Goal: Information Seeking & Learning: Find specific fact

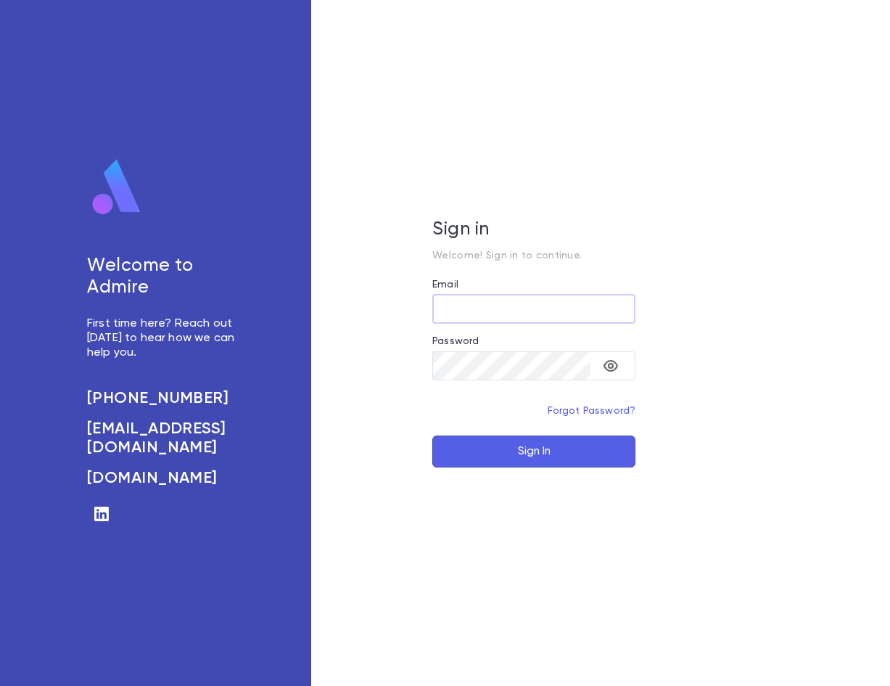
type input "**********"
click at [495, 448] on button "Sign In" at bounding box center [533, 451] width 203 height 32
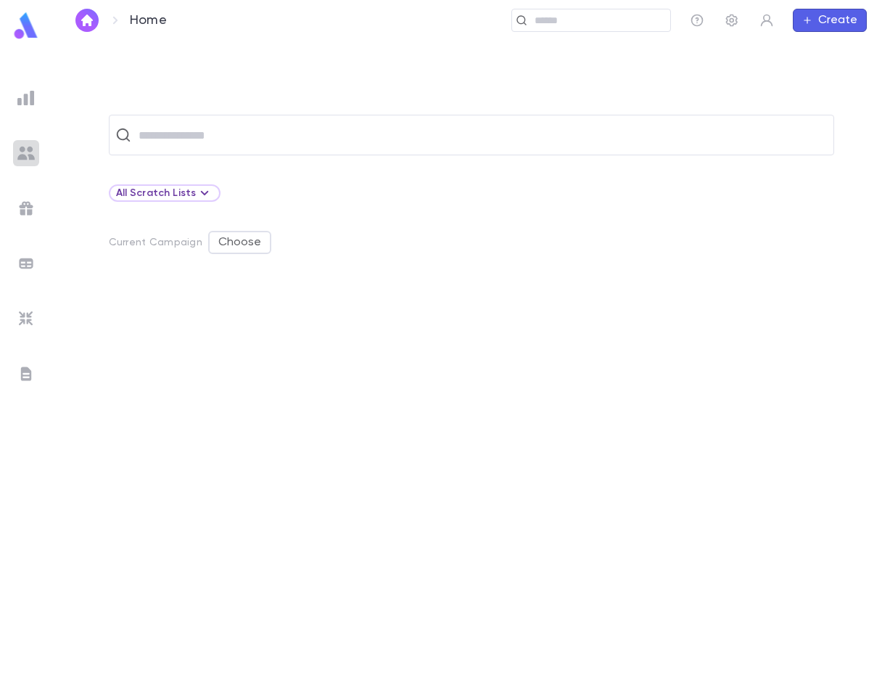
click at [18, 153] on img at bounding box center [25, 152] width 17 height 17
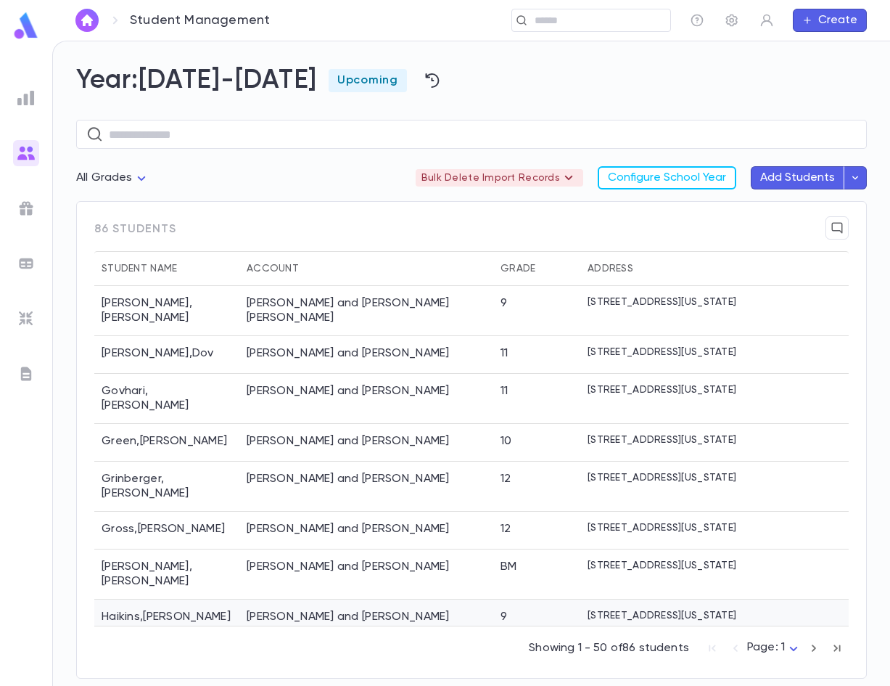
scroll to position [1451, 0]
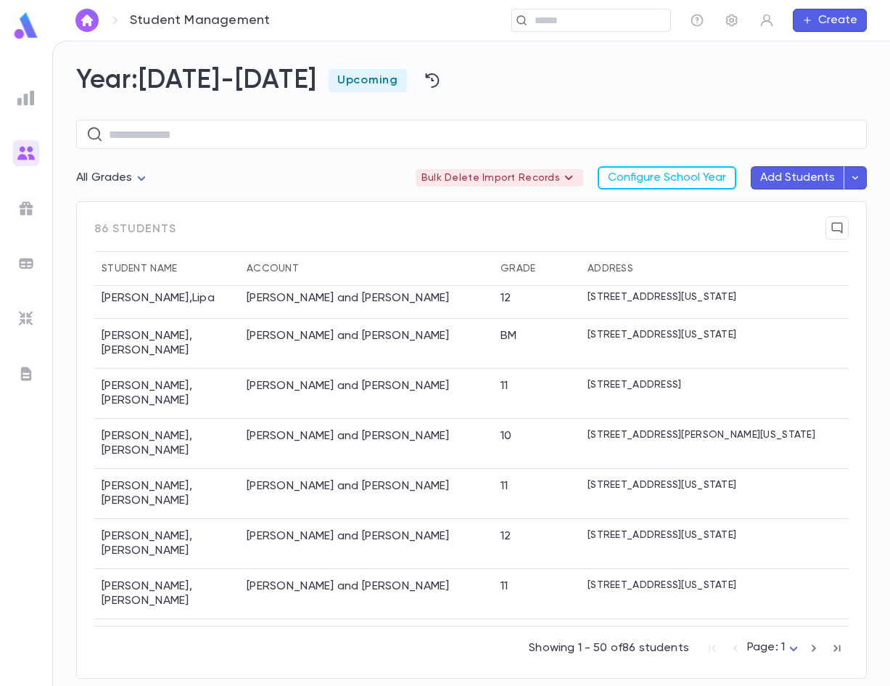
click at [845, 652] on button "button" at bounding box center [837, 647] width 23 height 23
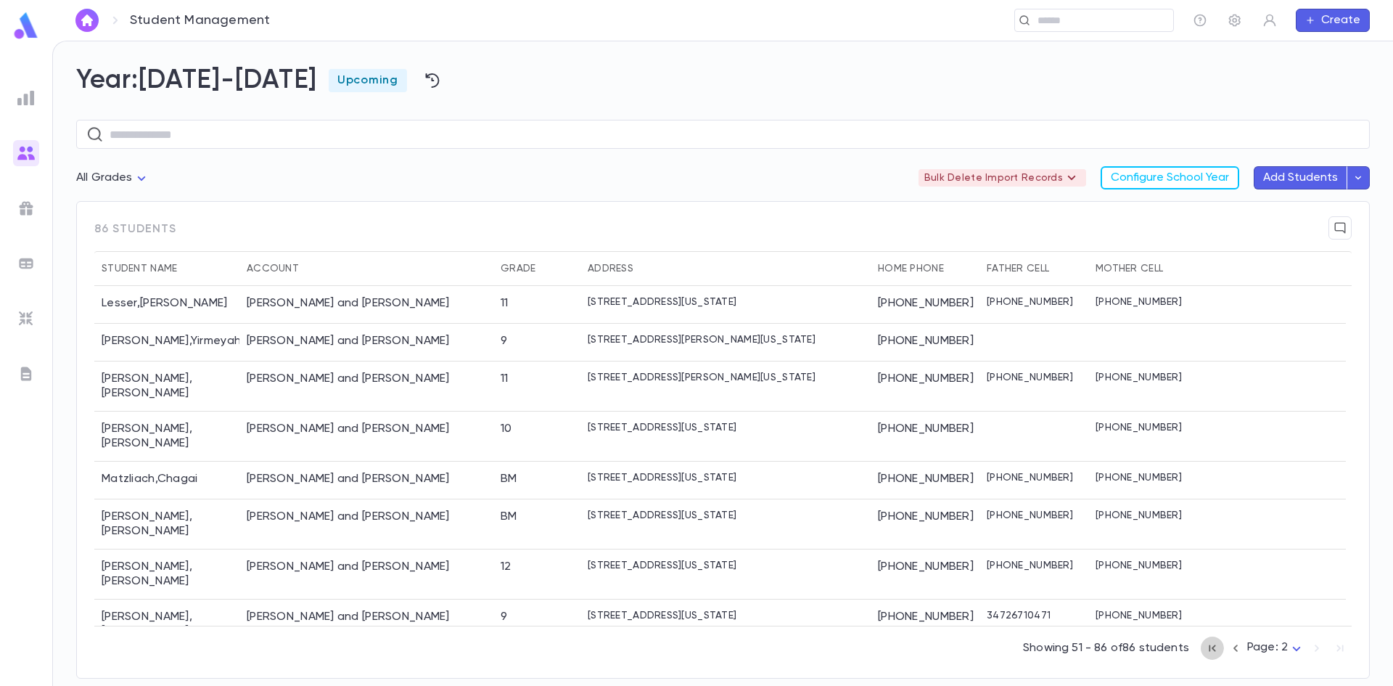
click at [889, 650] on icon "button" at bounding box center [1212, 647] width 16 height 17
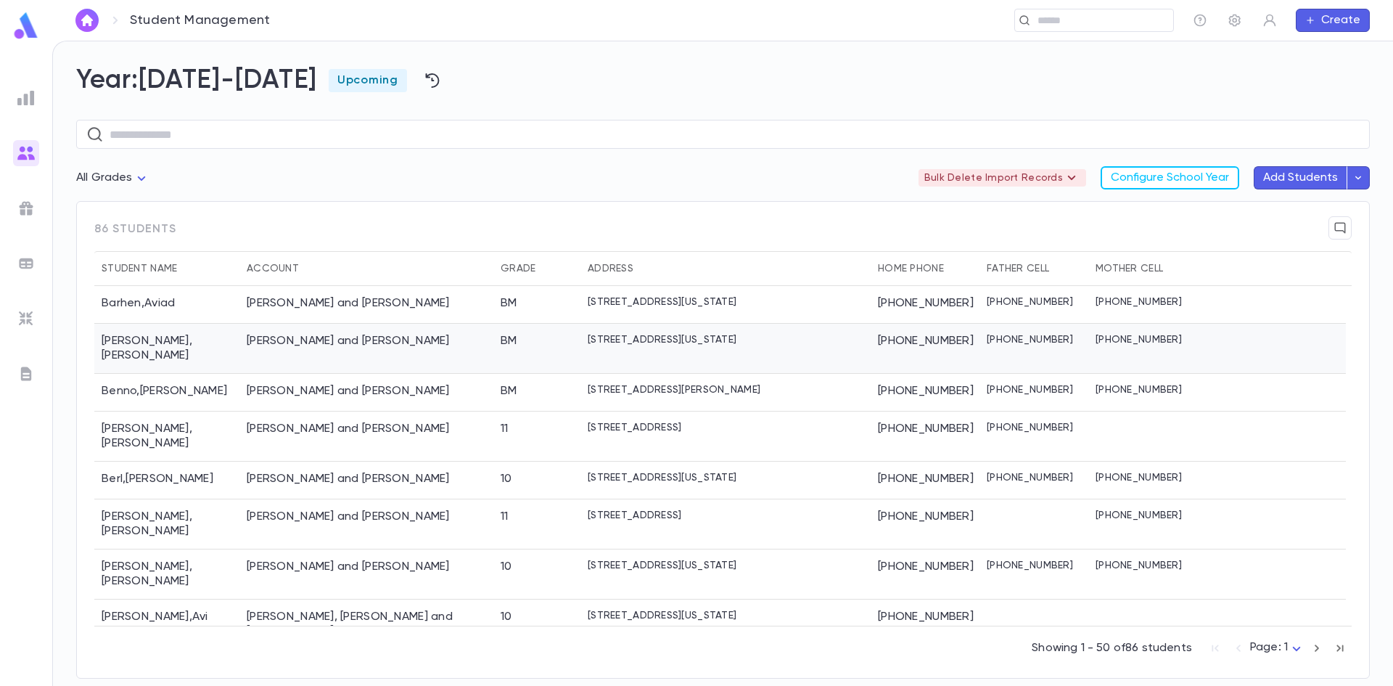
click at [304, 348] on div "Becker, Yitzchok and Chava Esther" at bounding box center [366, 349] width 254 height 50
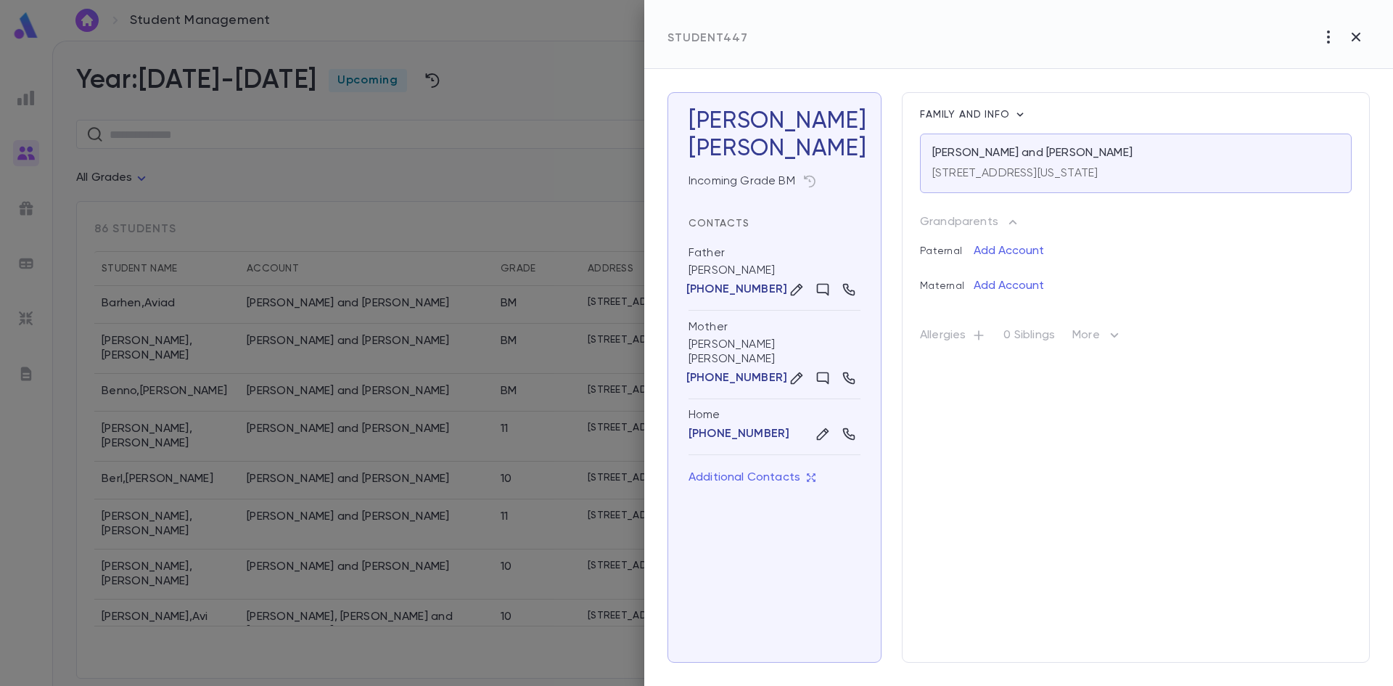
click at [306, 381] on div at bounding box center [696, 343] width 1393 height 686
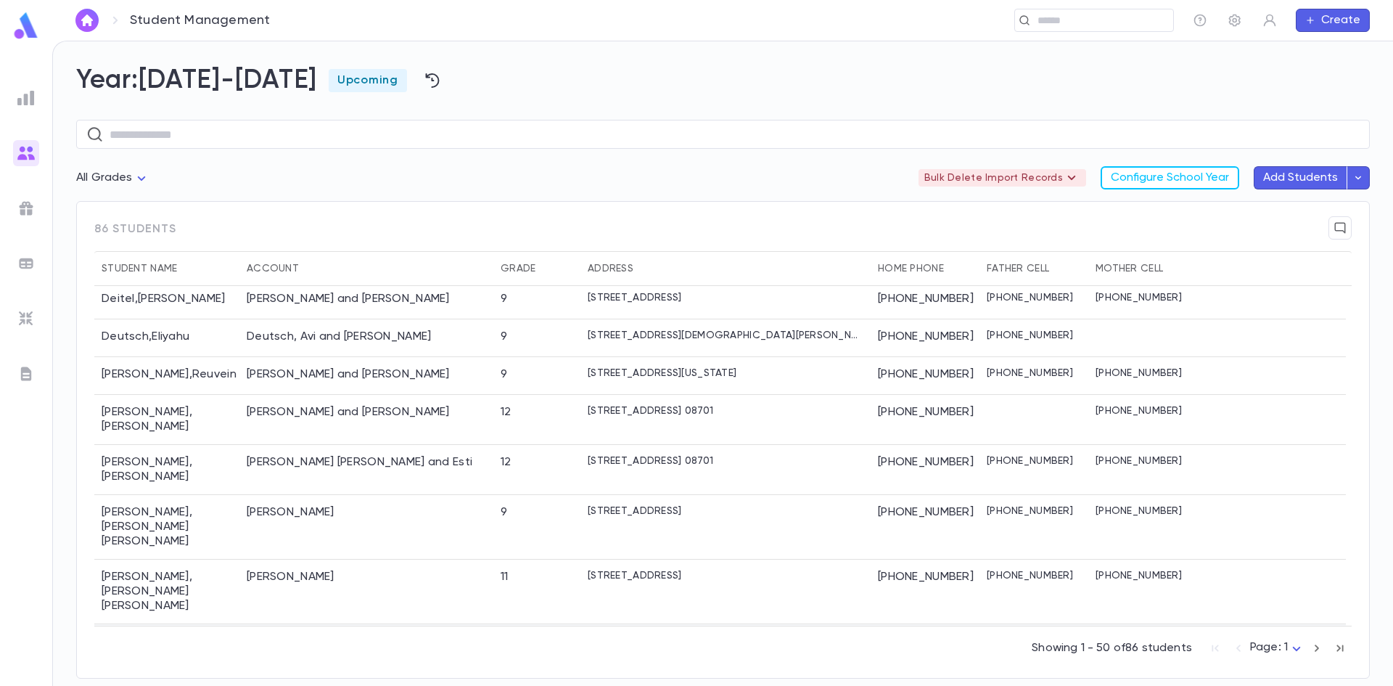
scroll to position [435, 0]
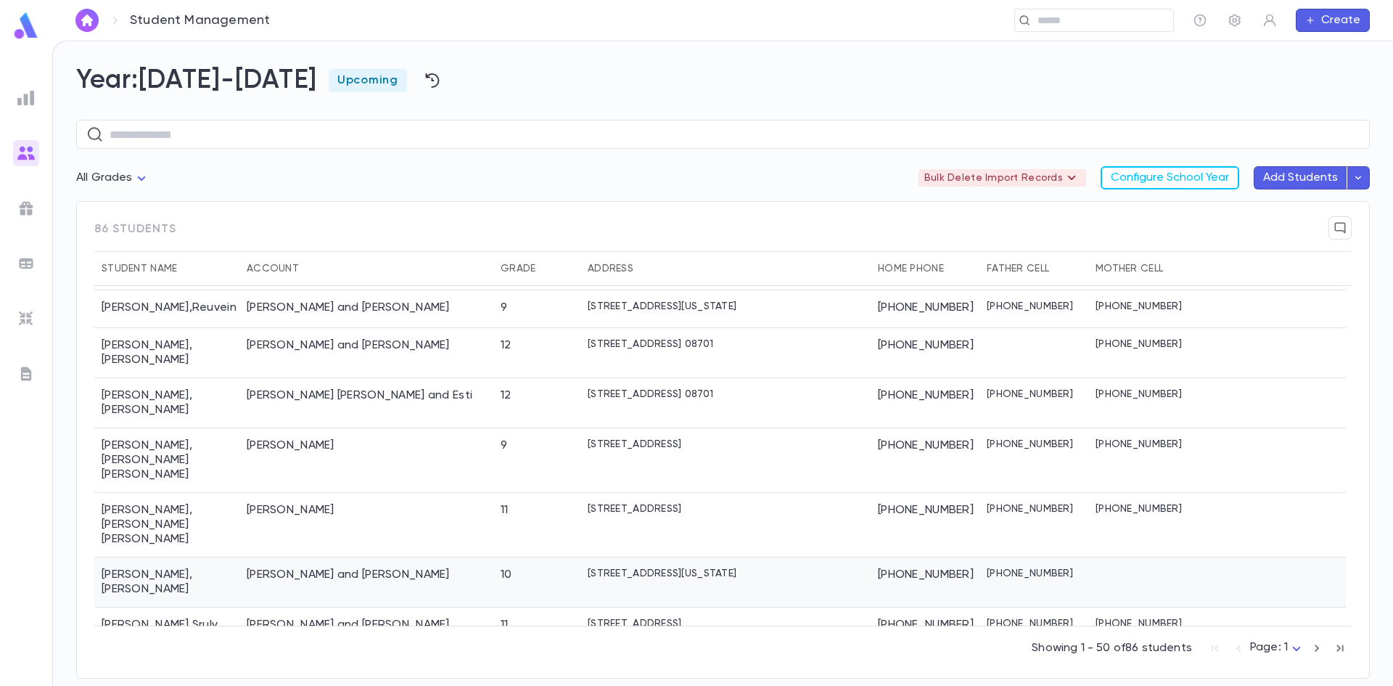
click at [336, 557] on div "Eidelman, Ephraim Yaakov and Malka" at bounding box center [366, 582] width 254 height 50
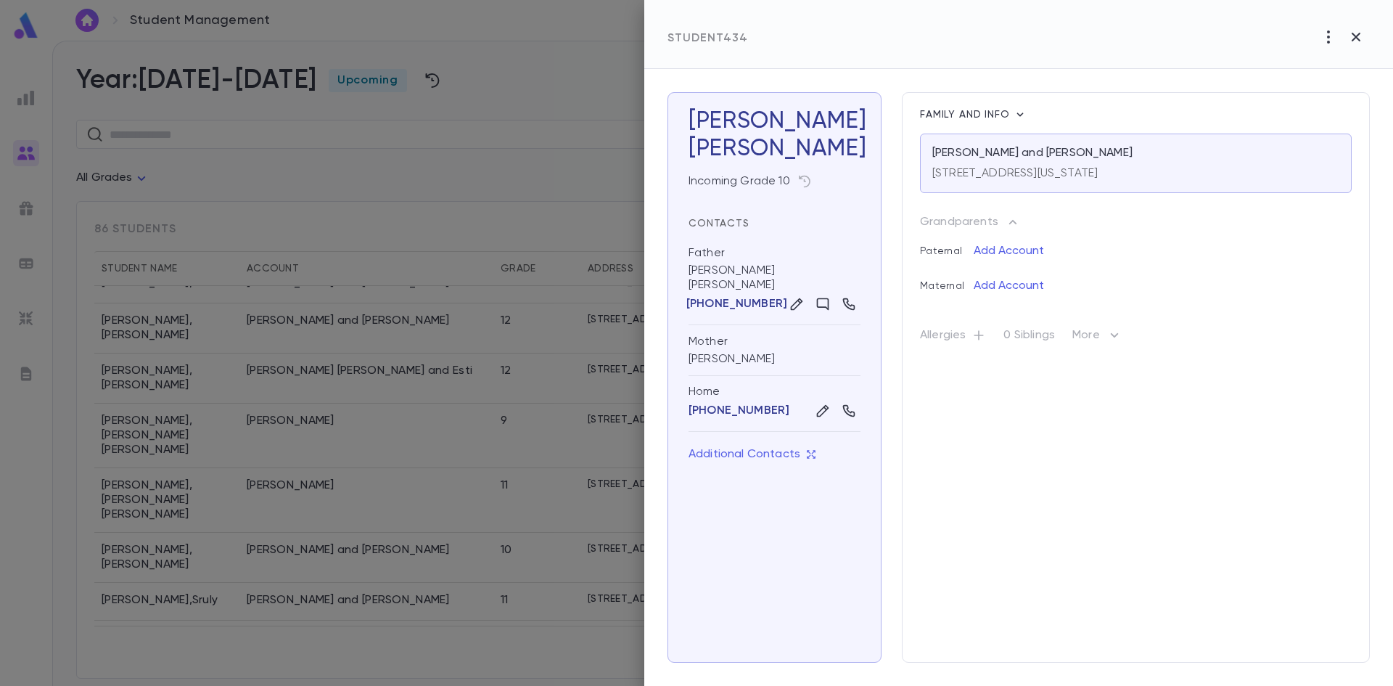
click at [355, 537] on div at bounding box center [696, 343] width 1393 height 686
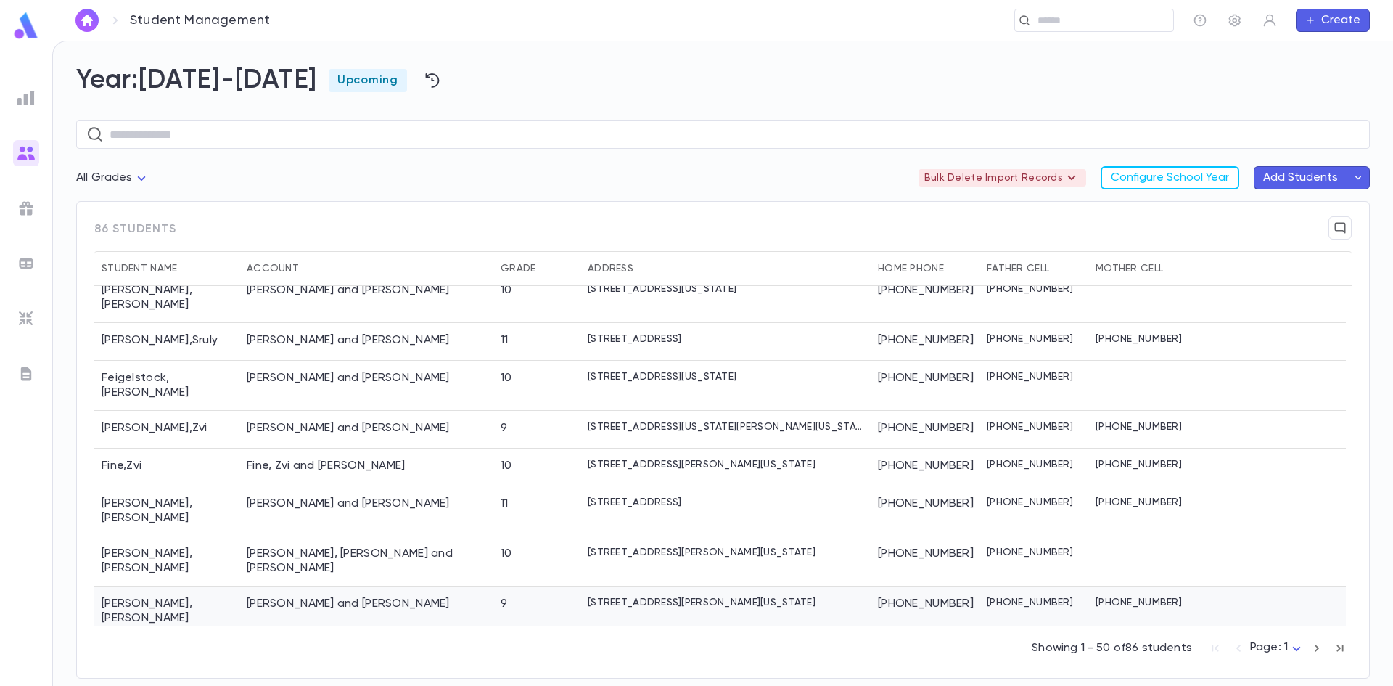
scroll to position [653, 0]
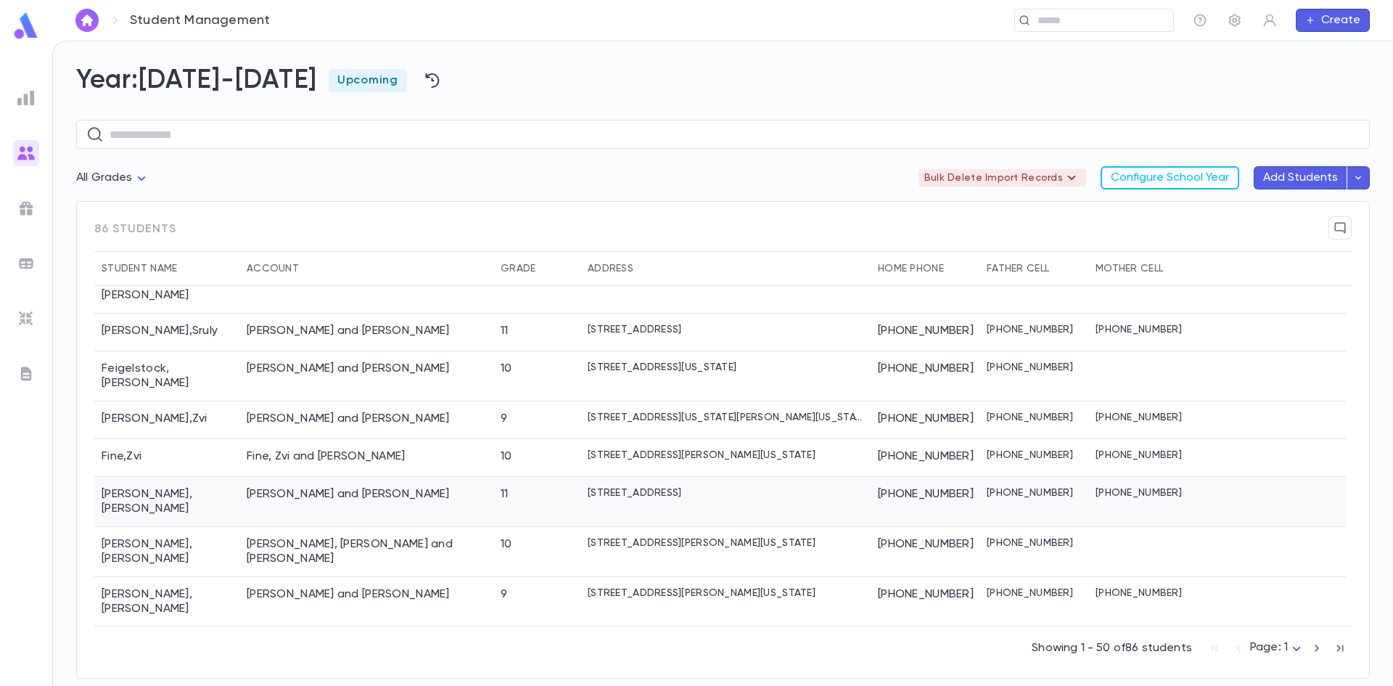
click at [325, 487] on div "Fisher, Shloime and Tova" at bounding box center [348, 494] width 203 height 15
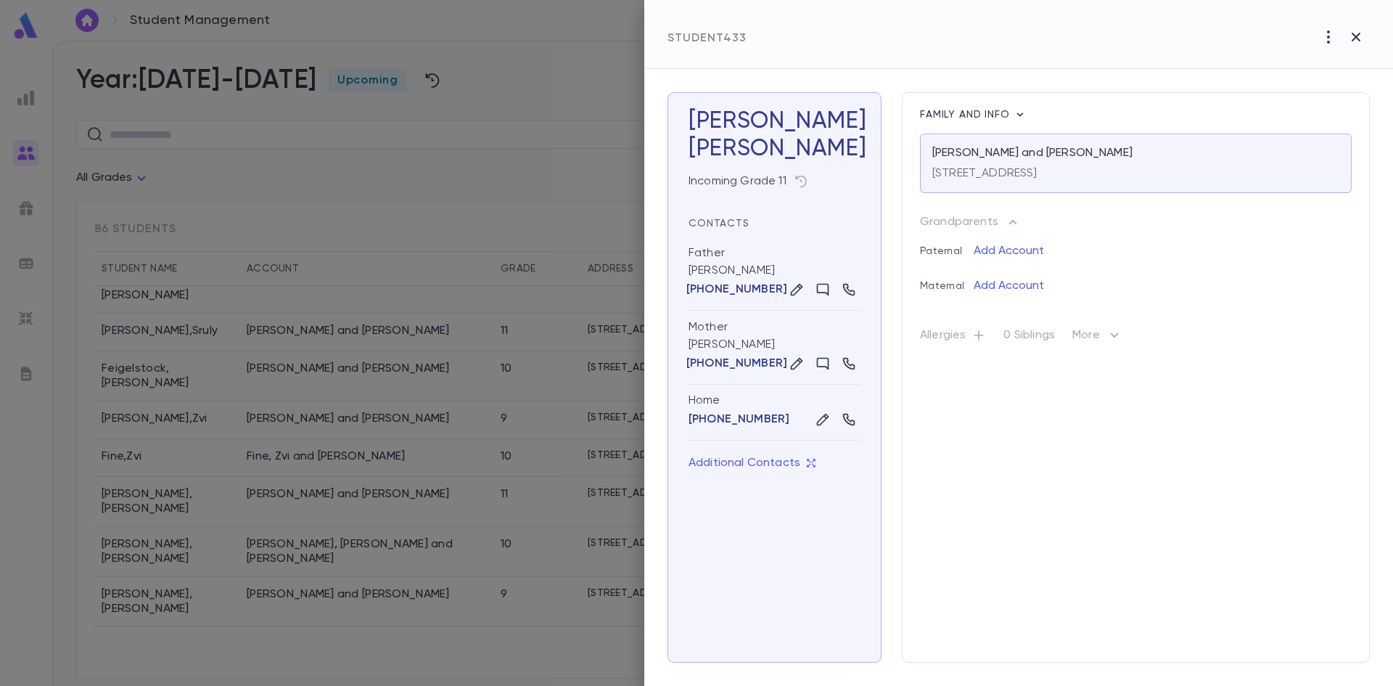
click at [321, 454] on div at bounding box center [696, 343] width 1393 height 686
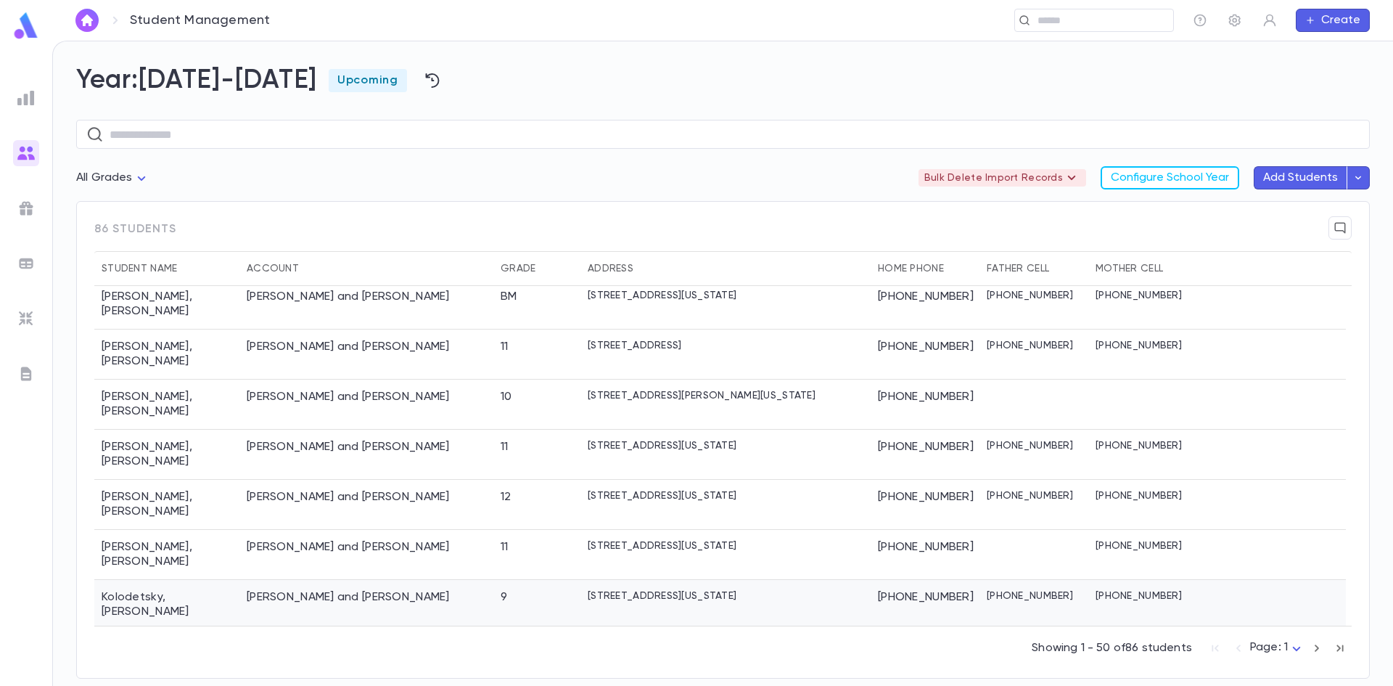
scroll to position [1547, 0]
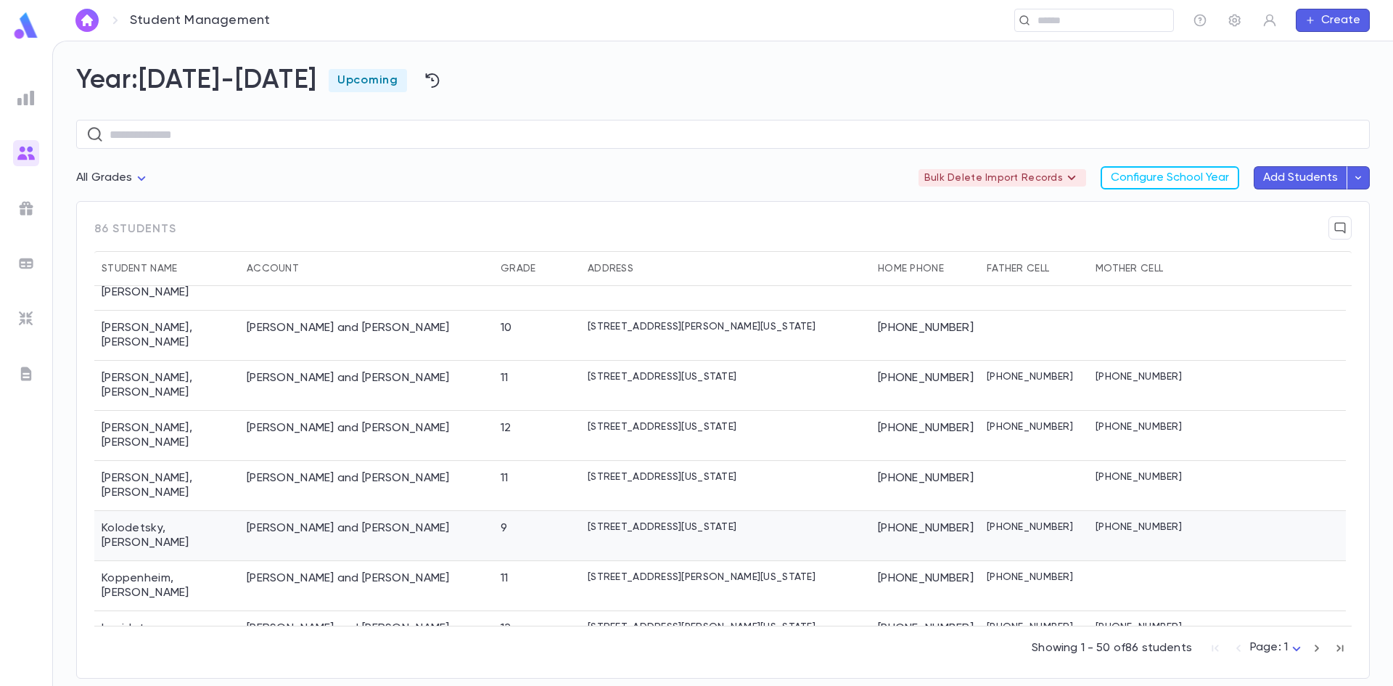
click at [330, 521] on div "Kolodetsky, Ezriel and Sori" at bounding box center [348, 528] width 203 height 15
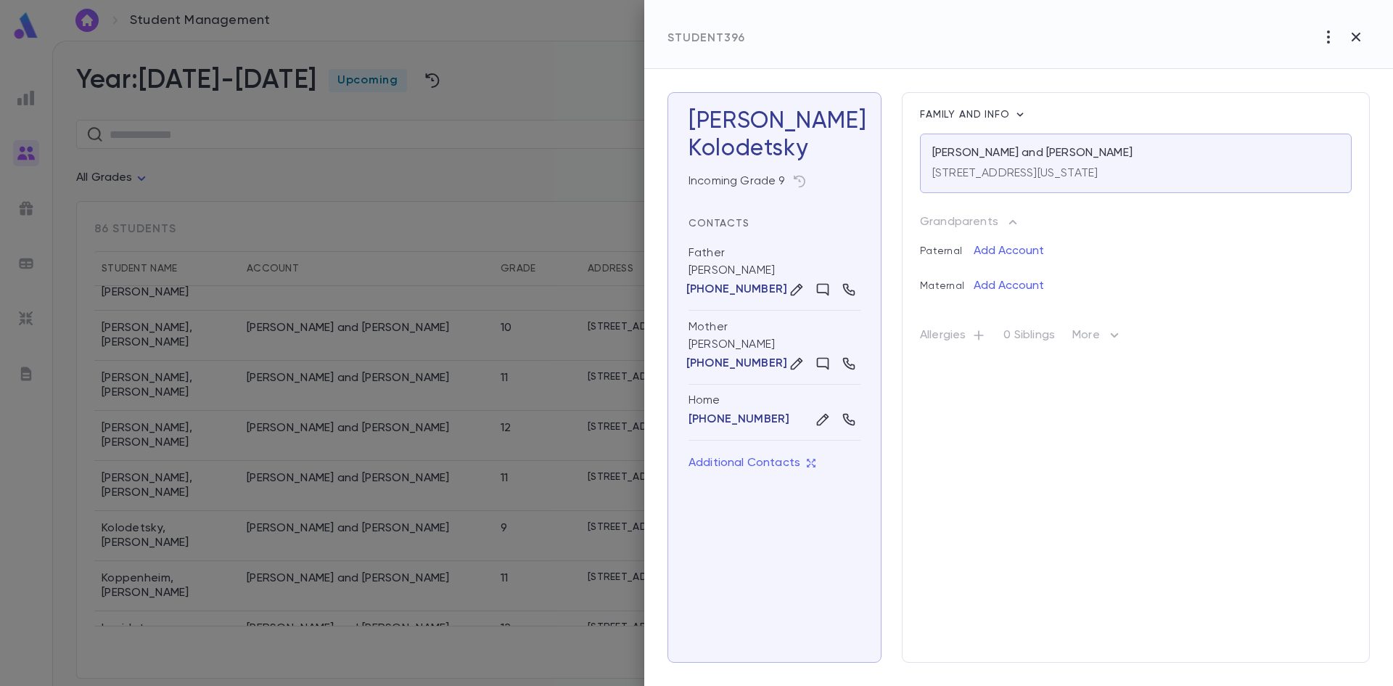
click at [244, 458] on div at bounding box center [696, 343] width 1393 height 686
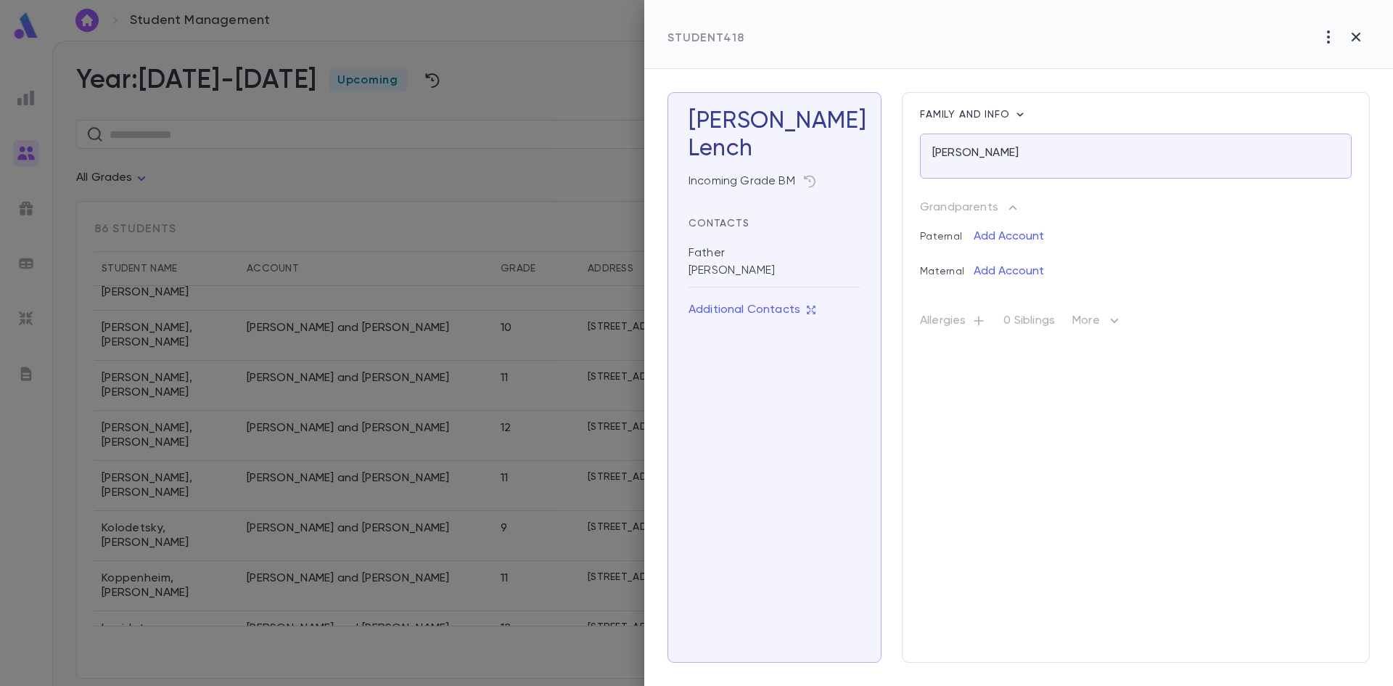
click at [445, 608] on div at bounding box center [696, 343] width 1393 height 686
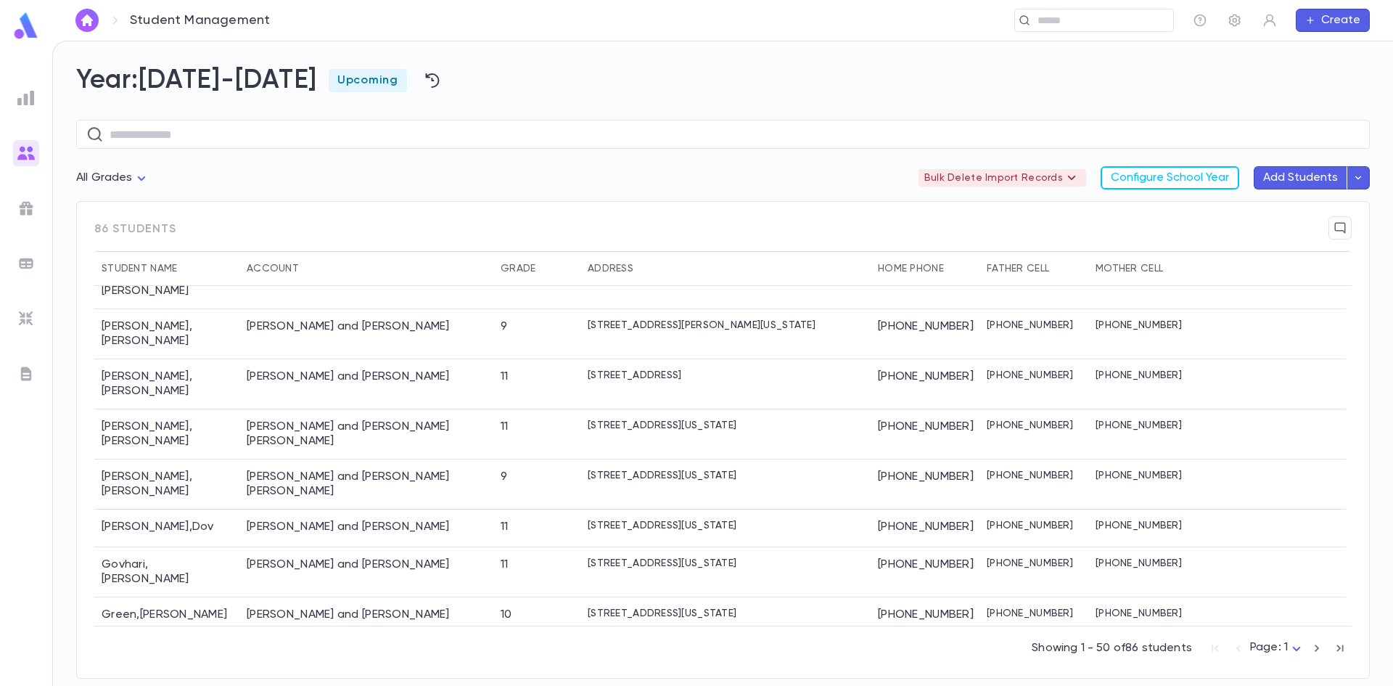
scroll to position [894, 0]
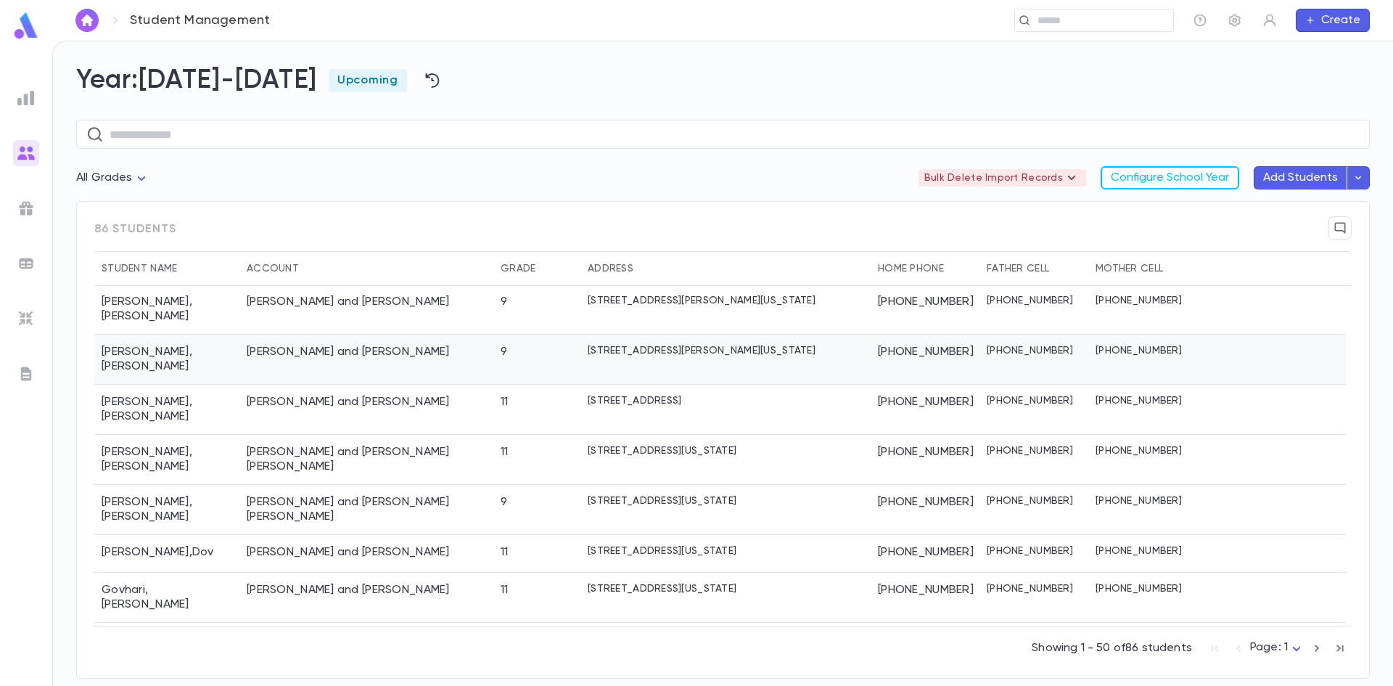
click at [480, 334] on div "Gendelman, Avrohom Tzvi and Malkie" at bounding box center [366, 359] width 254 height 50
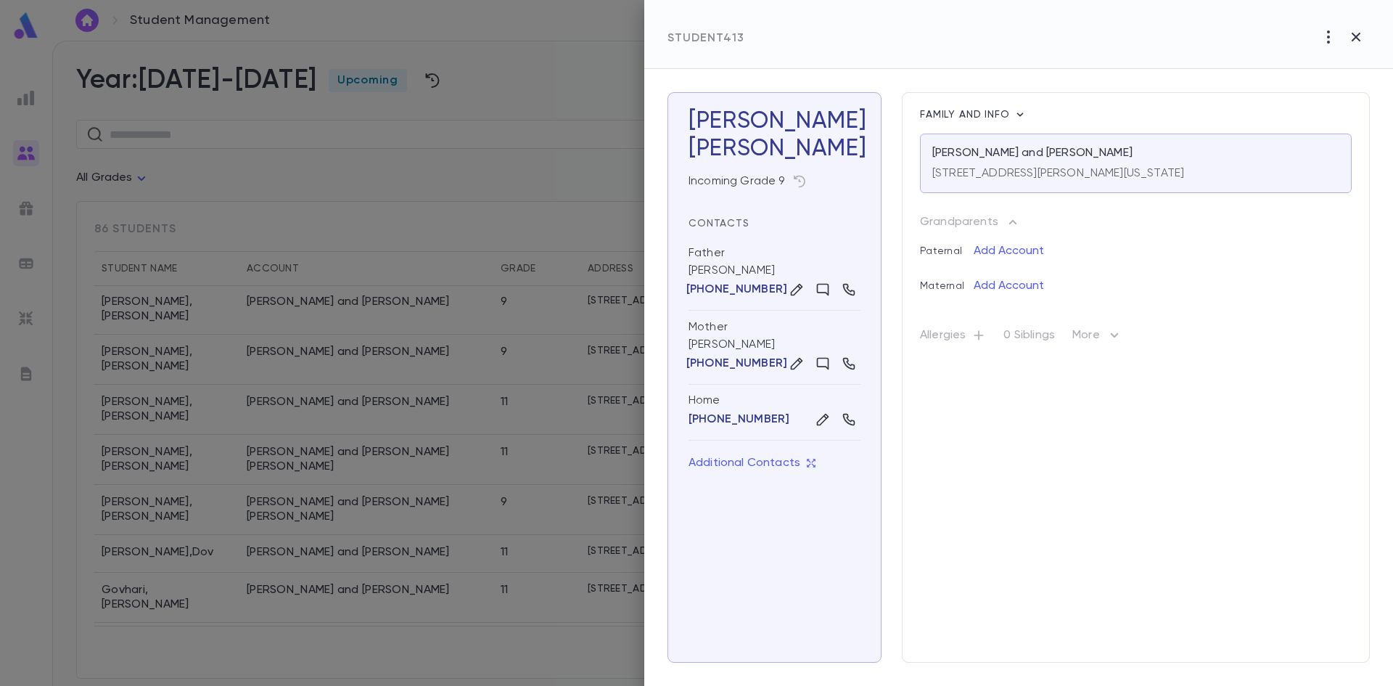
click at [75, 477] on div at bounding box center [696, 343] width 1393 height 686
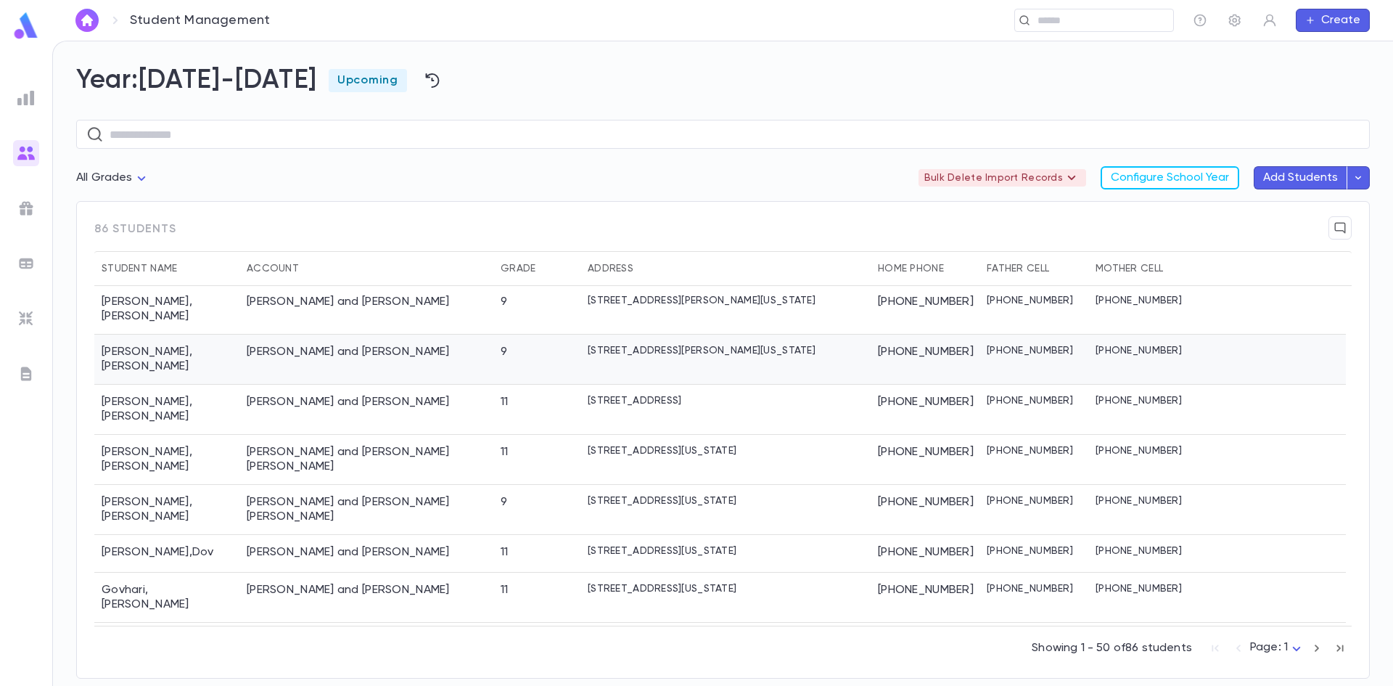
click at [776, 334] on div "3 Rivka Lane, Lakewood NEW JERSEY 08701" at bounding box center [725, 359] width 290 height 50
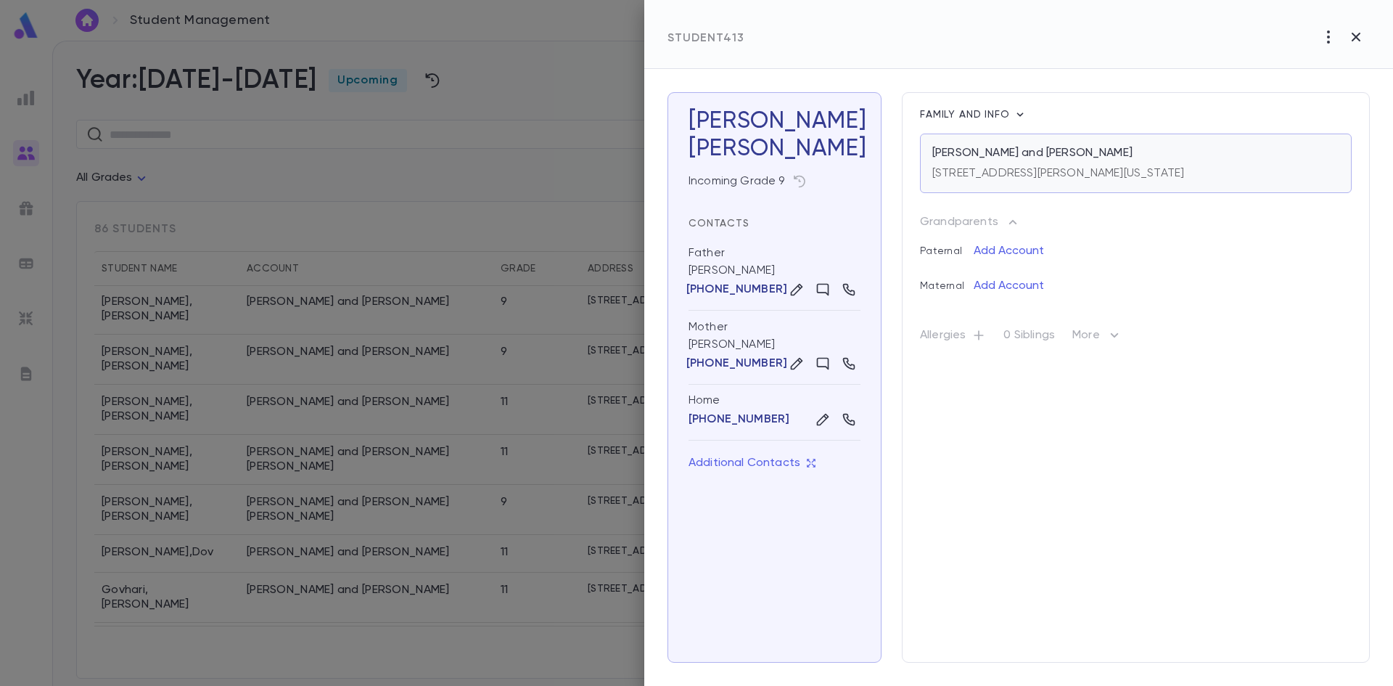
click at [889, 162] on div "3 Rivka Lane, Lakewood NEW JERSEY 08701" at bounding box center [1058, 170] width 252 height 20
click at [866, 154] on button "button" at bounding box center [877, 149] width 23 height 23
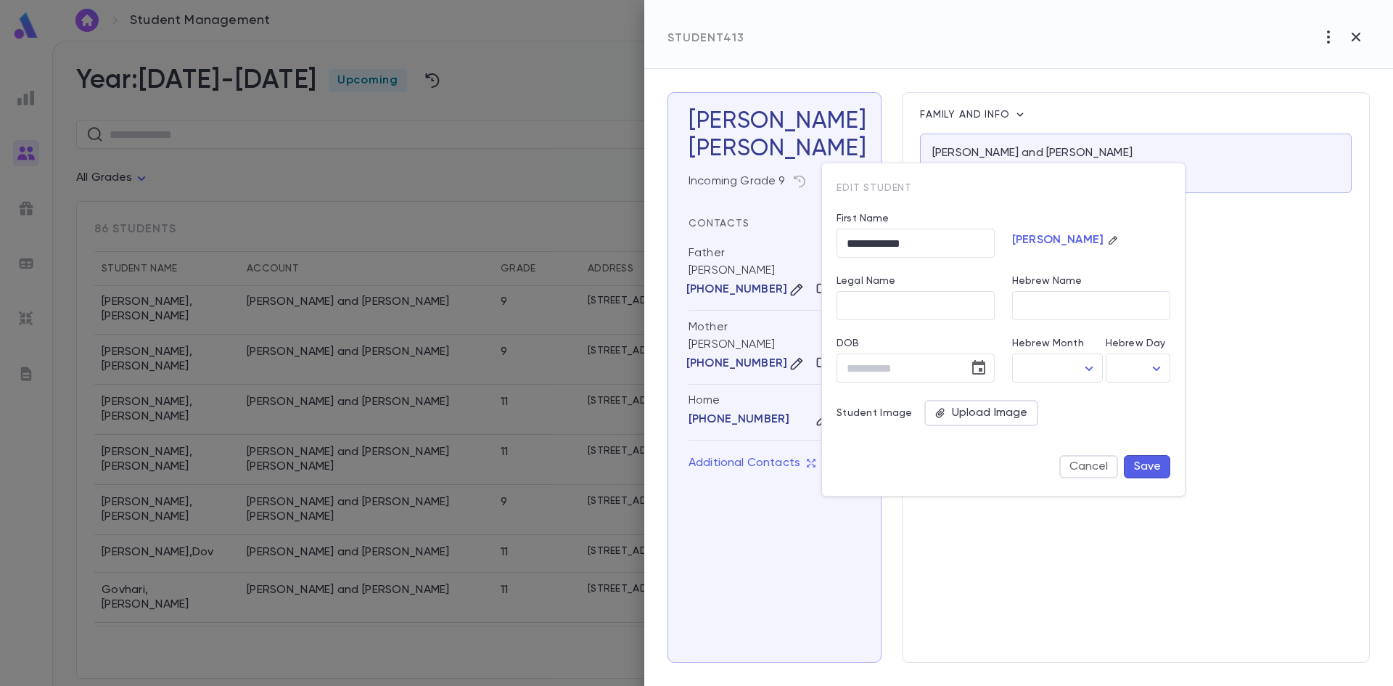
click at [828, 107] on div at bounding box center [696, 343] width 1393 height 686
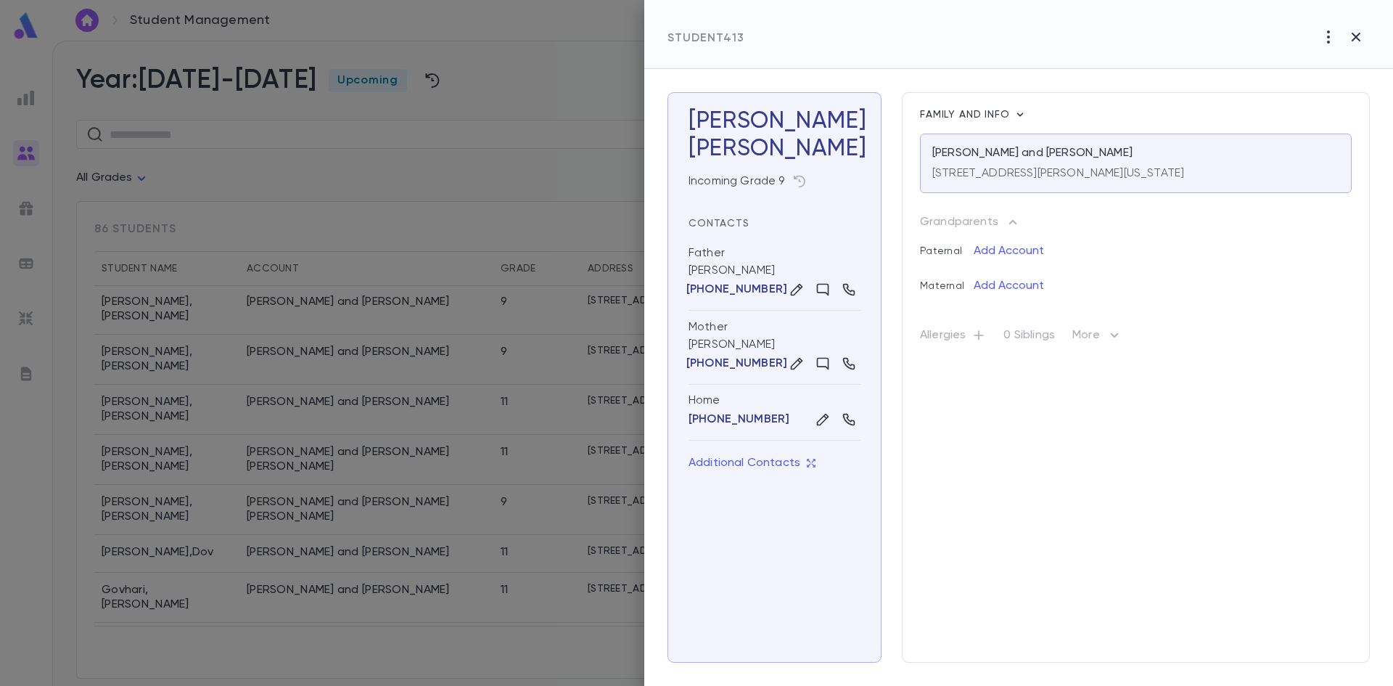
click at [371, 263] on div at bounding box center [696, 343] width 1393 height 686
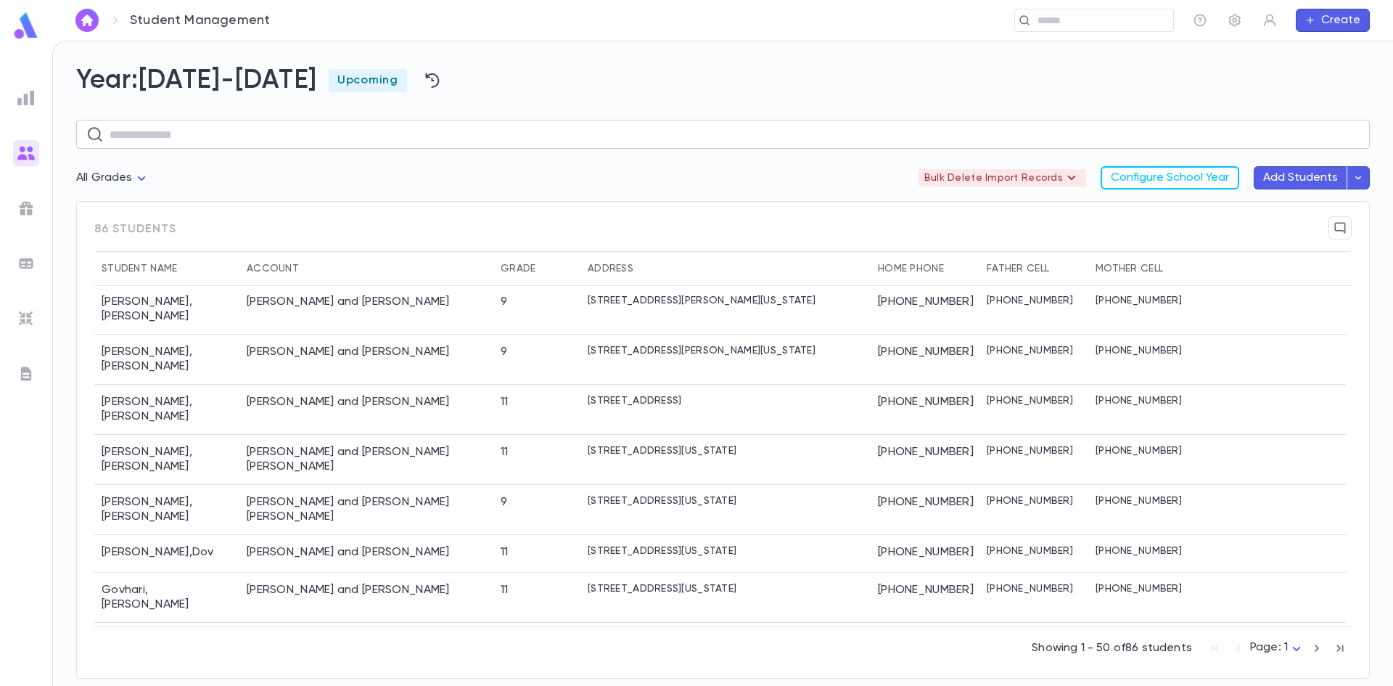
click at [129, 144] on input "text" at bounding box center [735, 134] width 1250 height 28
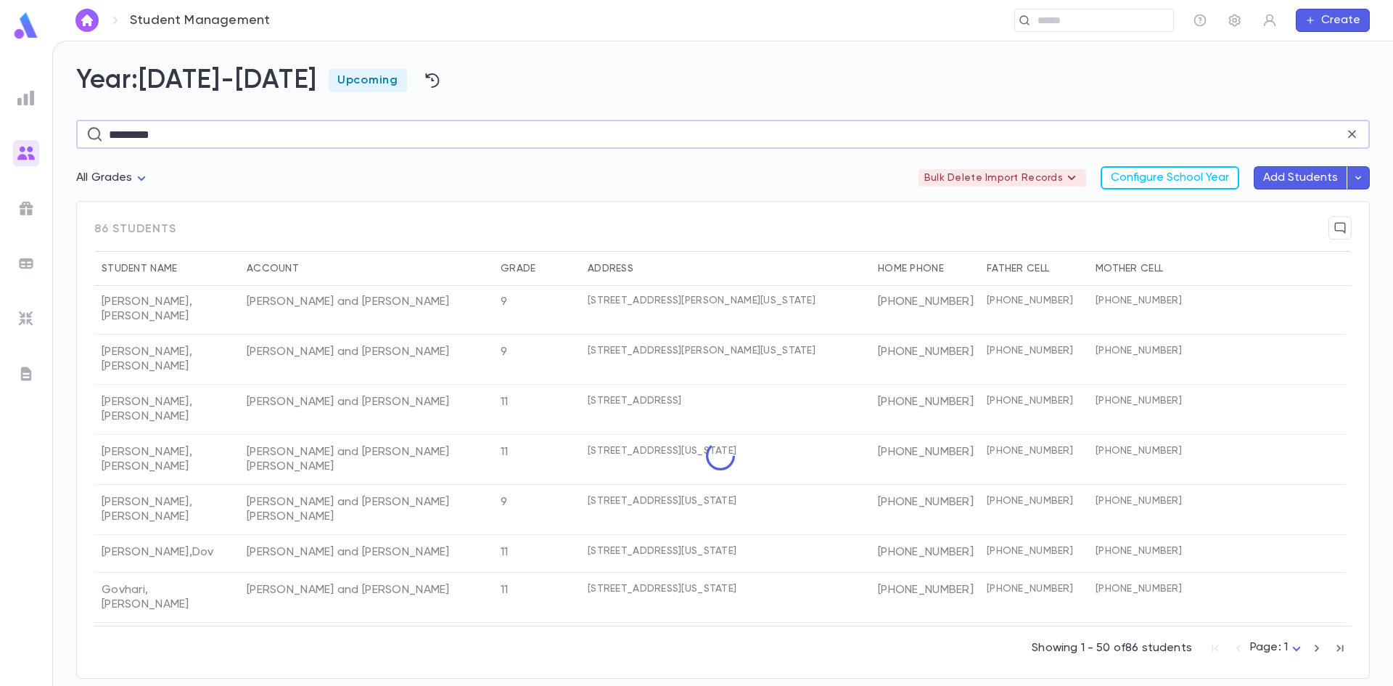
type input "*********"
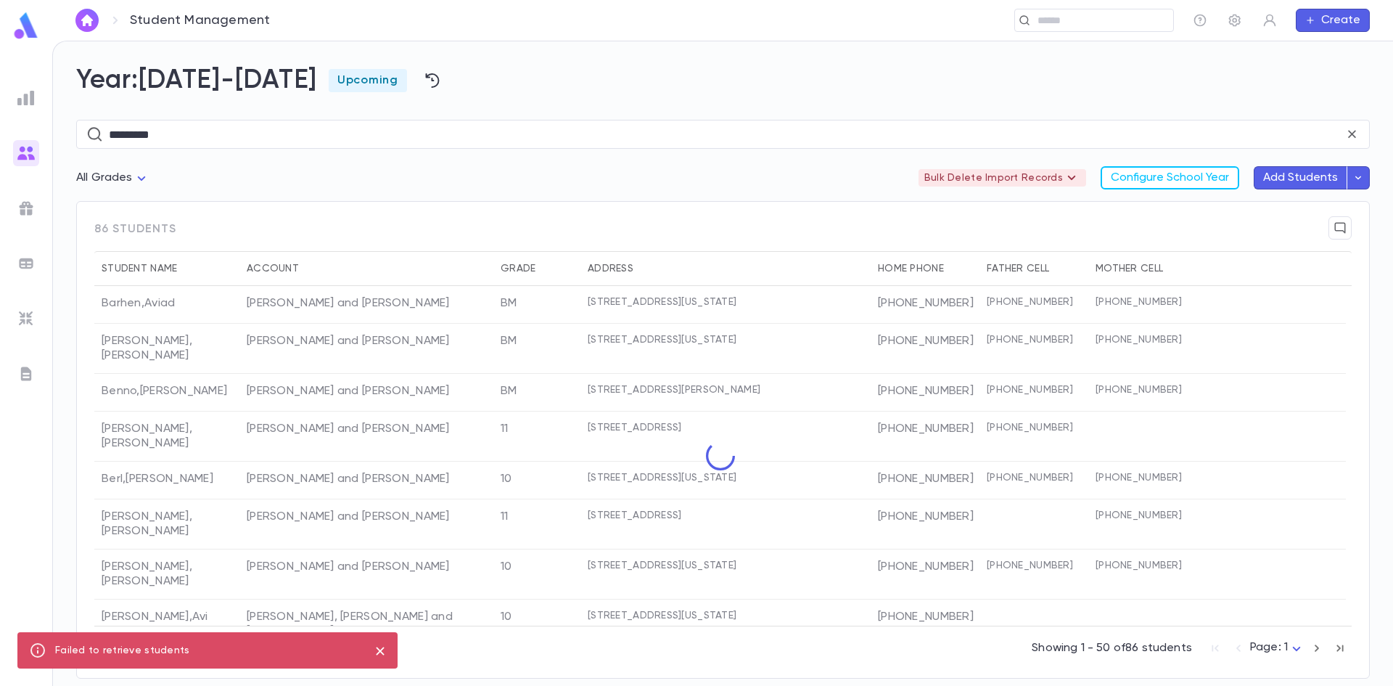
click at [271, 168] on div "All Grades Bulk Delete Import Records Configure School Year Add Students" at bounding box center [722, 183] width 1293 height 35
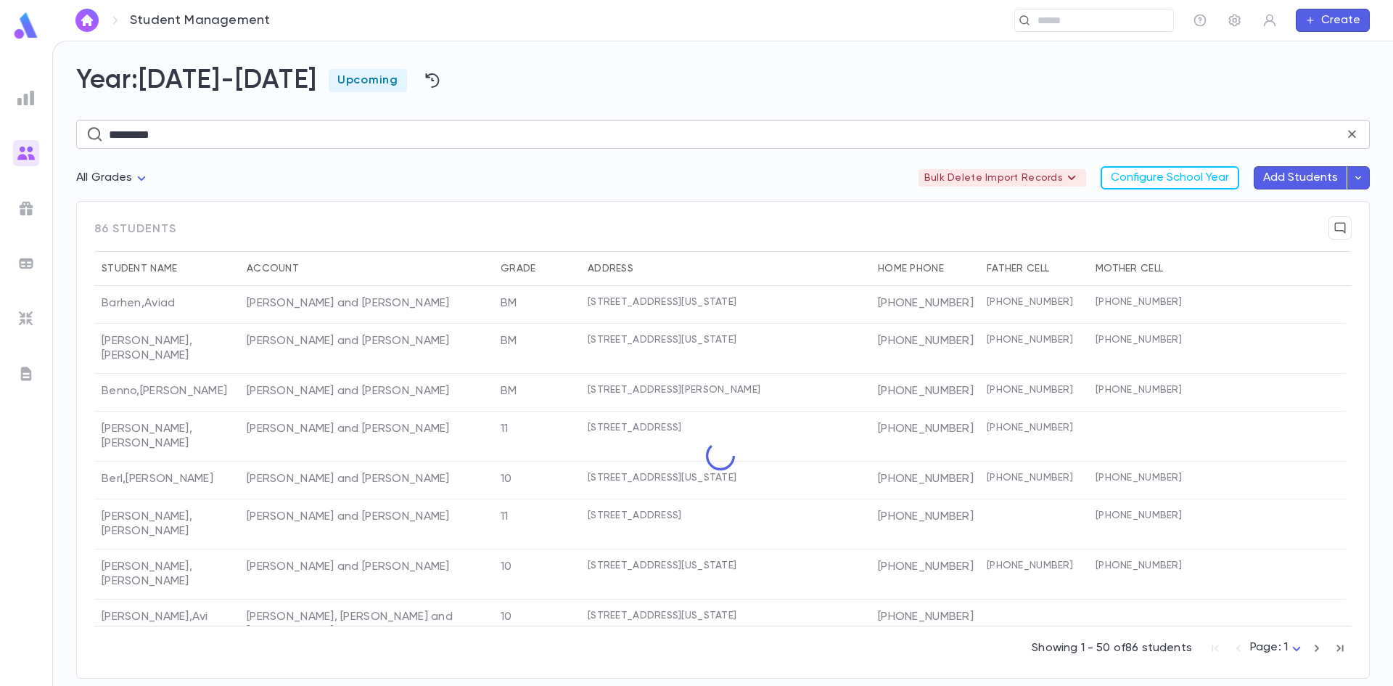
click at [214, 133] on input "*********" at bounding box center [726, 134] width 1235 height 28
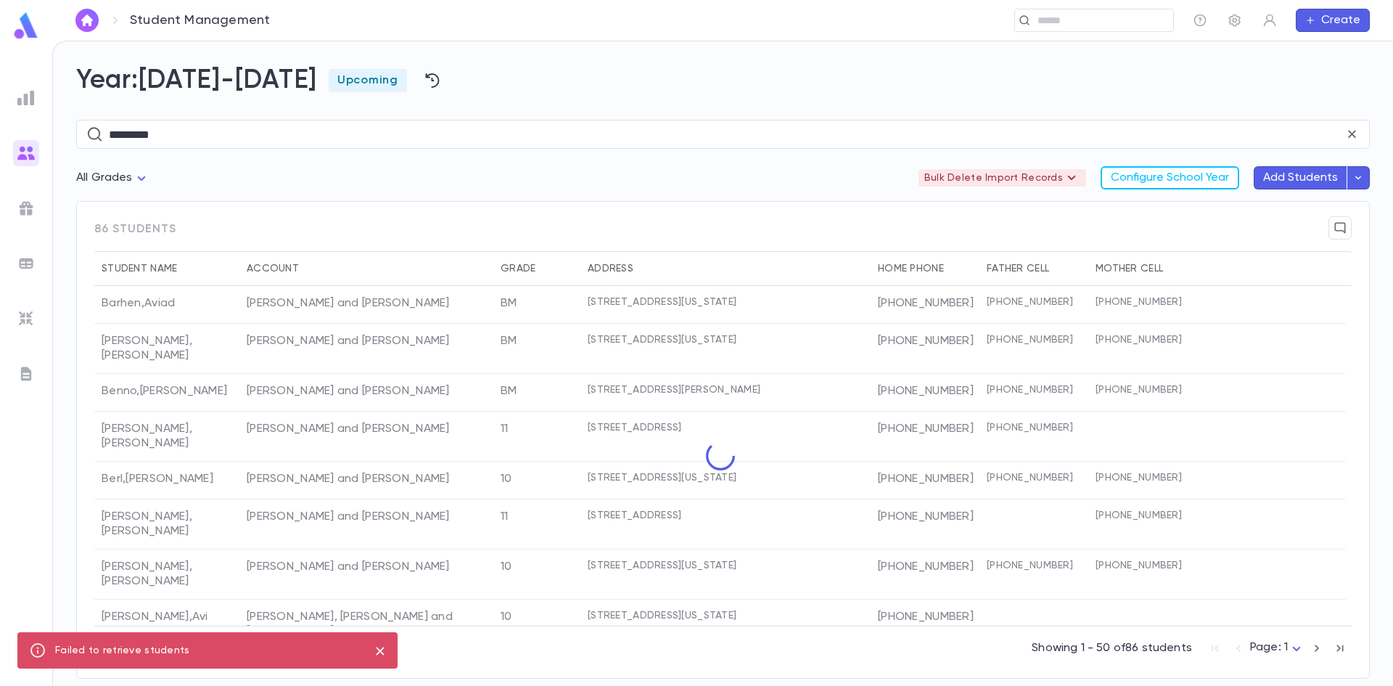
click at [506, 341] on div at bounding box center [719, 455] width 1251 height 339
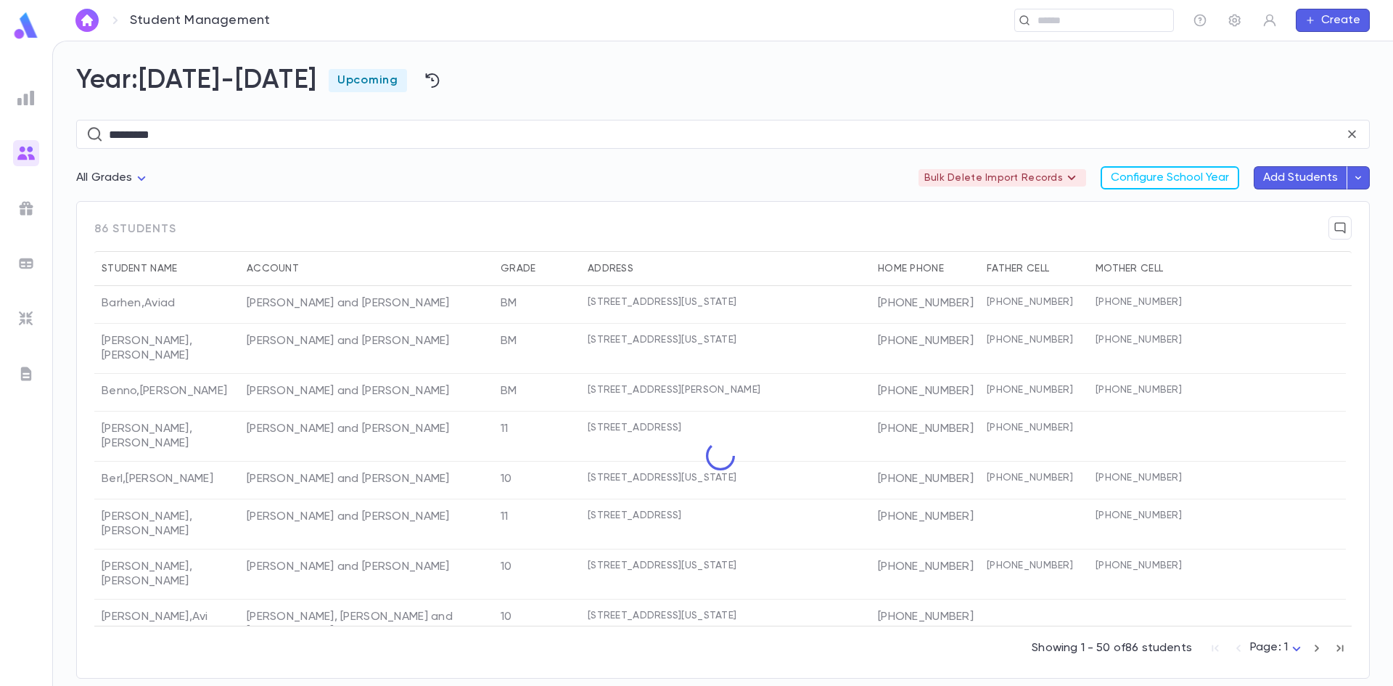
click at [730, 366] on div at bounding box center [719, 455] width 1251 height 339
drag, startPoint x: 49, startPoint y: 142, endPoint x: -73, endPoint y: 142, distance: 121.1
click at [0, 142] on html "Student Management ​ Create Year: 2025-2026 Upcoming ********* ​ All Grades Bul…" at bounding box center [696, 343] width 1393 height 686
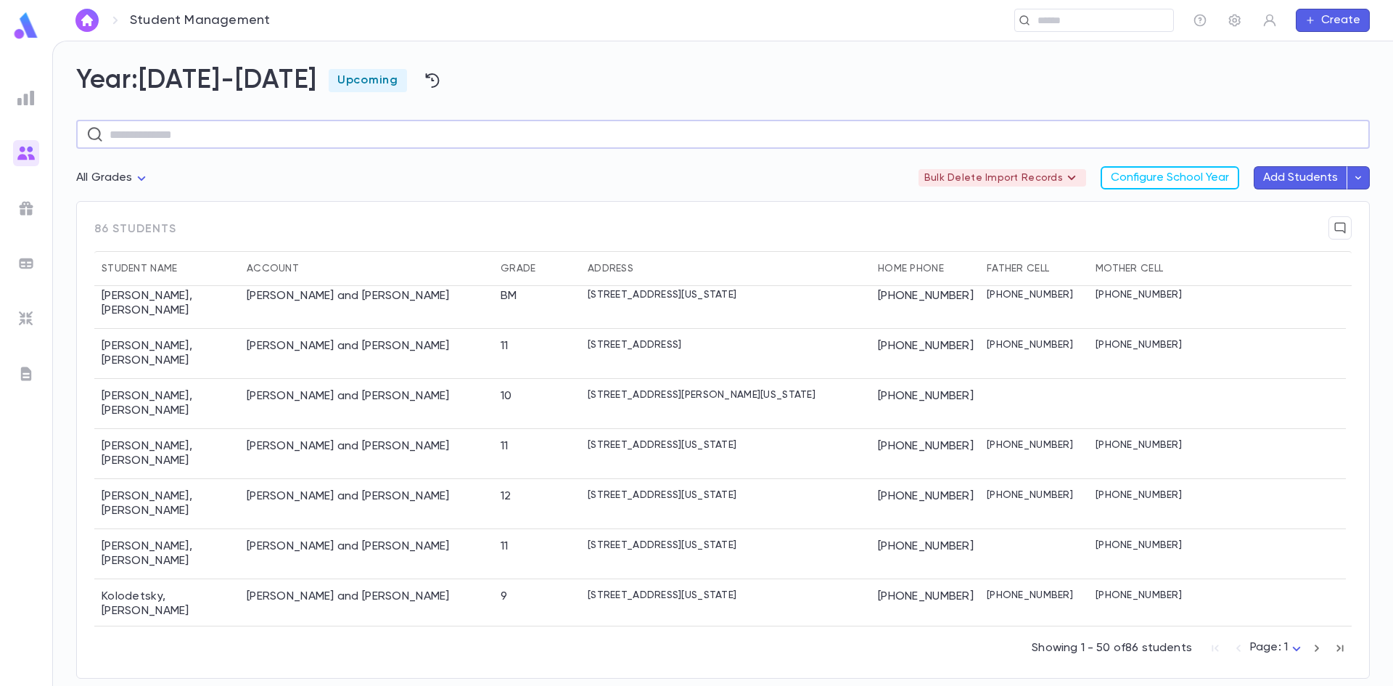
scroll to position [1547, 0]
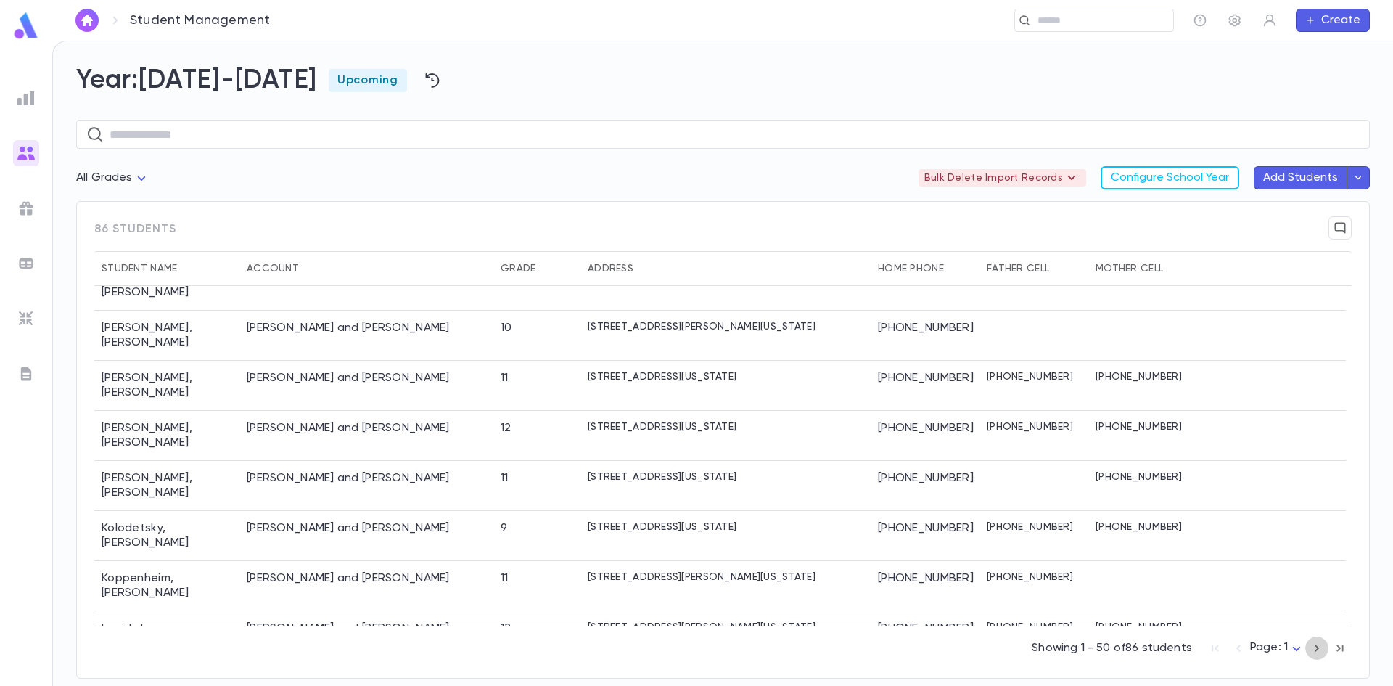
click at [889, 642] on icon "button" at bounding box center [1317, 647] width 16 height 17
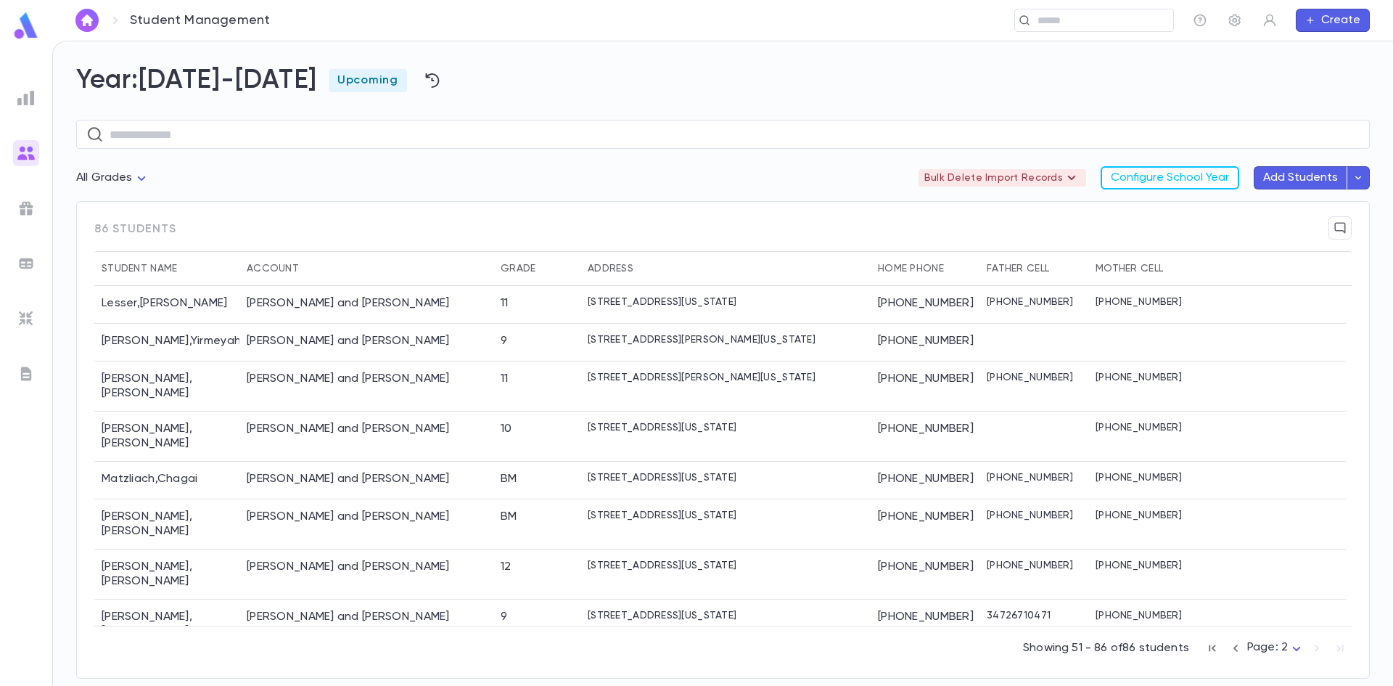
click at [889, 642] on div "Showing 51 - 86 of 86 students Page: 2 *" at bounding box center [1187, 645] width 329 height 32
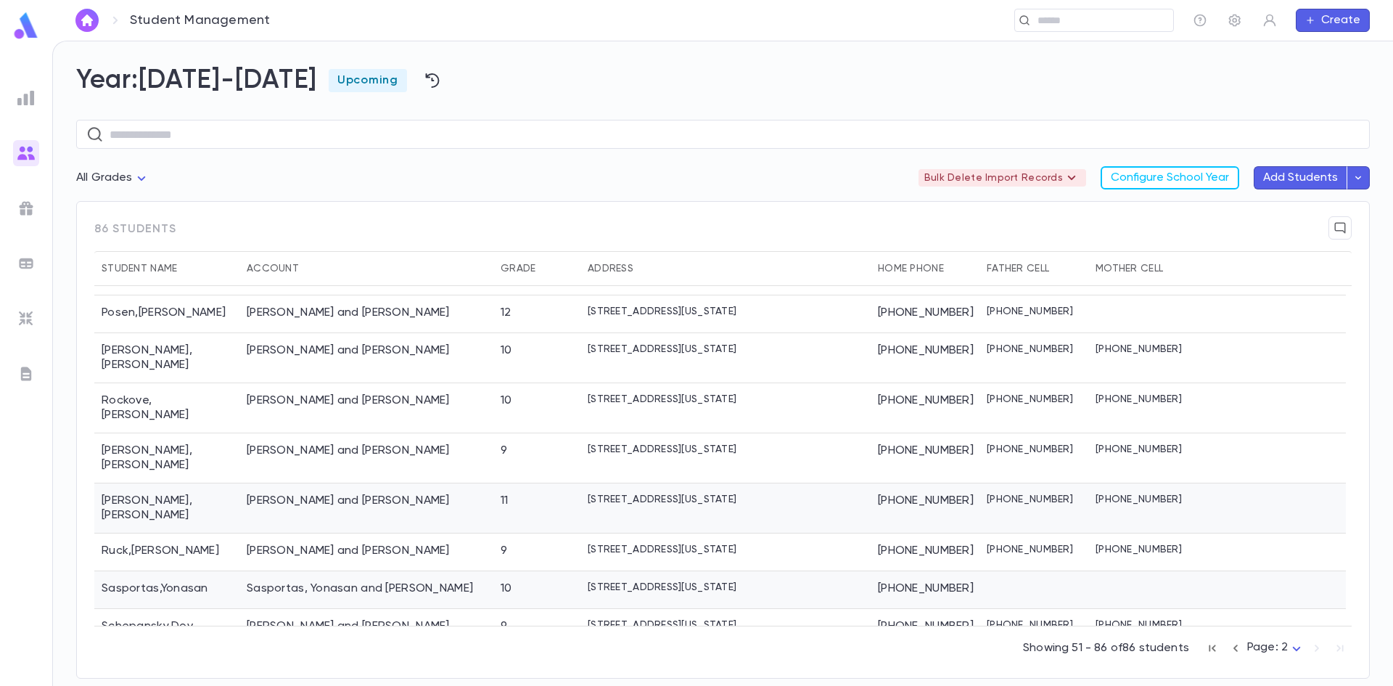
scroll to position [363, 0]
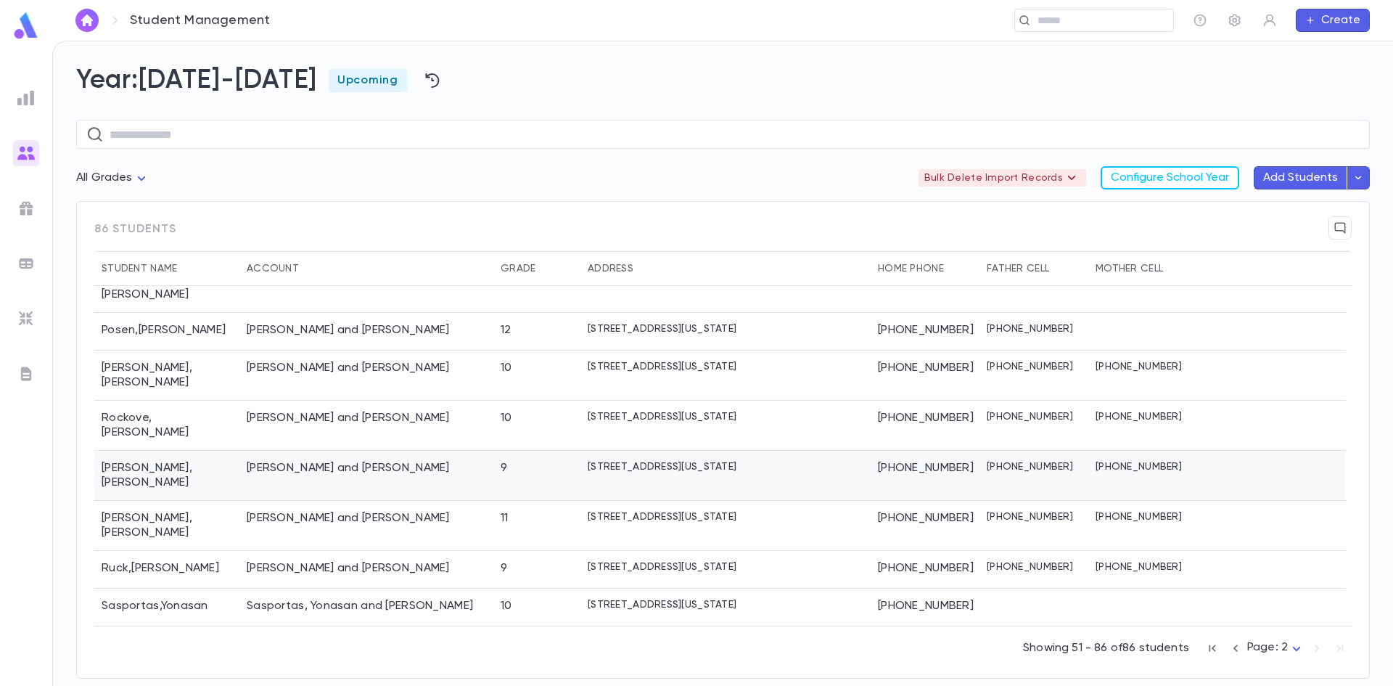
click at [176, 450] on div "Rosenberg , Avraham" at bounding box center [166, 475] width 145 height 50
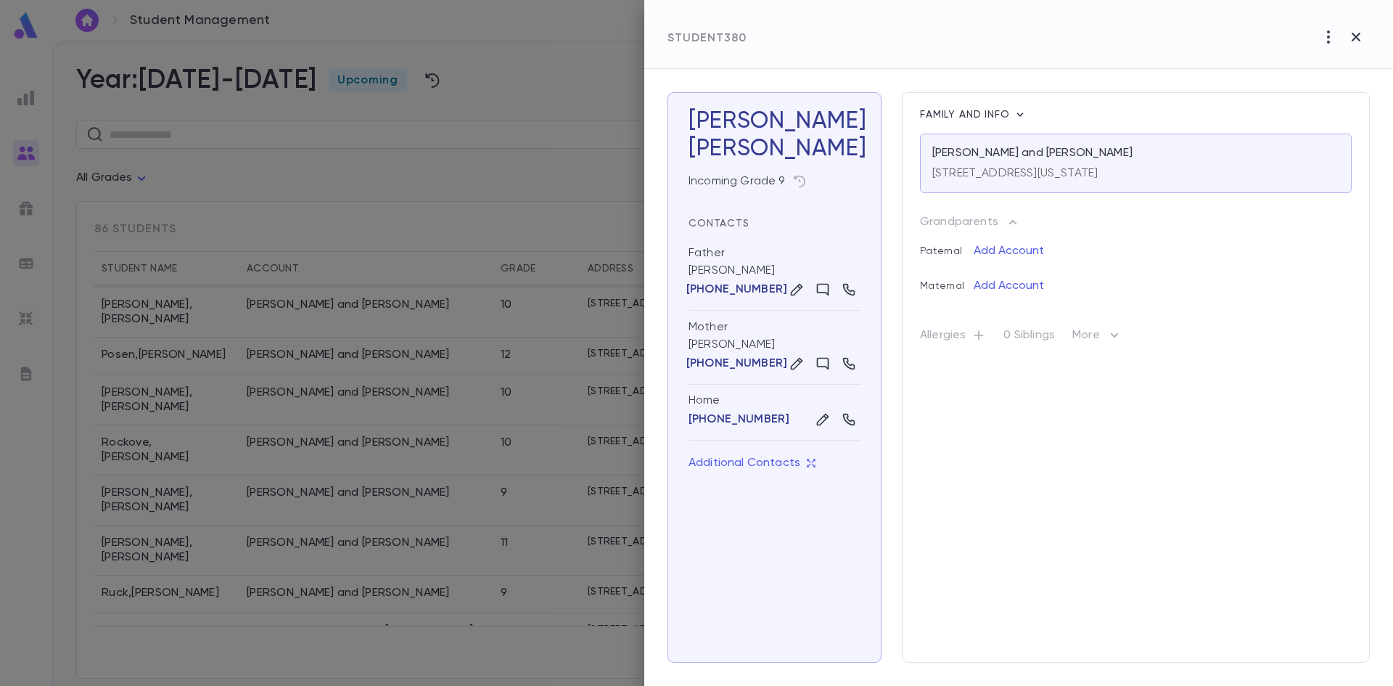
drag, startPoint x: 542, startPoint y: 85, endPoint x: 500, endPoint y: 77, distance: 42.8
click at [542, 85] on div at bounding box center [696, 343] width 1393 height 686
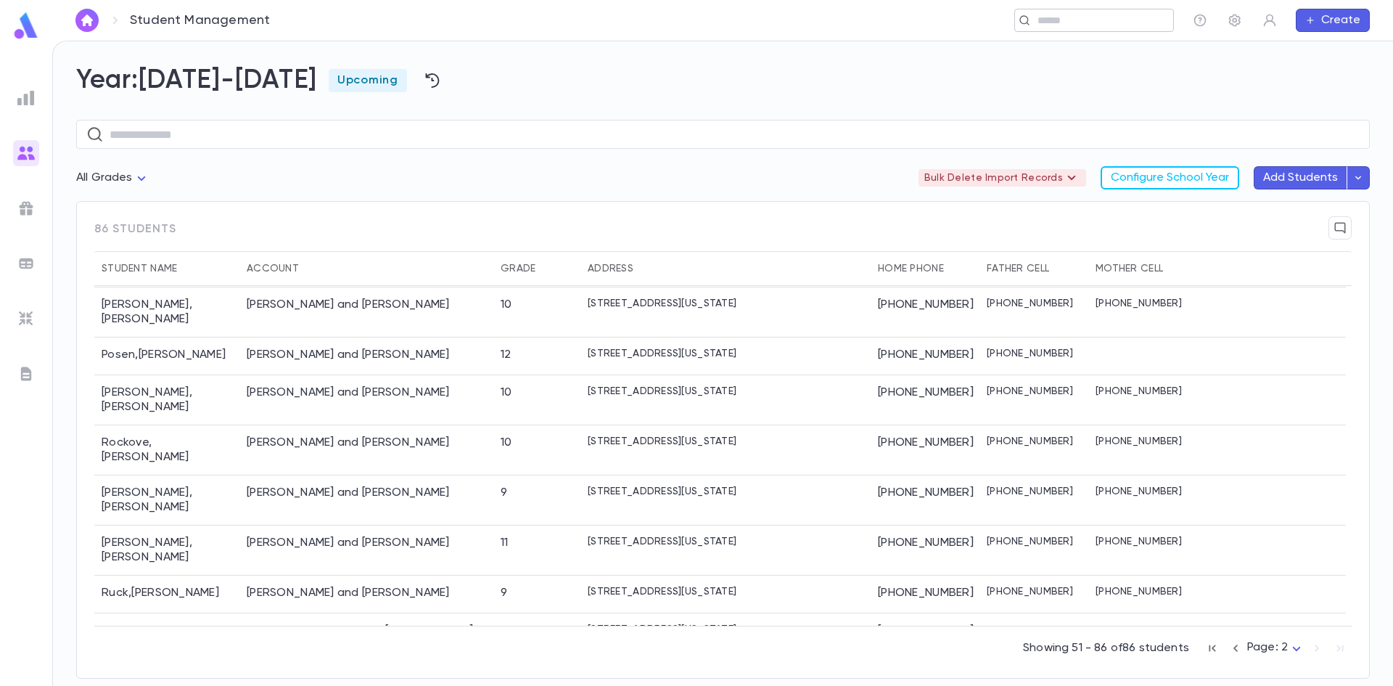
click at [889, 19] on input "text" at bounding box center [1100, 21] width 134 height 14
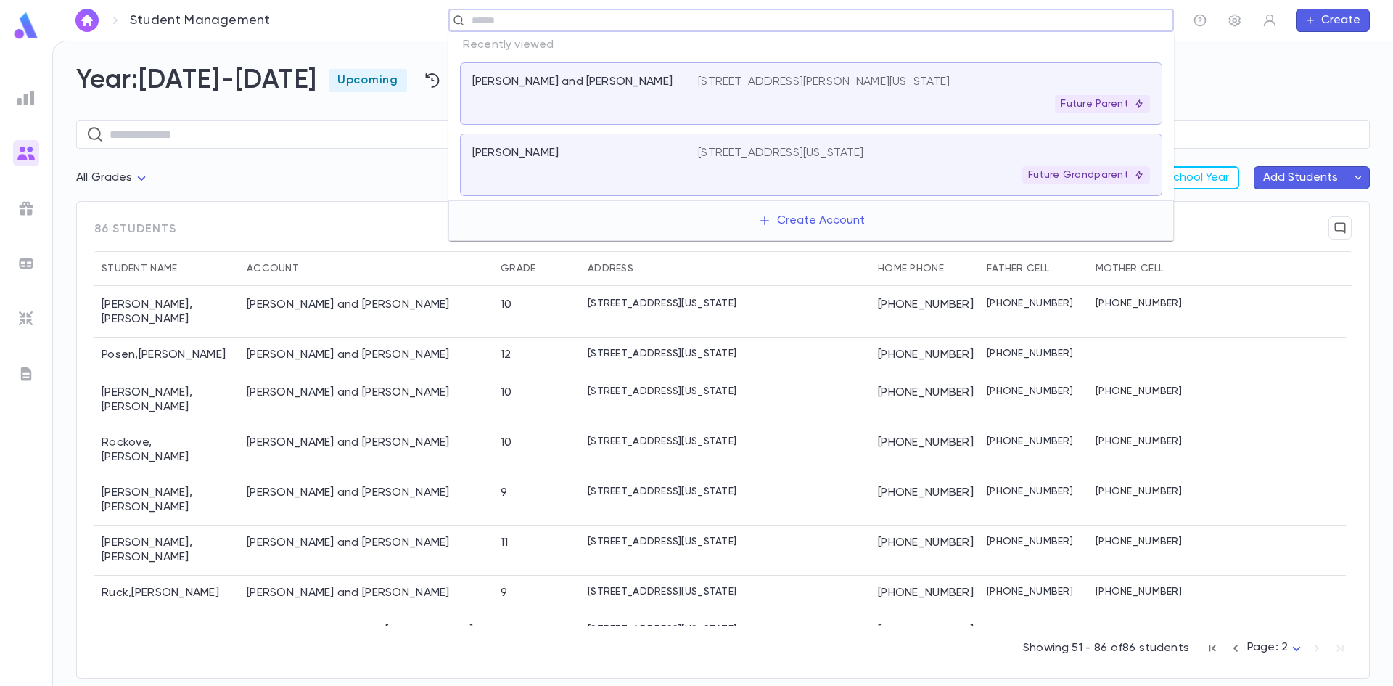
paste input "**********"
type input "**********"
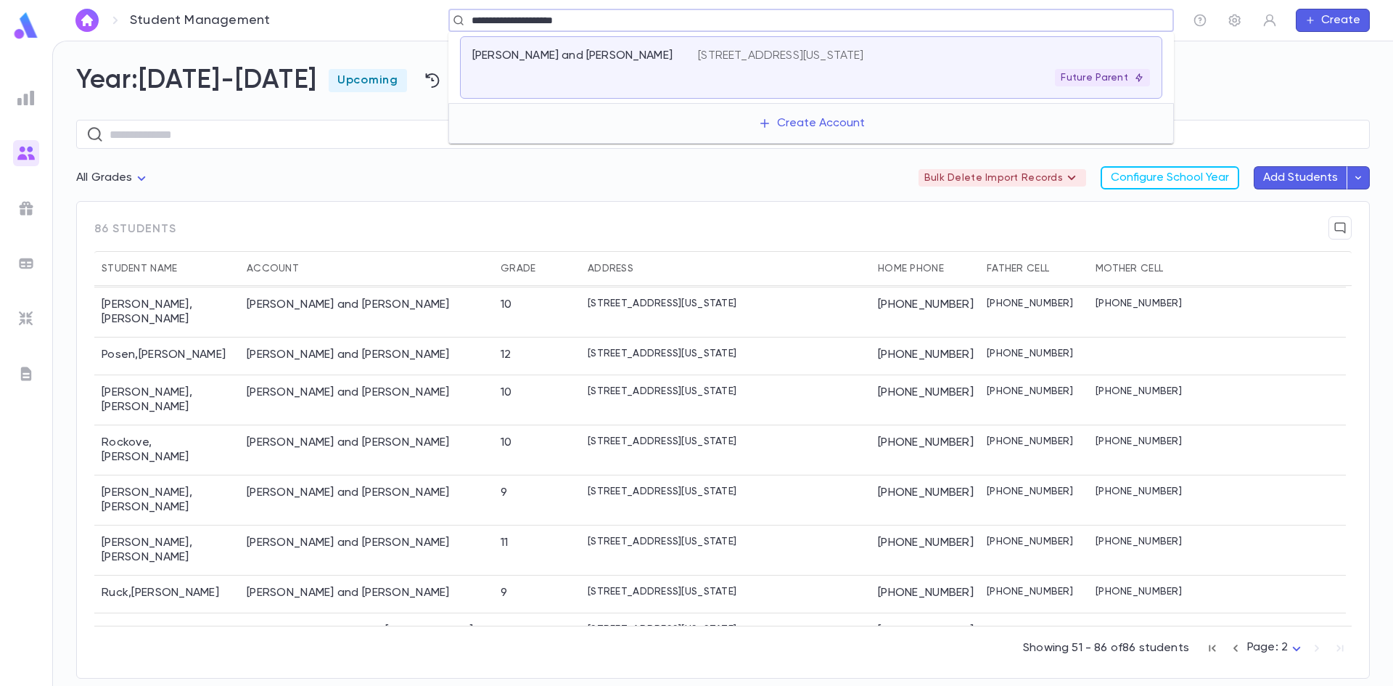
click at [889, 67] on div "1509 9th Avenue, Toms River NEW JERSEY 08757 Future Parent" at bounding box center [924, 68] width 452 height 38
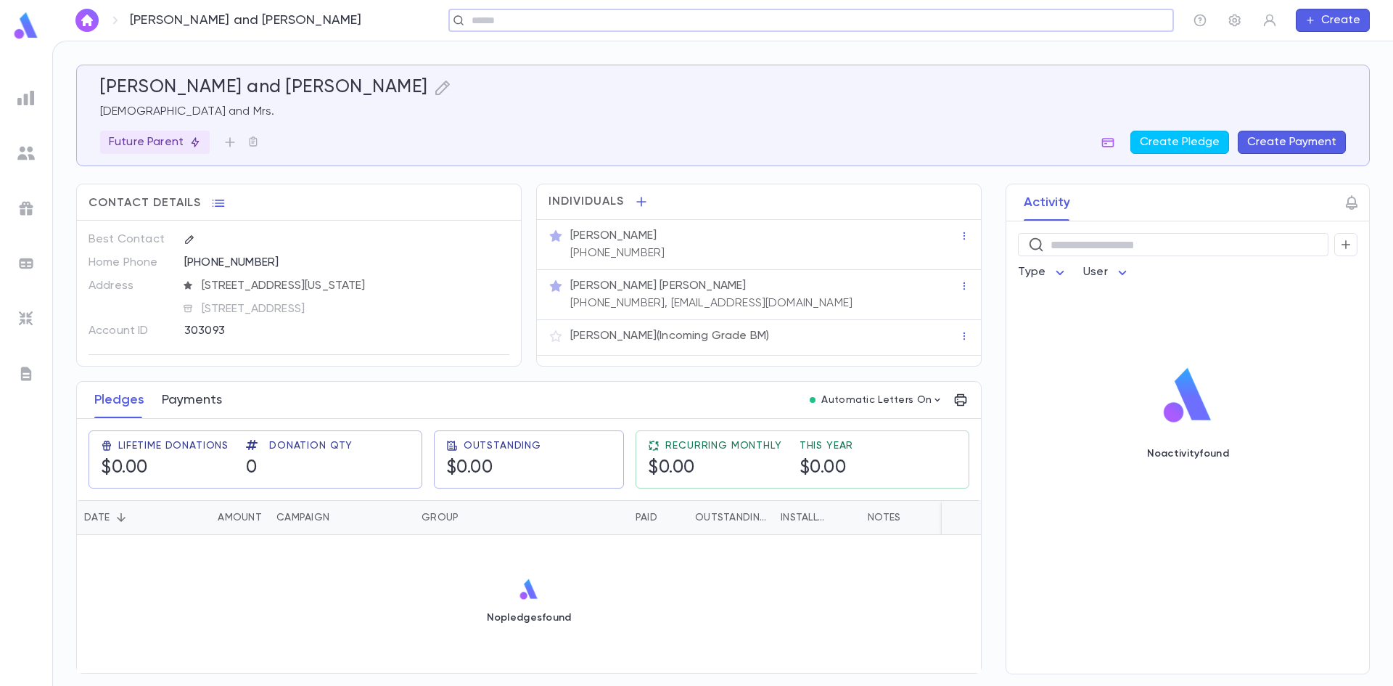
click at [180, 404] on button "Payments" at bounding box center [192, 400] width 60 height 36
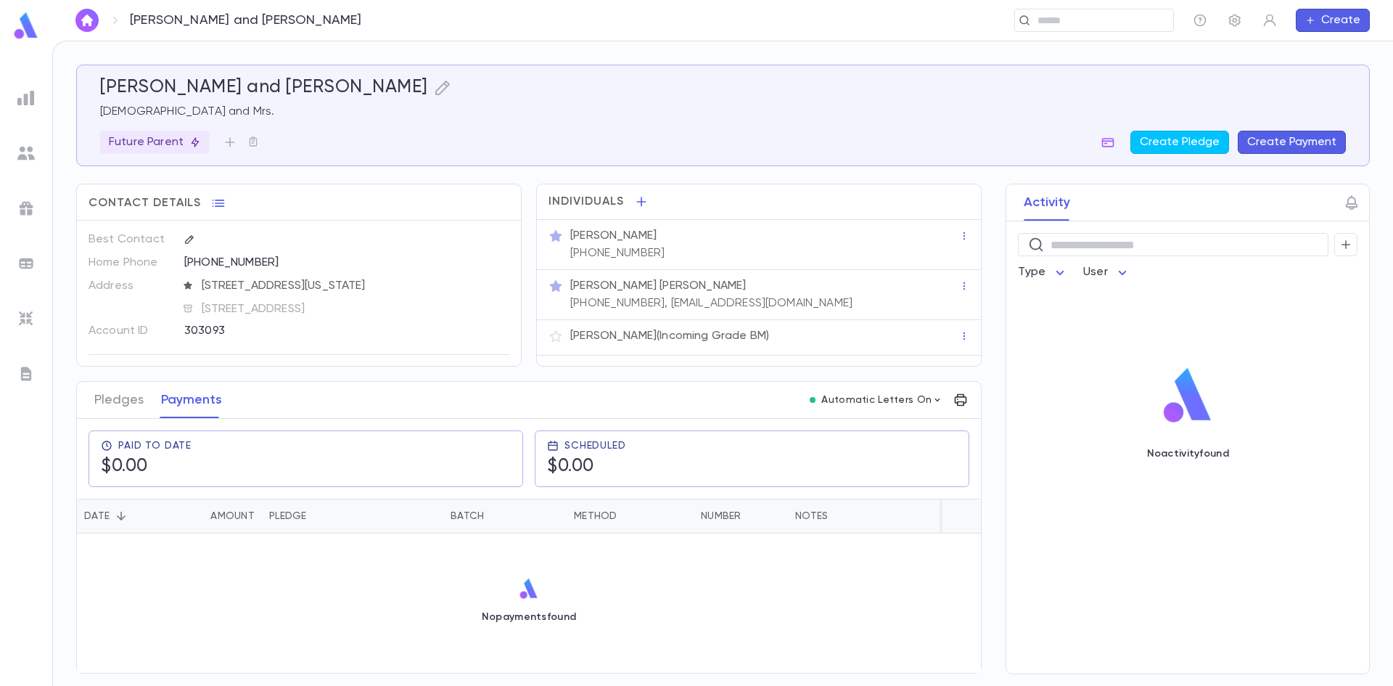
click at [705, 302] on p "(732) 861-5087, chavaebecker@gmail.com" at bounding box center [711, 303] width 282 height 15
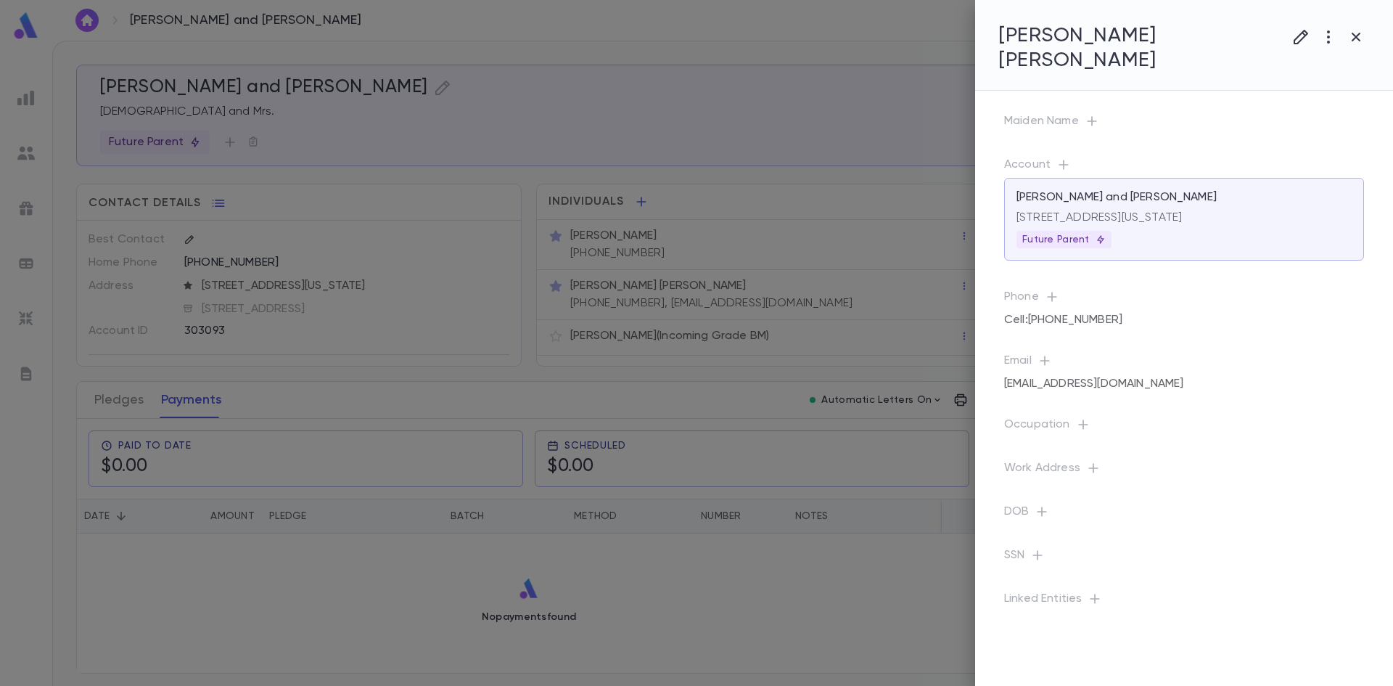
click at [670, 400] on div at bounding box center [696, 343] width 1393 height 686
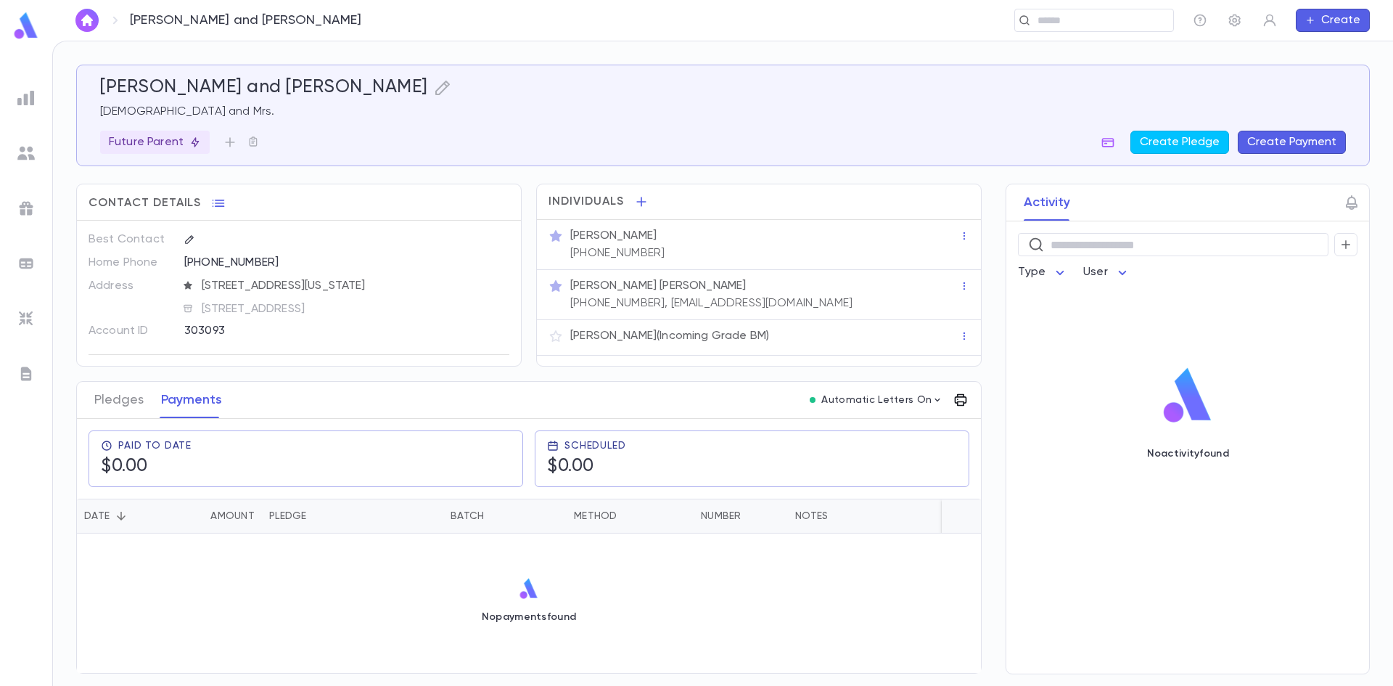
click at [889, 392] on button "button" at bounding box center [960, 399] width 23 height 23
click at [757, 386] on div at bounding box center [696, 343] width 1393 height 686
click at [638, 335] on p "Yitzchok Becker (Incoming Grade BM)" at bounding box center [669, 336] width 199 height 15
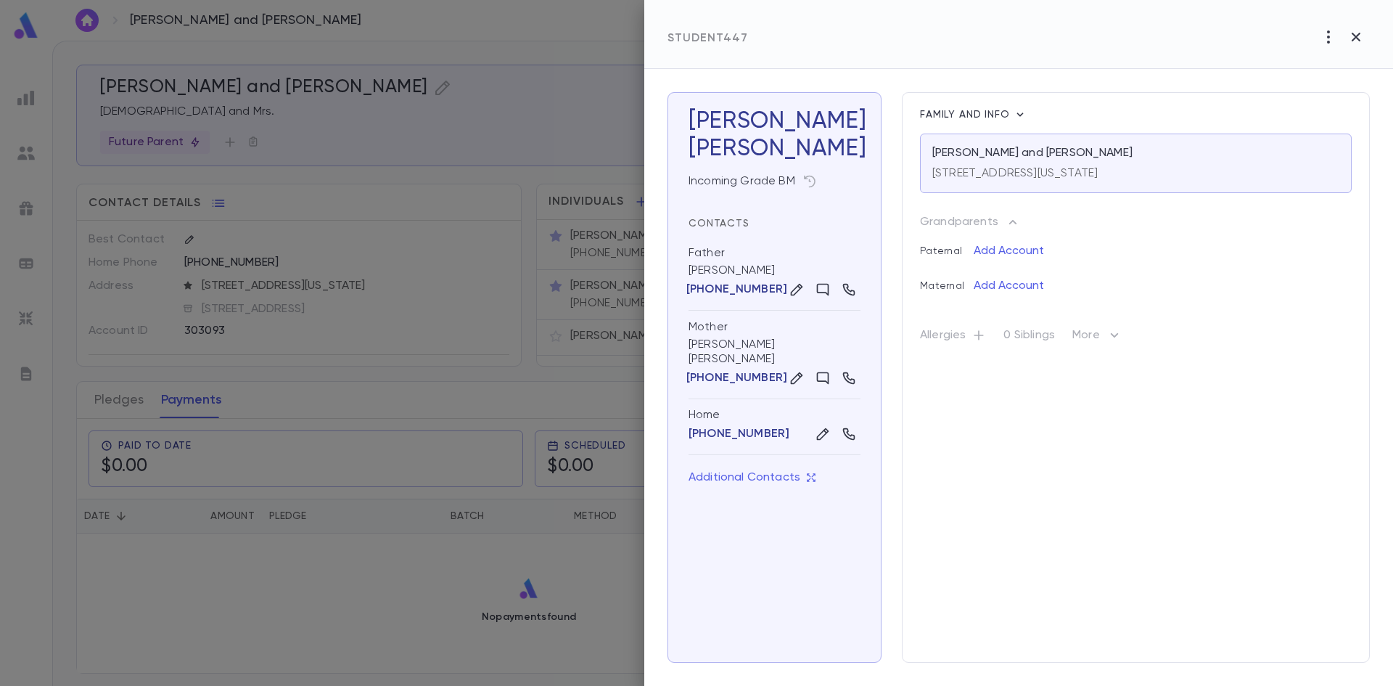
click at [590, 401] on div at bounding box center [696, 343] width 1393 height 686
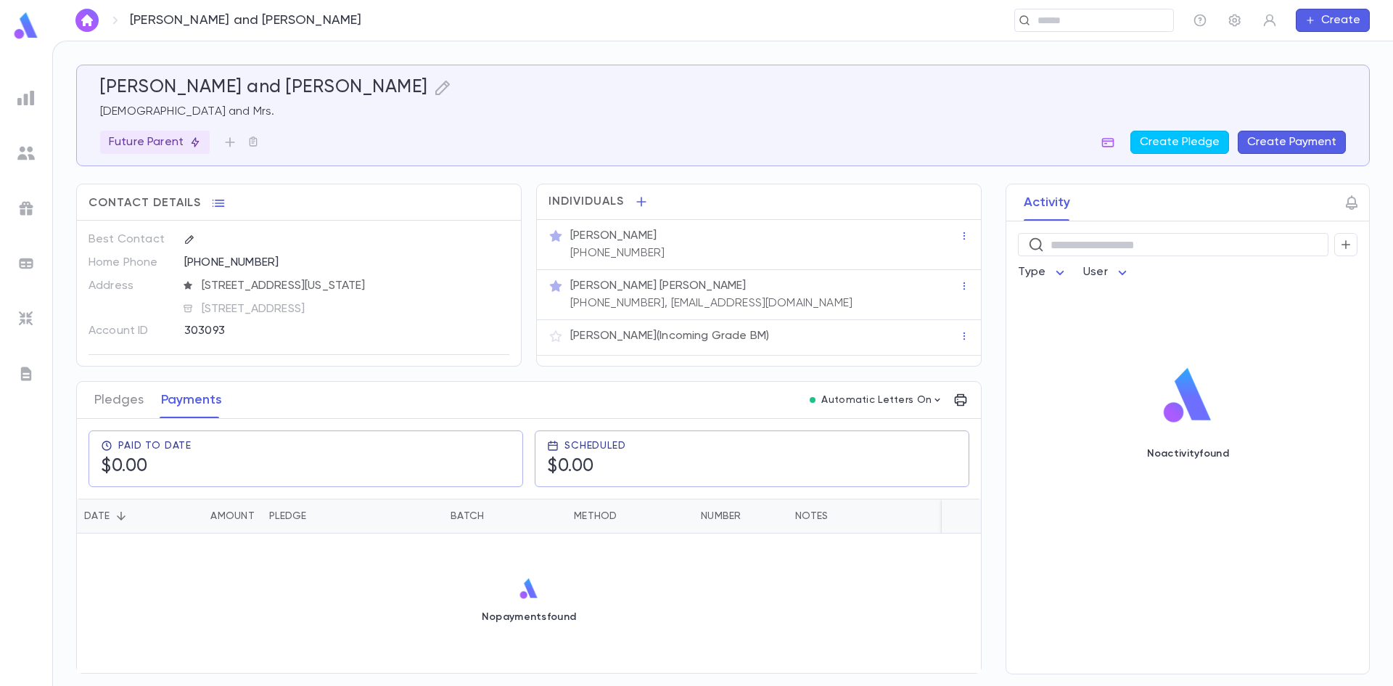
click at [691, 306] on p "(732) 861-5087, chavaebecker@gmail.com" at bounding box center [711, 303] width 282 height 15
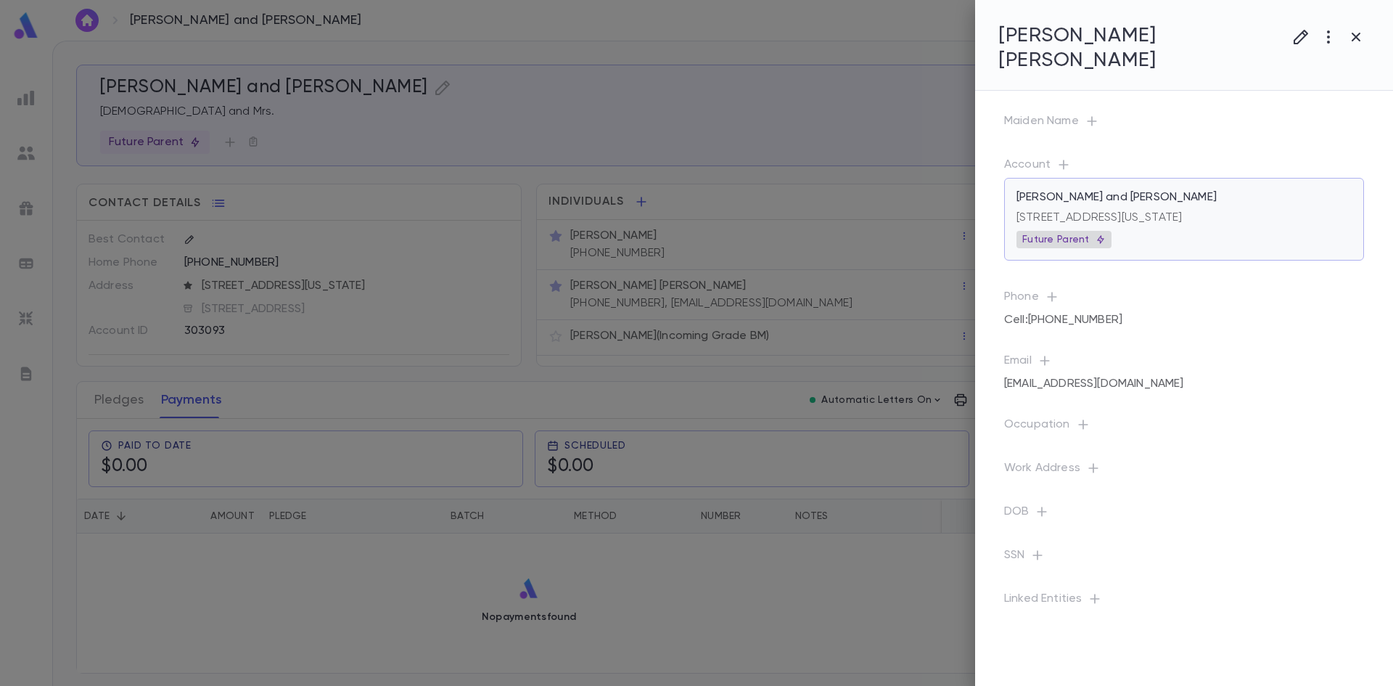
click at [889, 234] on p "Future Parent" at bounding box center [1063, 240] width 83 height 12
click at [889, 217] on div at bounding box center [696, 343] width 1393 height 686
click at [889, 231] on div "Future Parent" at bounding box center [1183, 239] width 335 height 17
click at [847, 165] on div at bounding box center [696, 343] width 1393 height 686
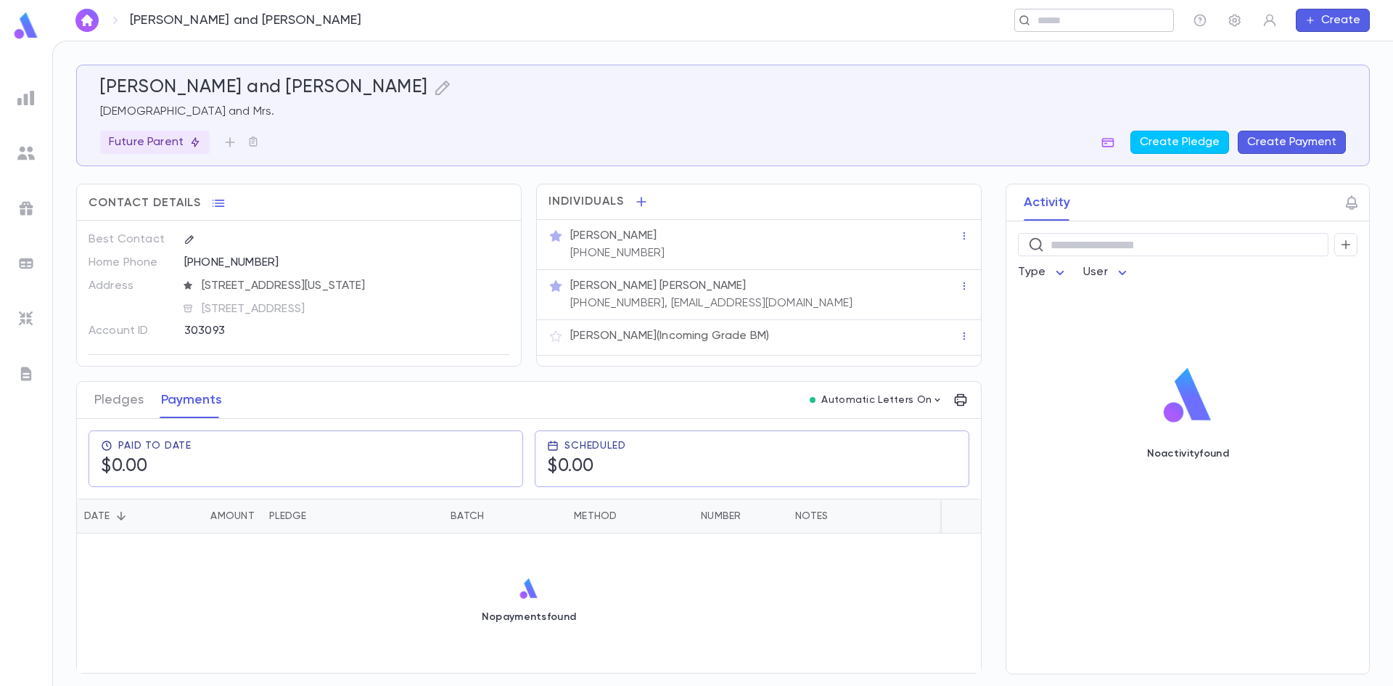
click at [889, 23] on input "text" at bounding box center [1089, 21] width 112 height 14
click at [889, 102] on div "Becker, Yitzchok and Chava Esther Rabbi and Mrs. Future Parent Create Pledge Cr…" at bounding box center [723, 115] width 1246 height 77
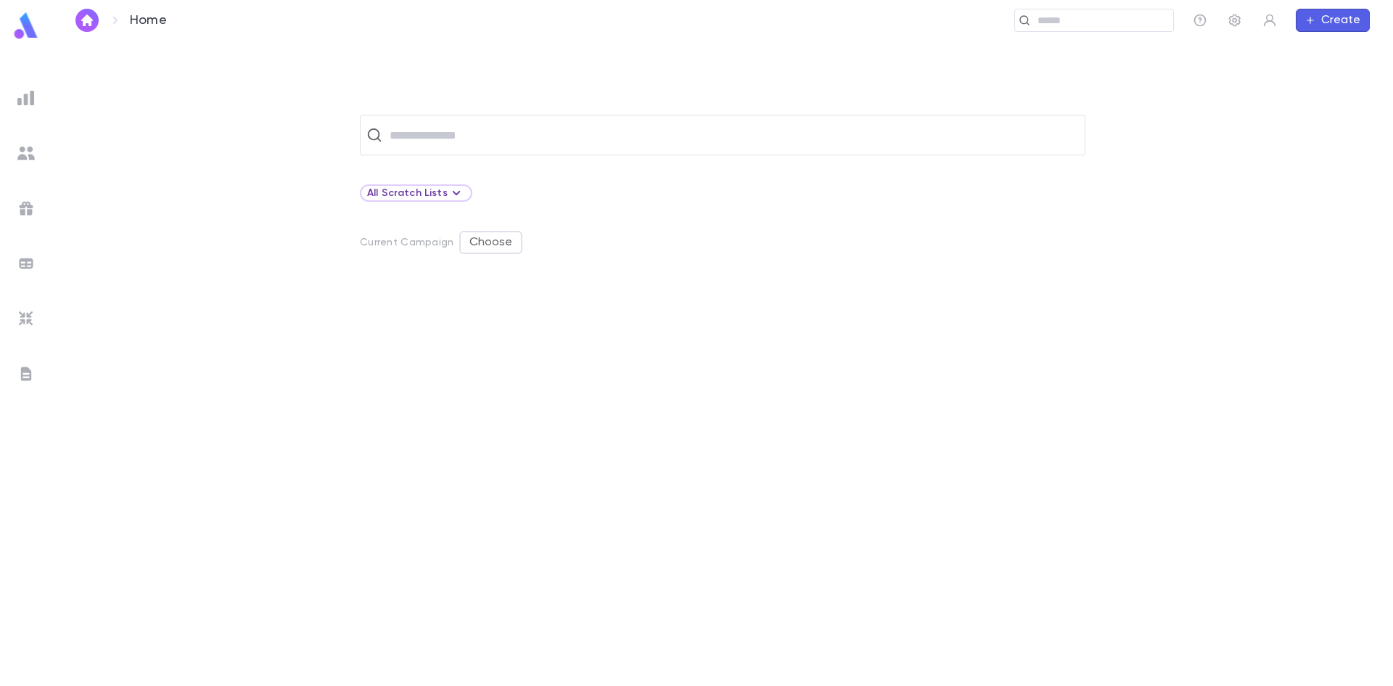
click at [29, 95] on img at bounding box center [25, 97] width 17 height 17
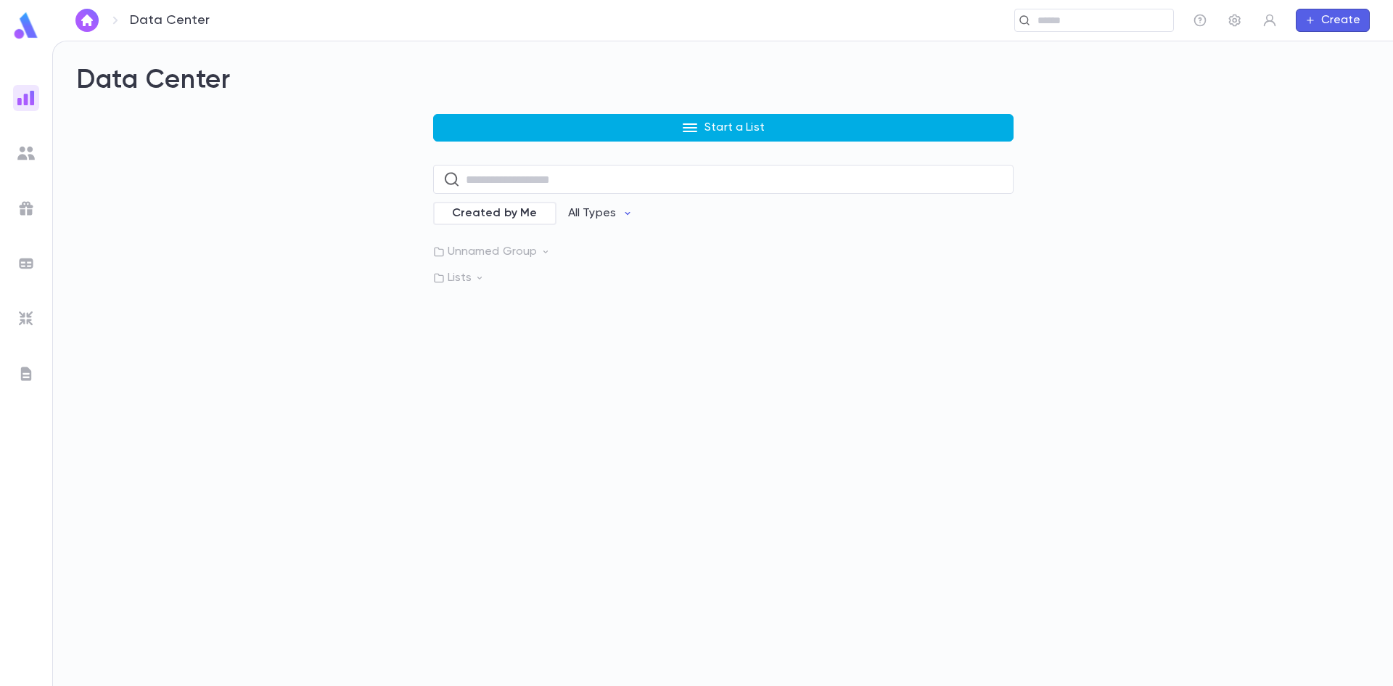
click at [537, 134] on button "Start a List" at bounding box center [723, 128] width 580 height 28
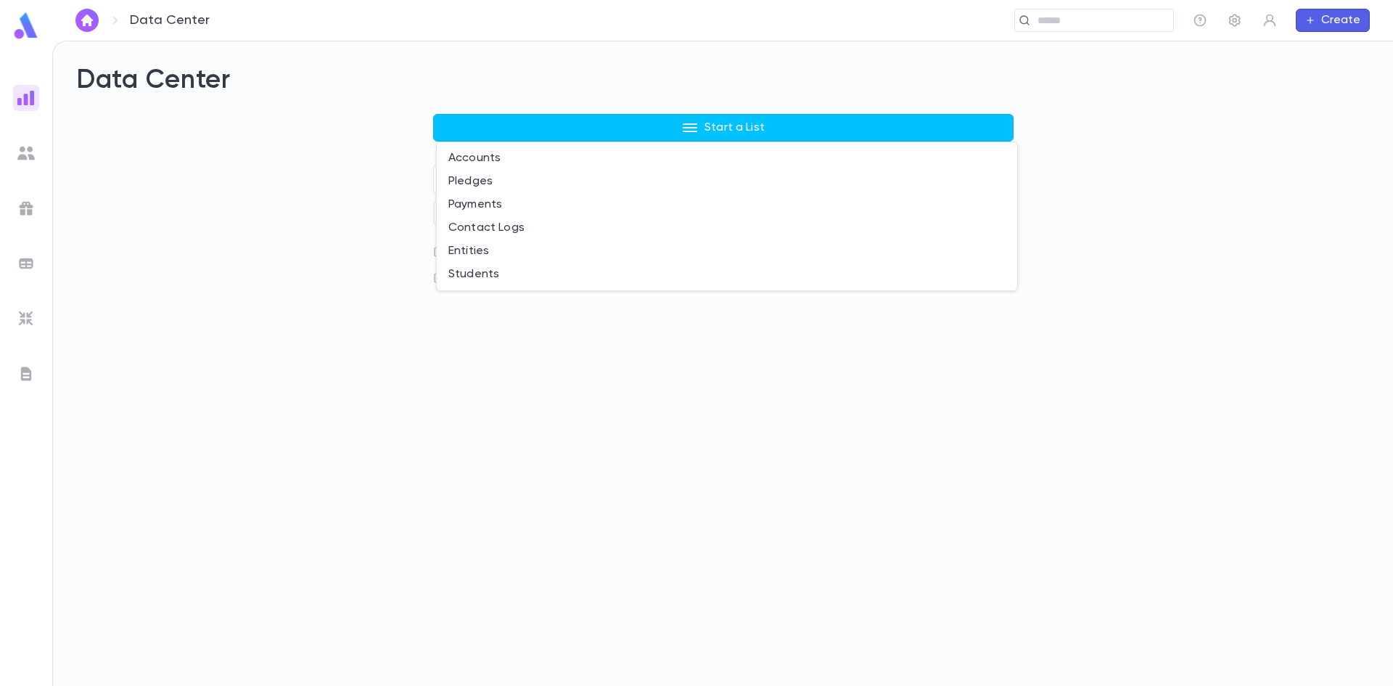
drag, startPoint x: 166, startPoint y: 232, endPoint x: 66, endPoint y: 312, distance: 128.0
click at [161, 236] on div at bounding box center [696, 343] width 1393 height 686
click at [22, 313] on img at bounding box center [25, 318] width 17 height 17
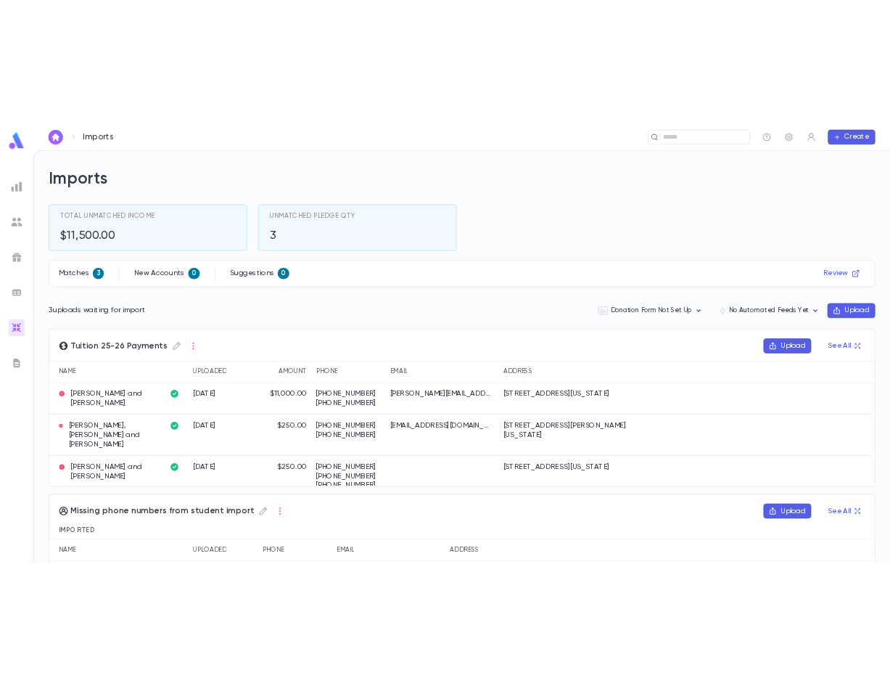
scroll to position [145, 0]
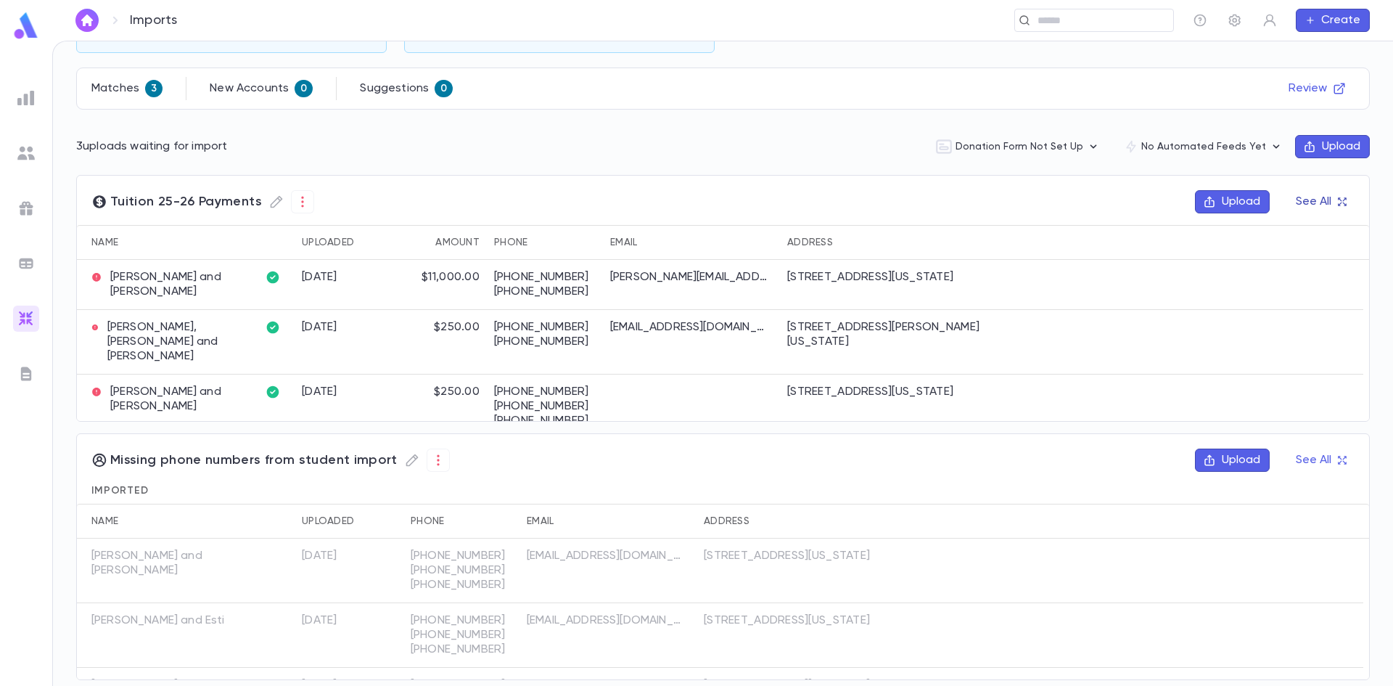
click at [1329, 205] on button "See All" at bounding box center [1320, 201] width 67 height 23
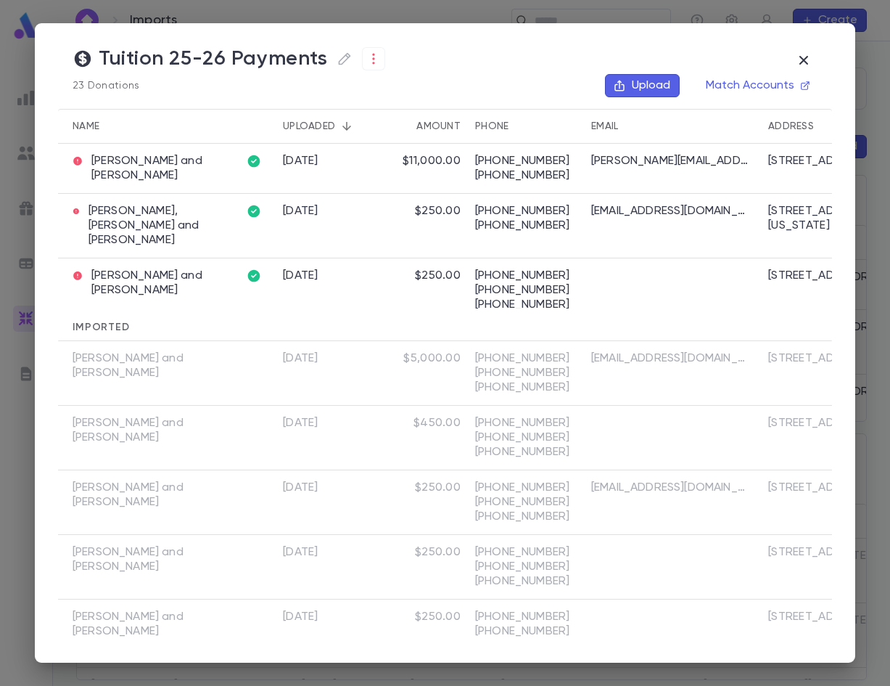
click at [366, 218] on div "[DATE]" at bounding box center [330, 226] width 109 height 65
click at [752, 83] on button "Match Accounts" at bounding box center [757, 85] width 120 height 23
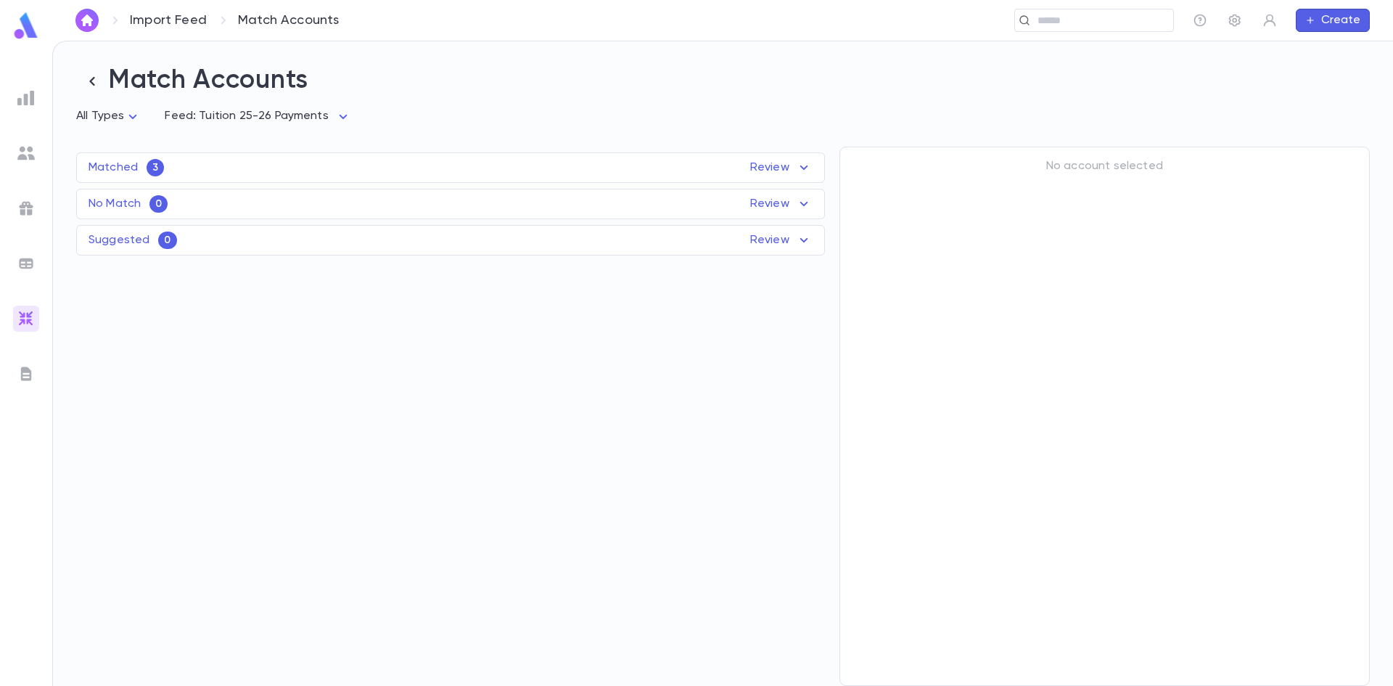
click at [189, 176] on div "Matched 3 Review" at bounding box center [450, 167] width 747 height 17
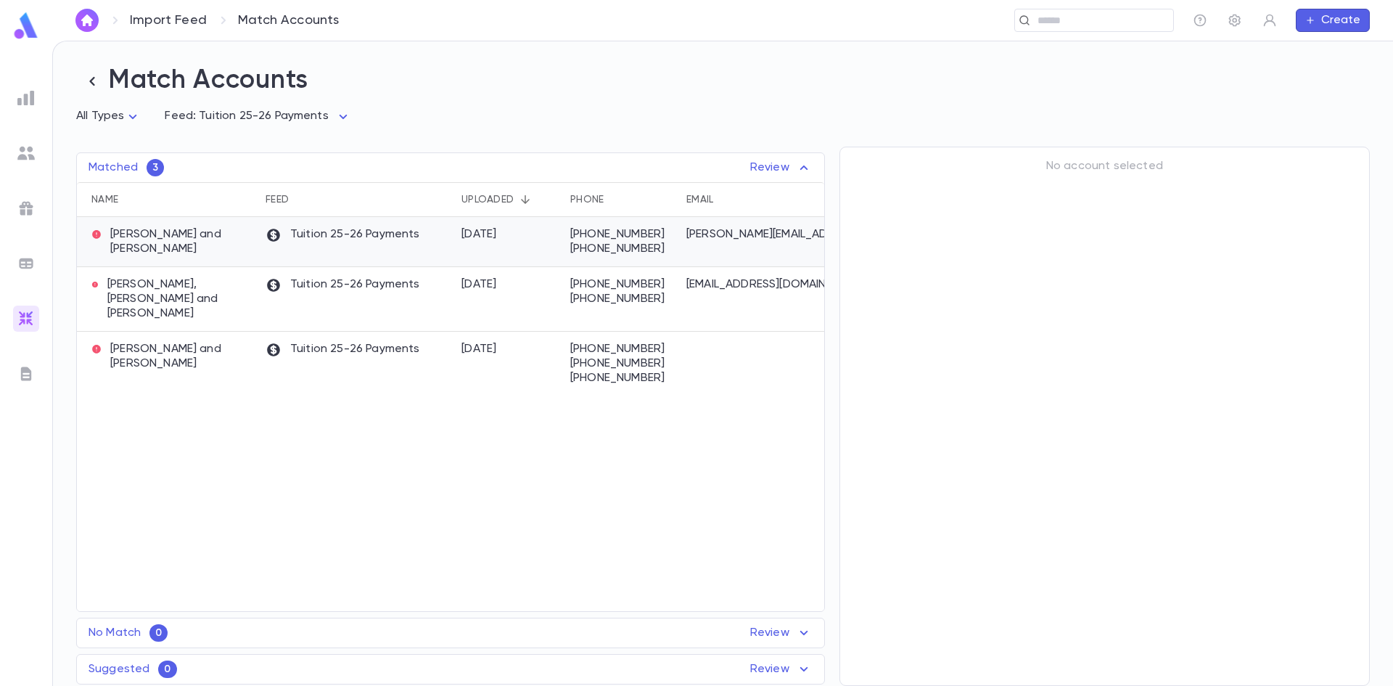
click at [189, 230] on p "[PERSON_NAME] and [PERSON_NAME]" at bounding box center [171, 241] width 160 height 29
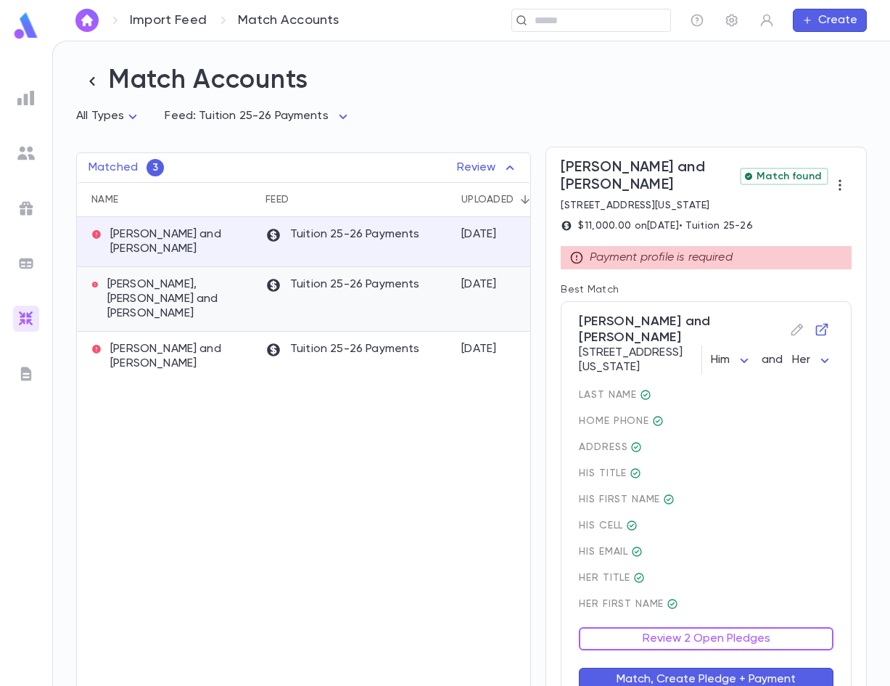
click at [318, 287] on p "Tuition 25-26 Payments" at bounding box center [342, 285] width 155 height 16
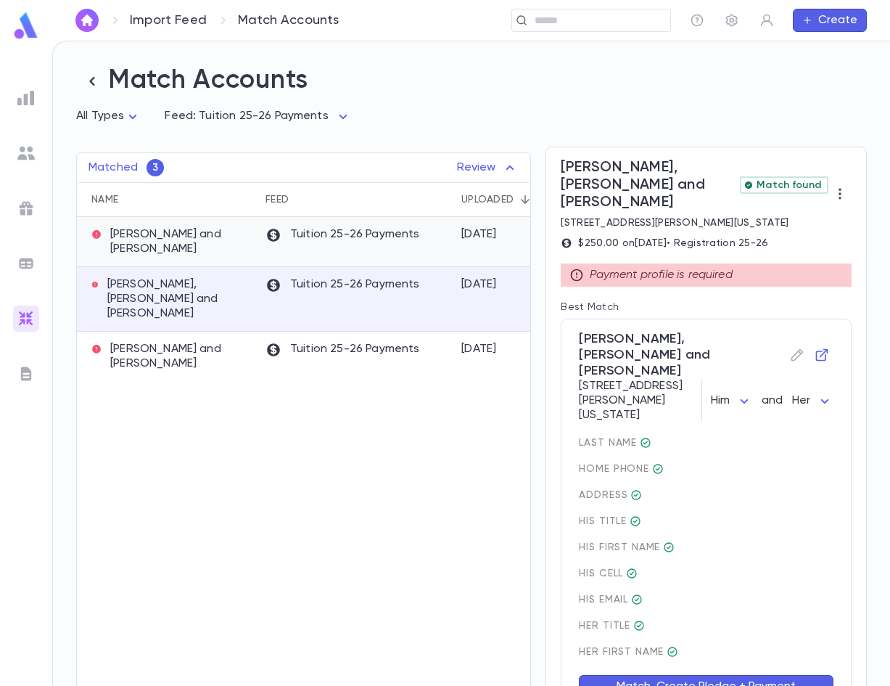
click at [336, 249] on div "Tuition 25-26 Payments" at bounding box center [356, 242] width 196 height 50
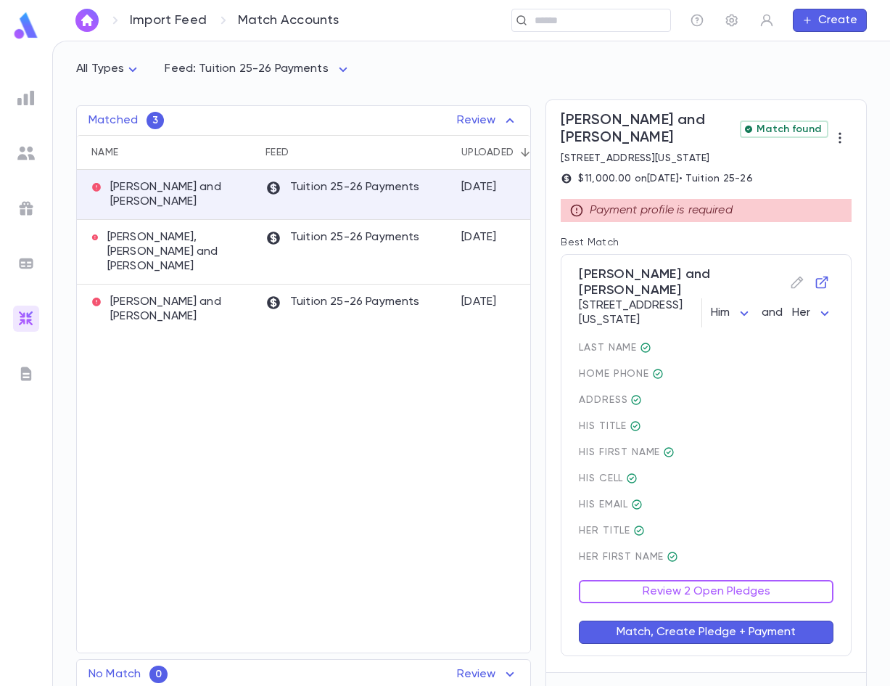
scroll to position [73, 0]
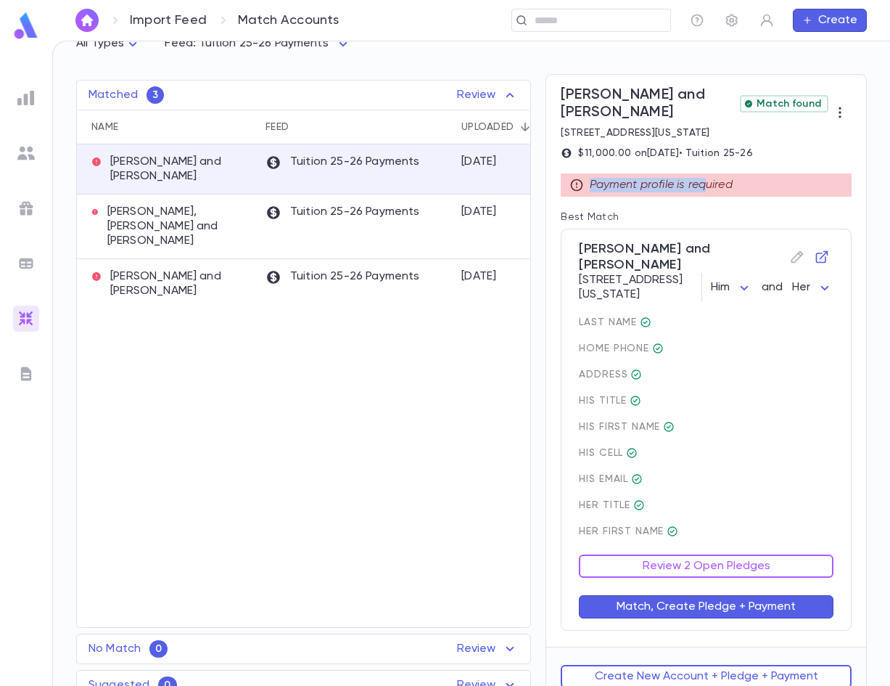
drag, startPoint x: 582, startPoint y: 179, endPoint x: 702, endPoint y: 189, distance: 120.1
click at [702, 189] on div "Payment profile is required" at bounding box center [706, 184] width 291 height 23
click at [376, 218] on p "Tuition 25-26 Payments" at bounding box center [342, 213] width 155 height 16
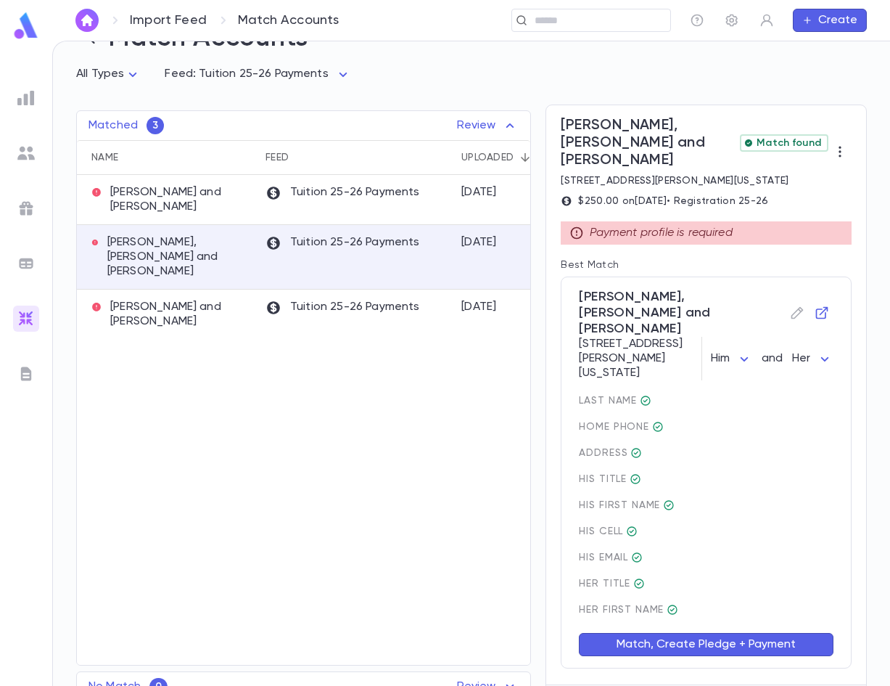
scroll to position [65, 0]
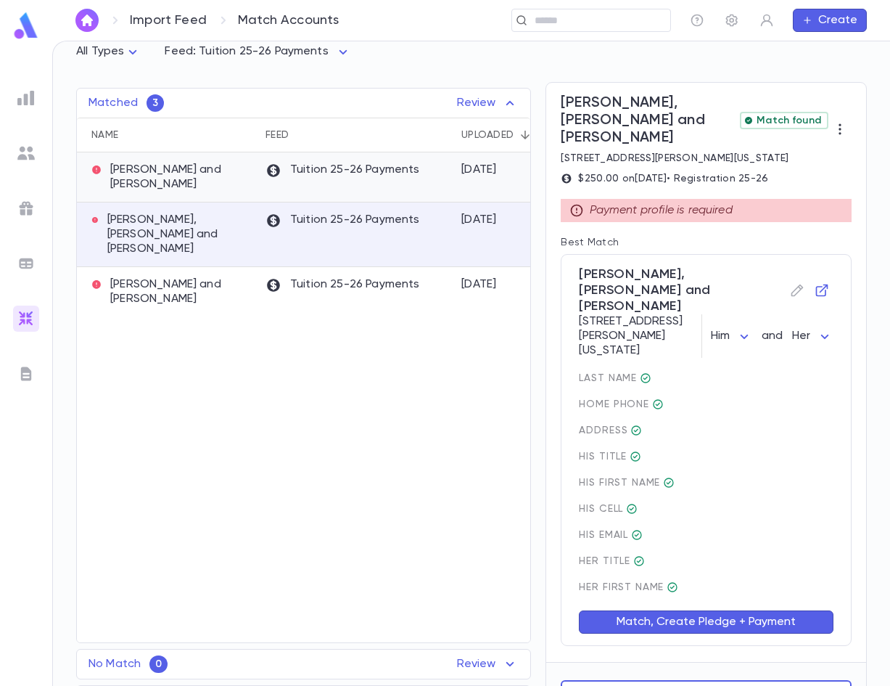
click at [305, 178] on p "Tuition 25-26 Payments" at bounding box center [342, 170] width 155 height 16
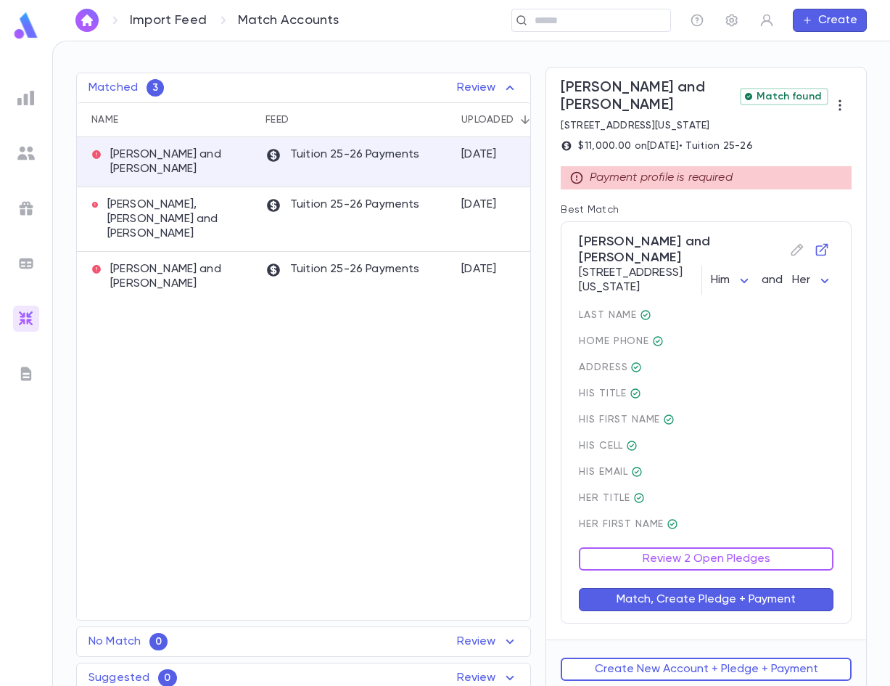
scroll to position [96, 0]
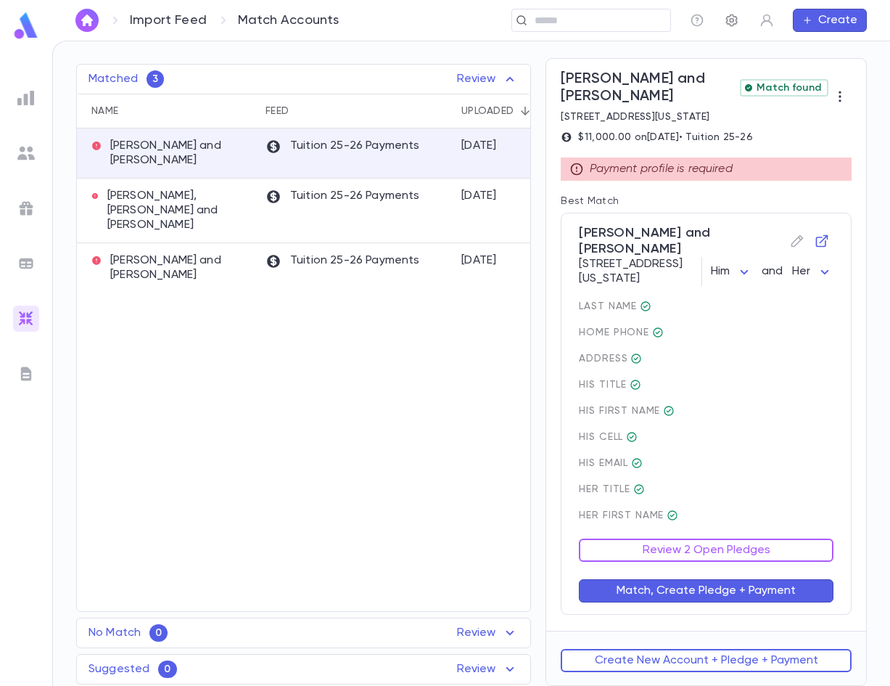
click at [728, 23] on icon "button" at bounding box center [732, 20] width 15 height 15
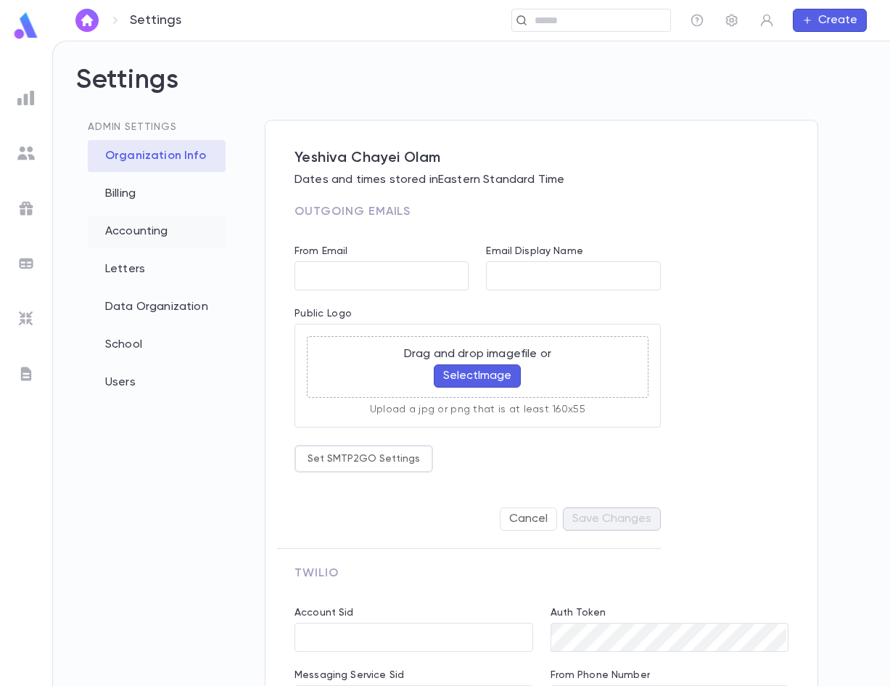
click at [132, 222] on div "Accounting" at bounding box center [157, 231] width 138 height 32
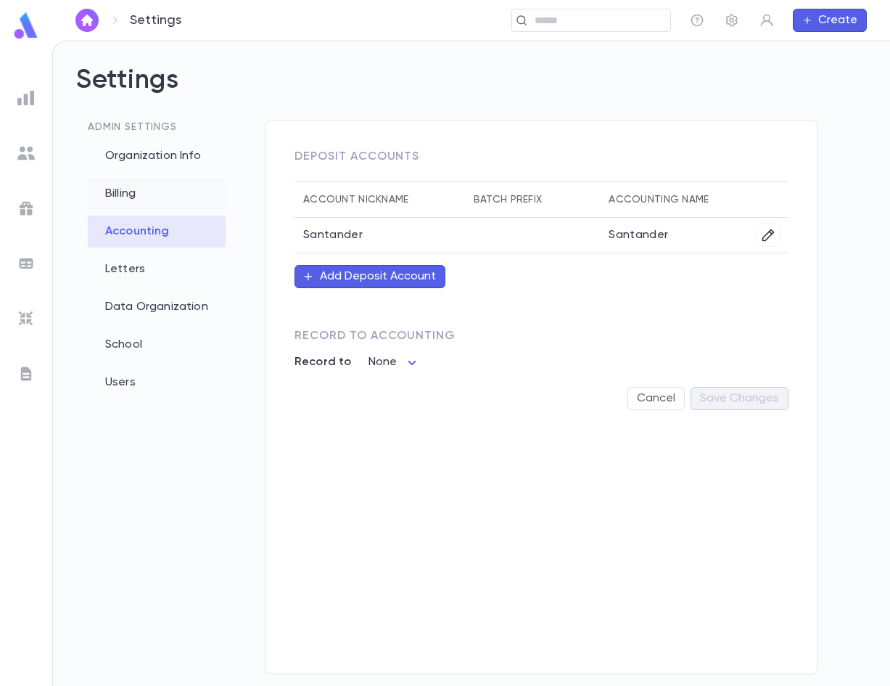
click at [131, 196] on div "Billing" at bounding box center [157, 194] width 138 height 32
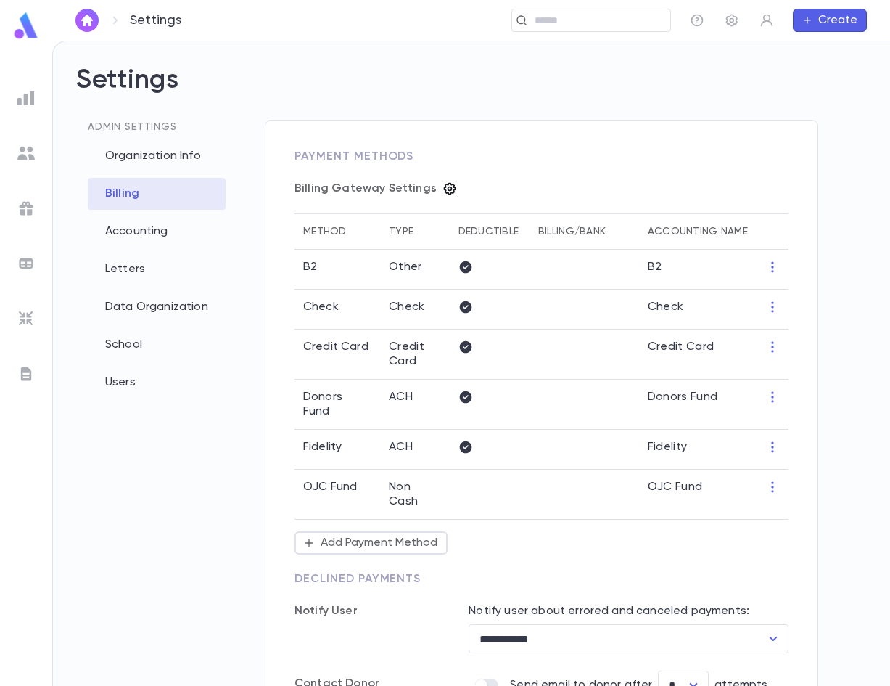
click at [445, 189] on icon "button" at bounding box center [449, 188] width 15 height 15
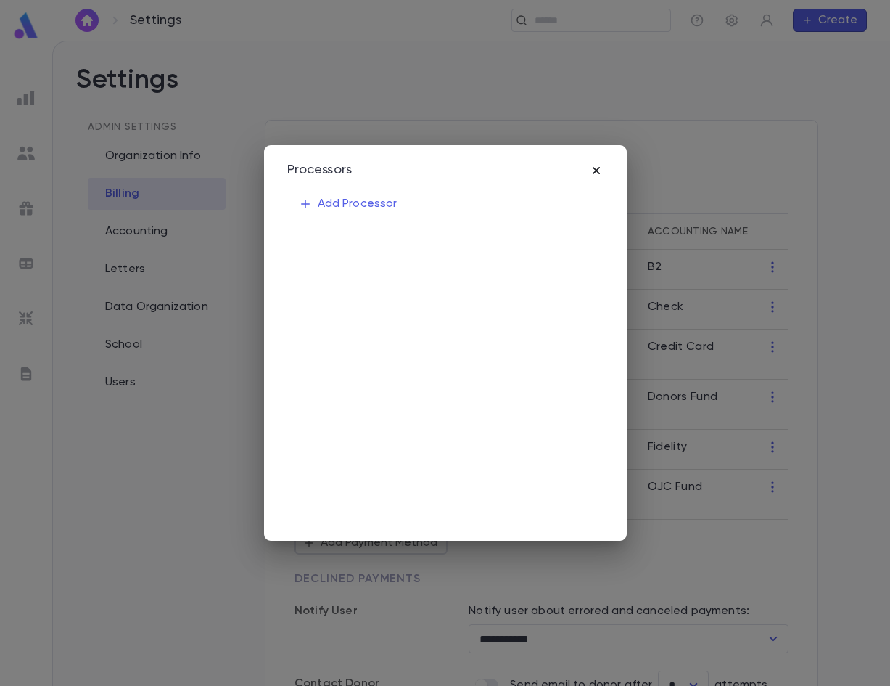
click at [593, 169] on icon "button" at bounding box center [596, 170] width 15 height 15
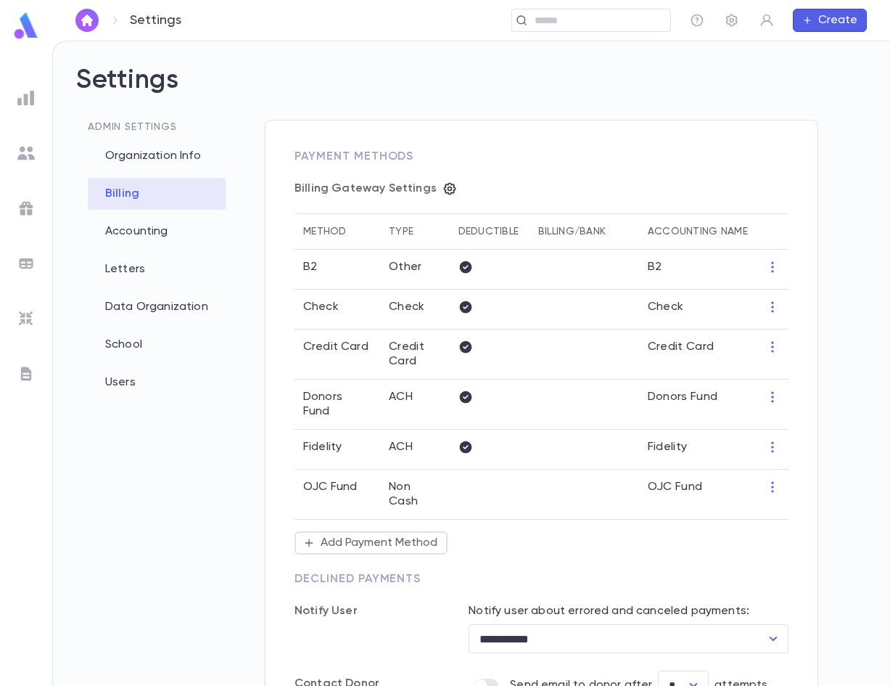
click at [191, 527] on div "Admin Settings Organization Info Billing Accounting Letters Data Organization S…" at bounding box center [158, 430] width 165 height 621
click at [589, 17] on input "text" at bounding box center [597, 21] width 134 height 14
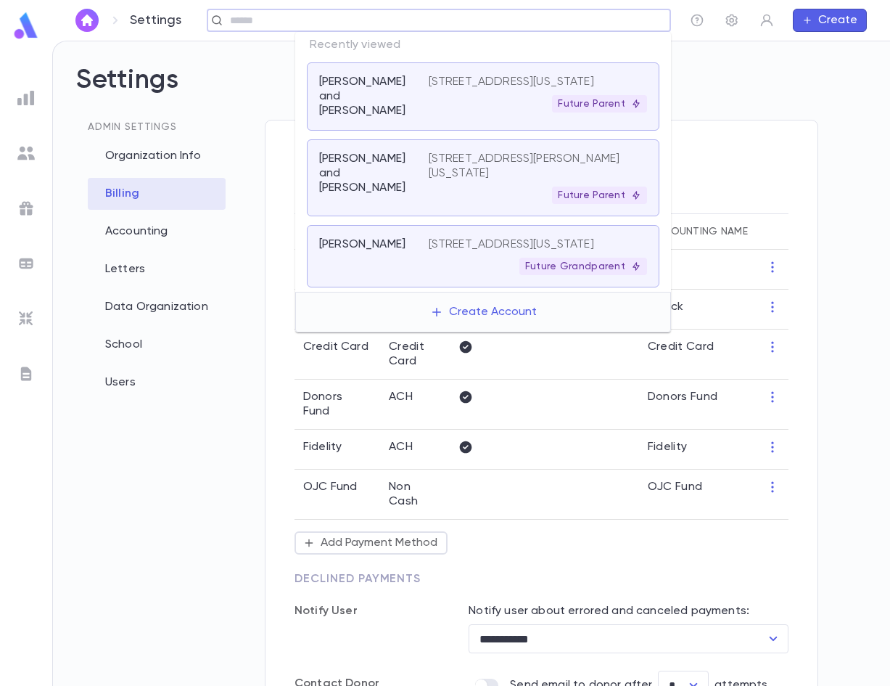
click at [643, 16] on input "text" at bounding box center [445, 21] width 439 height 14
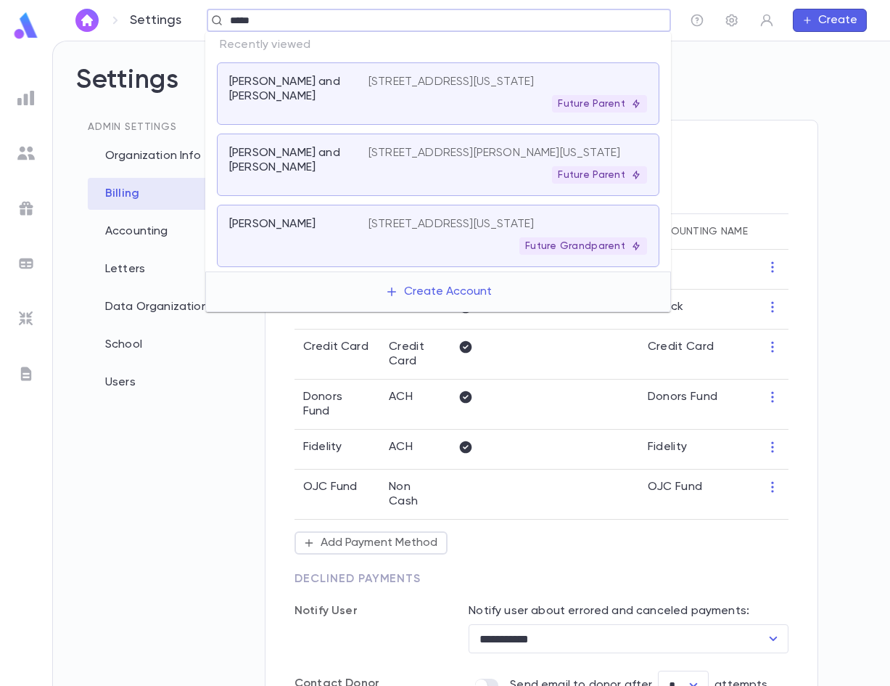
type input "*****"
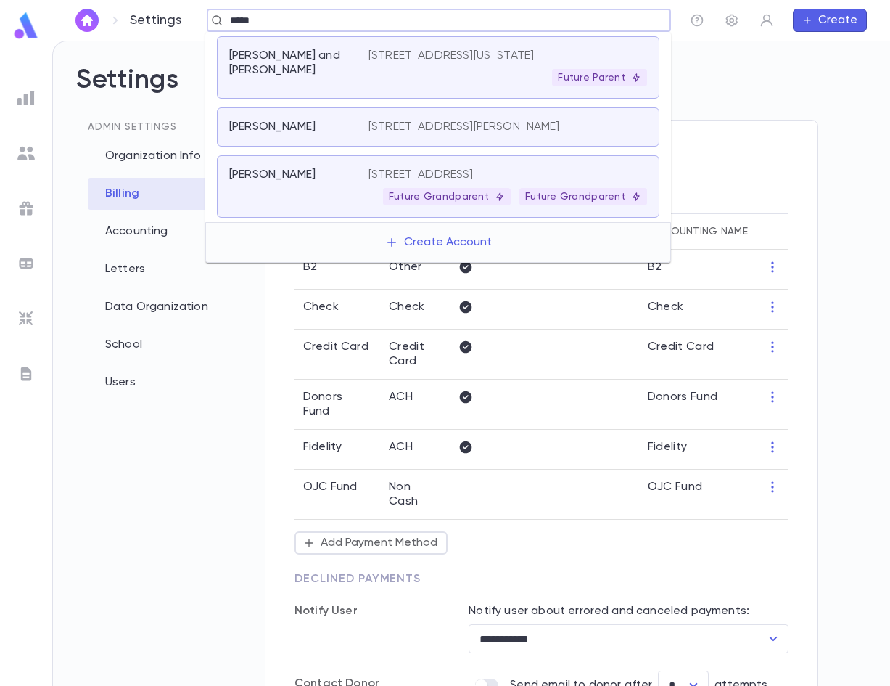
click at [403, 86] on div "Future Parent" at bounding box center [508, 77] width 279 height 17
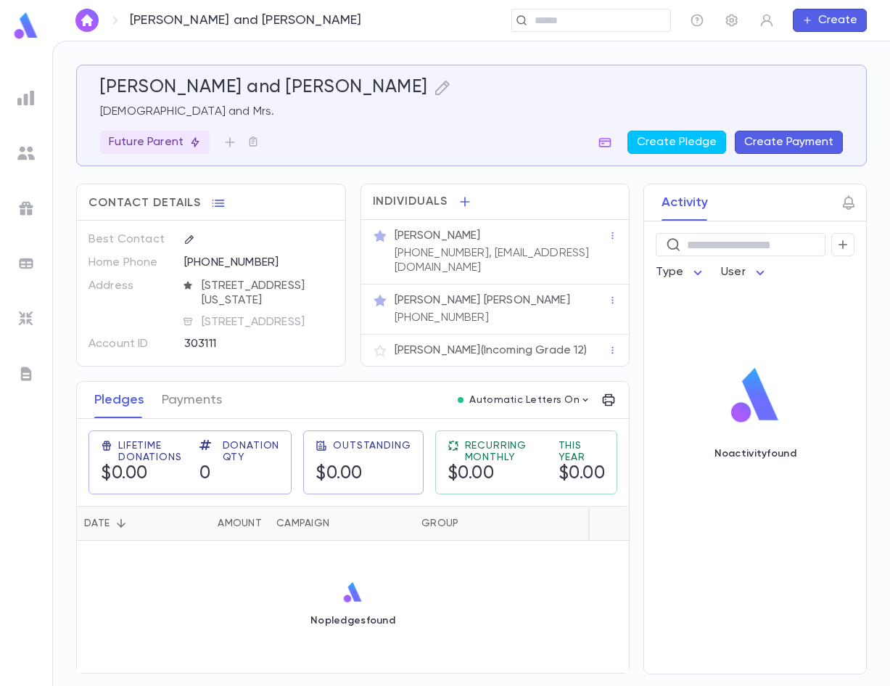
scroll to position [5, 0]
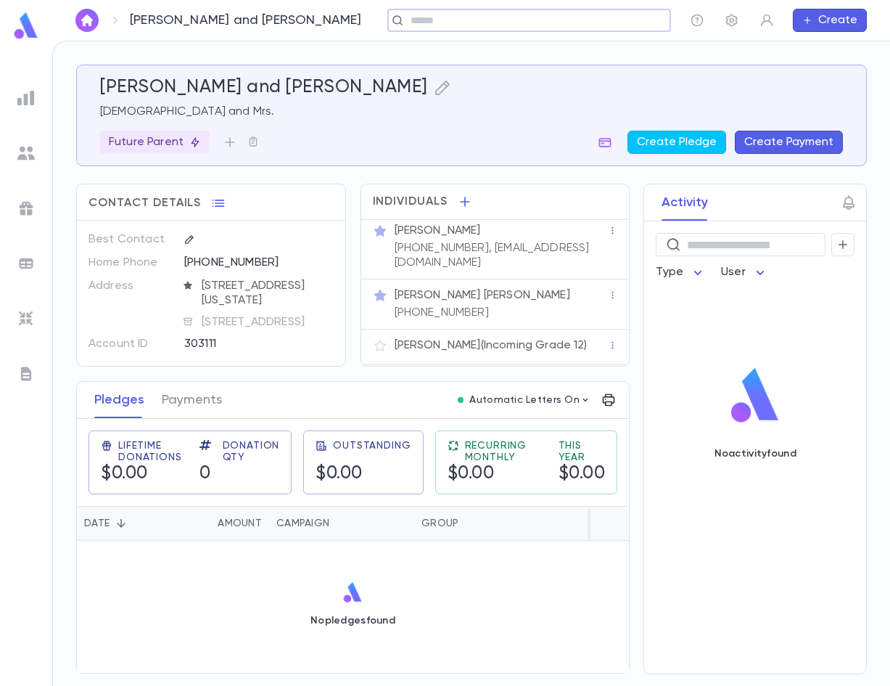
click at [453, 22] on input "text" at bounding box center [524, 21] width 236 height 14
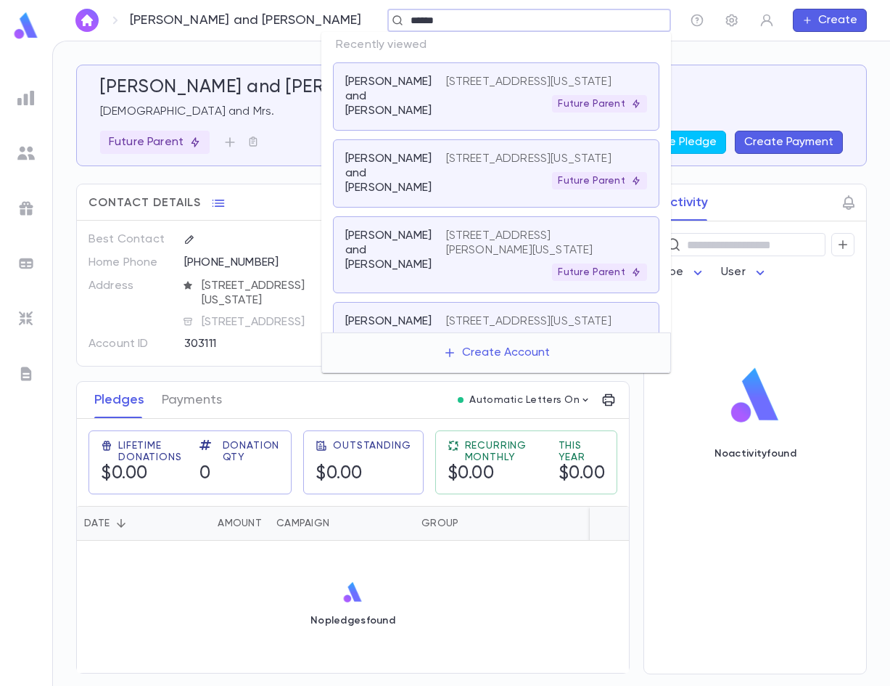
type input "******"
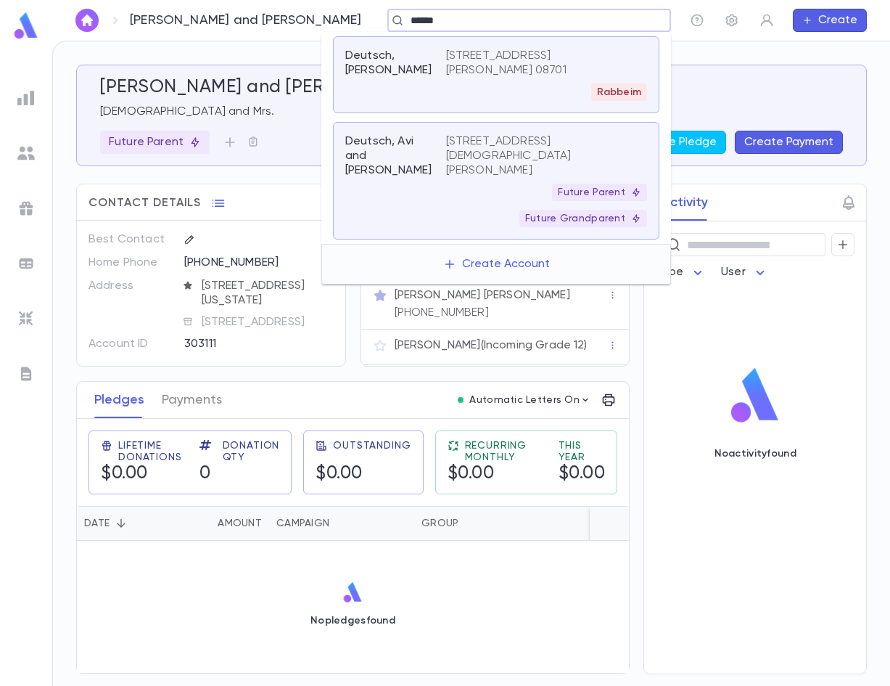
click at [487, 189] on div "Future Parent Future Grandparent" at bounding box center [546, 206] width 201 height 44
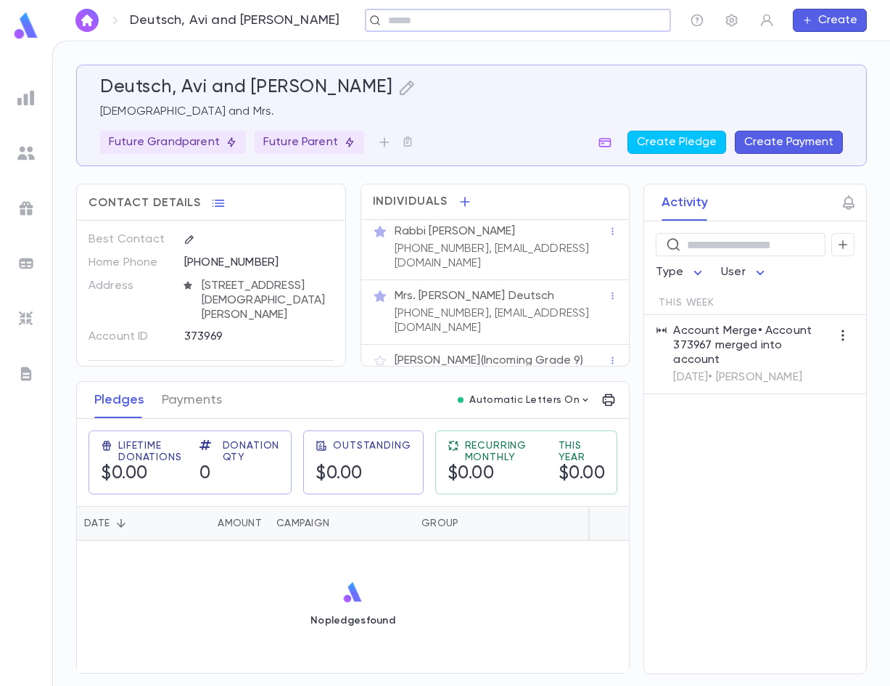
scroll to position [5, 0]
click at [466, 353] on p "Eliyahu Deutsch (Incoming Grade 9)" at bounding box center [489, 360] width 189 height 15
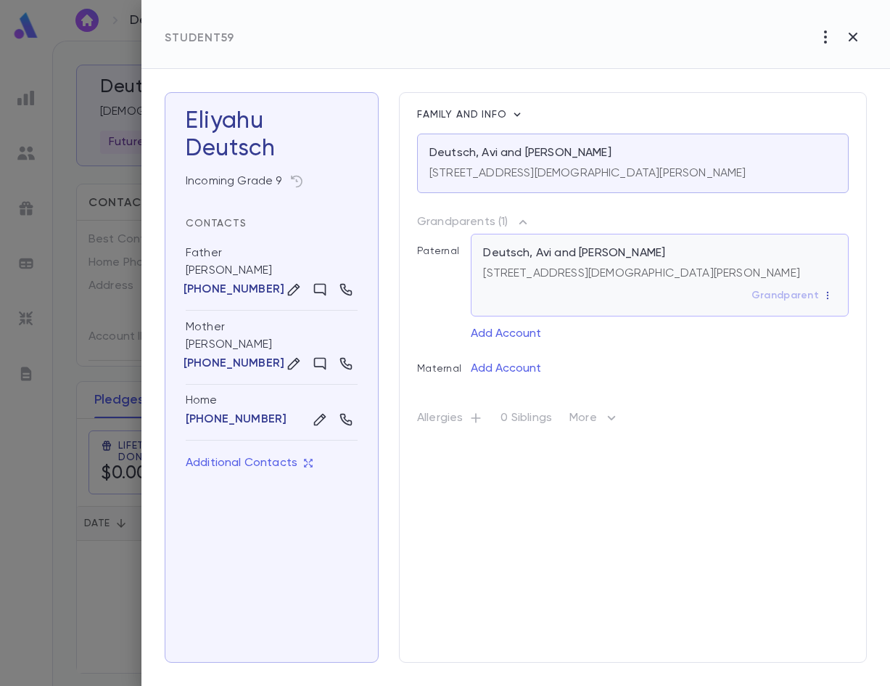
click at [825, 300] on icon "button" at bounding box center [828, 295] width 10 height 10
click at [691, 559] on div at bounding box center [445, 343] width 890 height 686
click at [76, 578] on div at bounding box center [445, 343] width 890 height 686
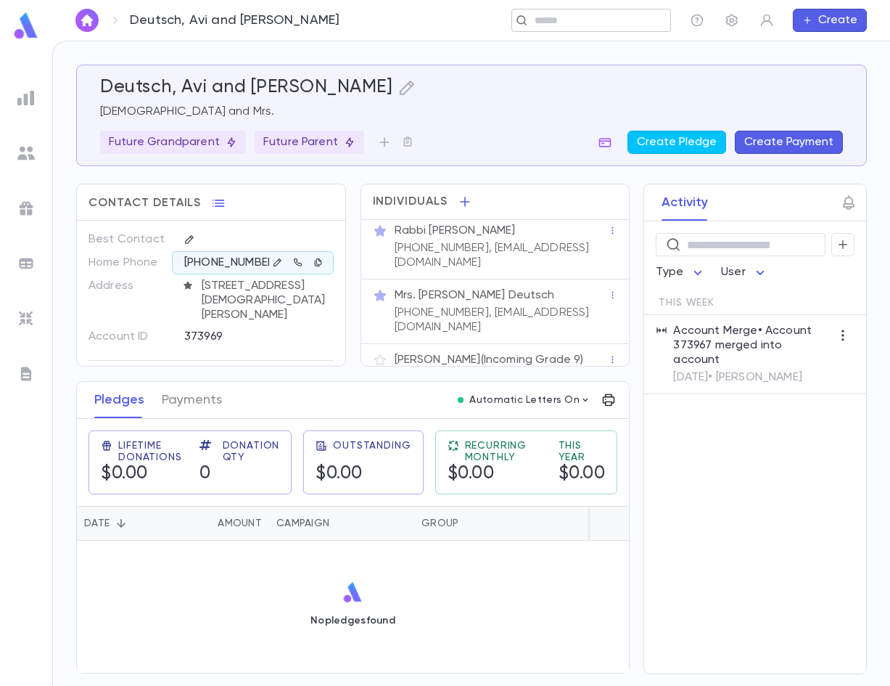
click at [545, 25] on input "text" at bounding box center [586, 21] width 112 height 14
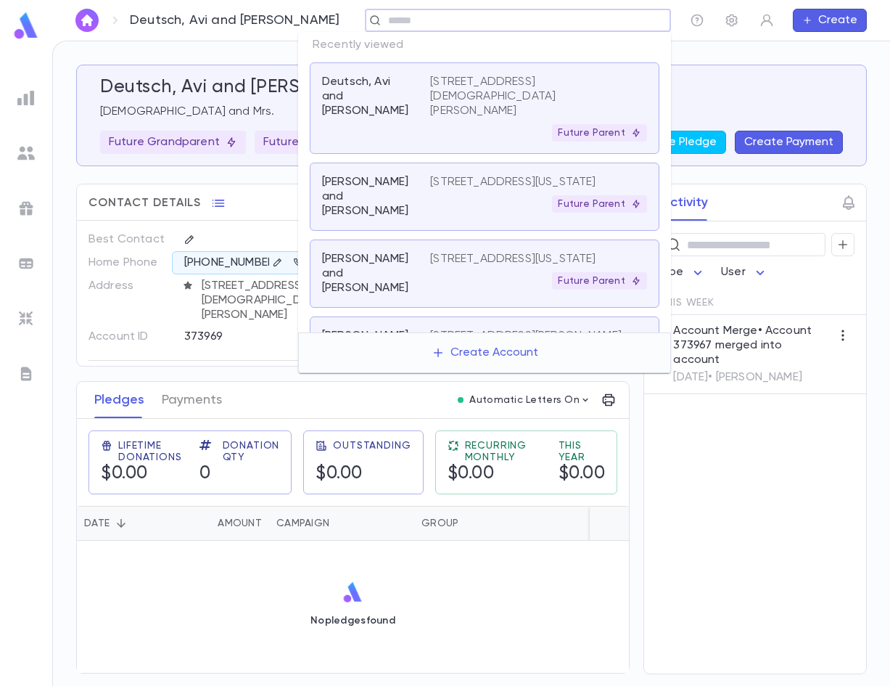
click at [401, 184] on p "Gross, Avrohom and Yennie" at bounding box center [367, 197] width 91 height 44
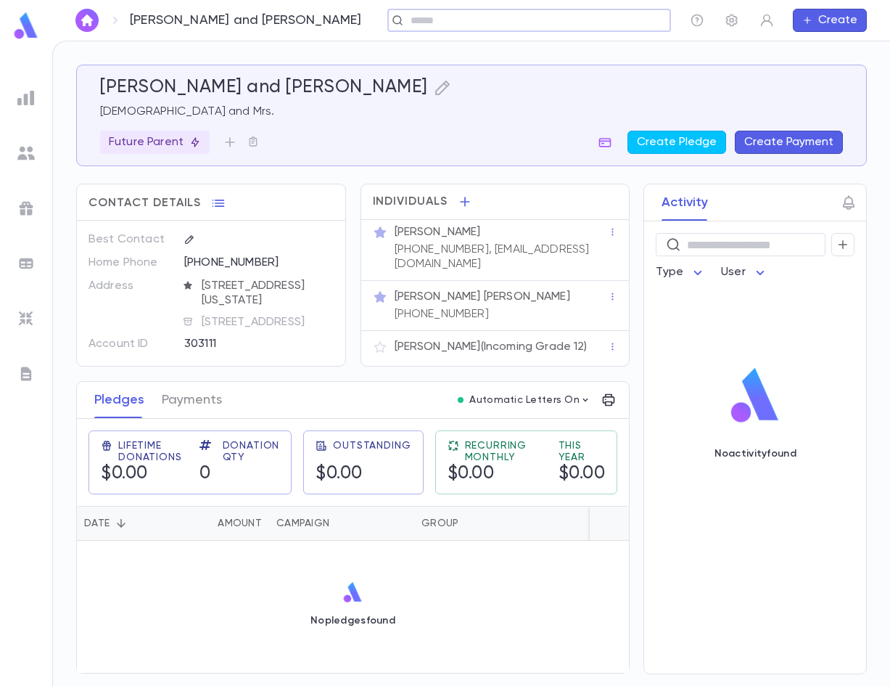
scroll to position [5, 0]
click at [52, 474] on ul at bounding box center [26, 382] width 52 height 606
click at [26, 96] on img at bounding box center [25, 97] width 17 height 17
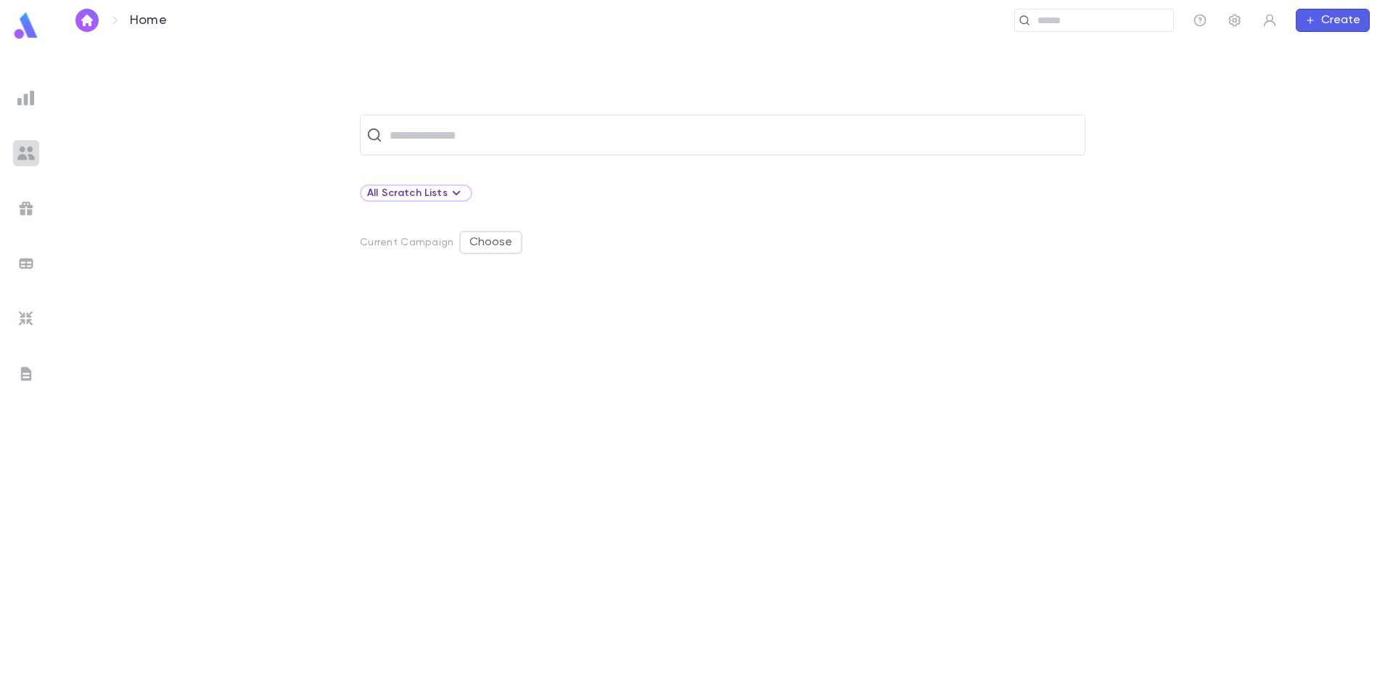
click at [23, 155] on img at bounding box center [25, 152] width 17 height 17
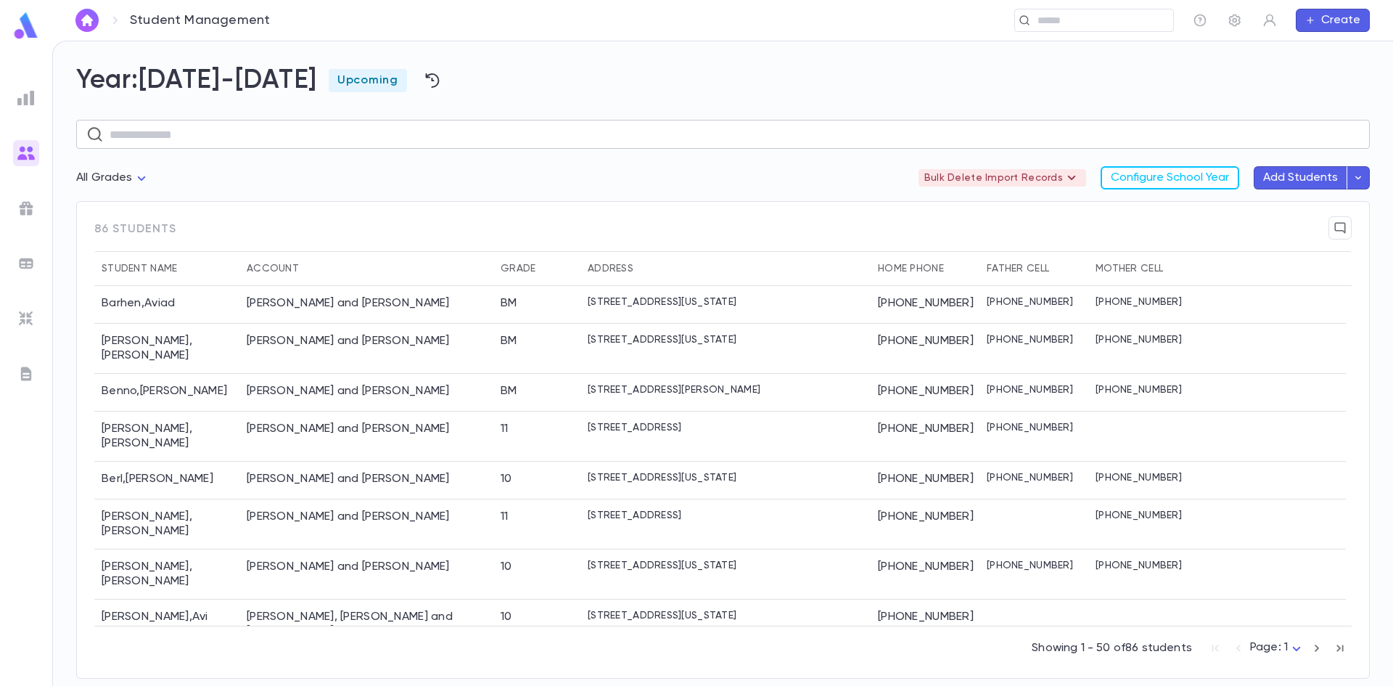
click at [250, 133] on input "text" at bounding box center [735, 134] width 1250 height 28
type input "*********"
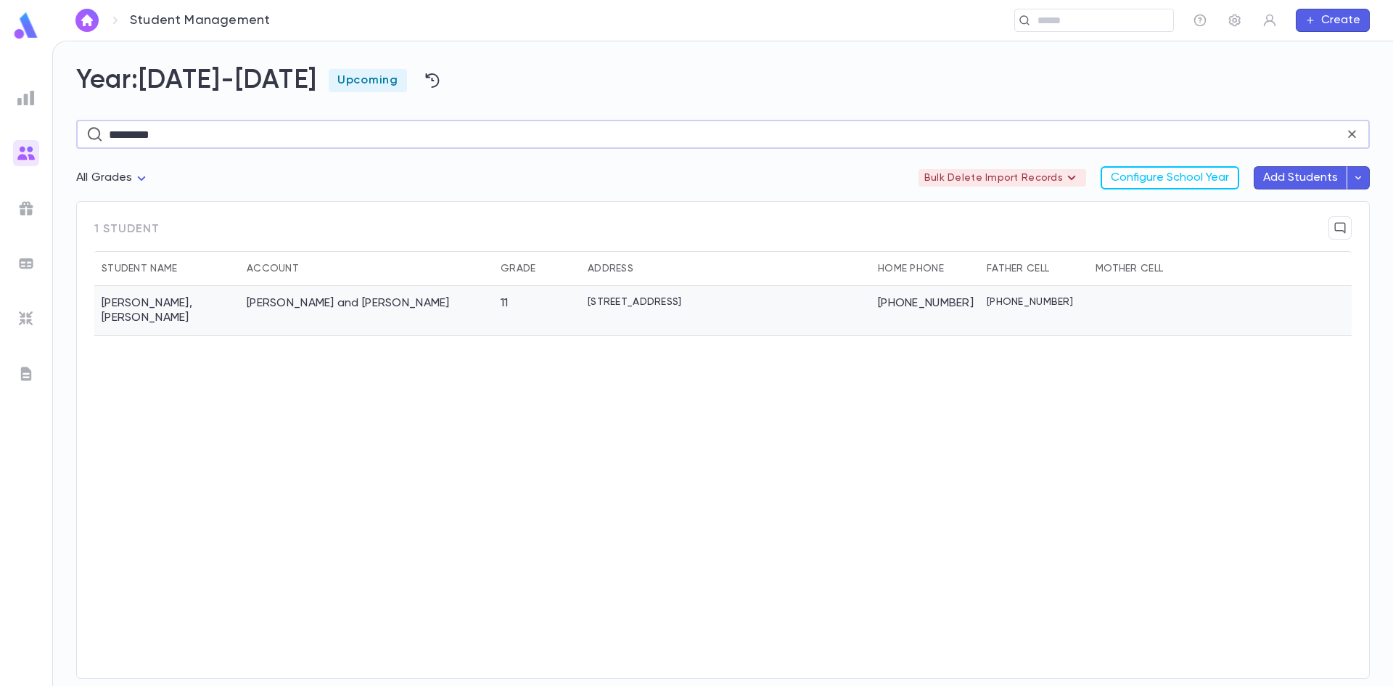
click at [493, 303] on div "Berkowitz, Nachman and Esther" at bounding box center [366, 311] width 254 height 50
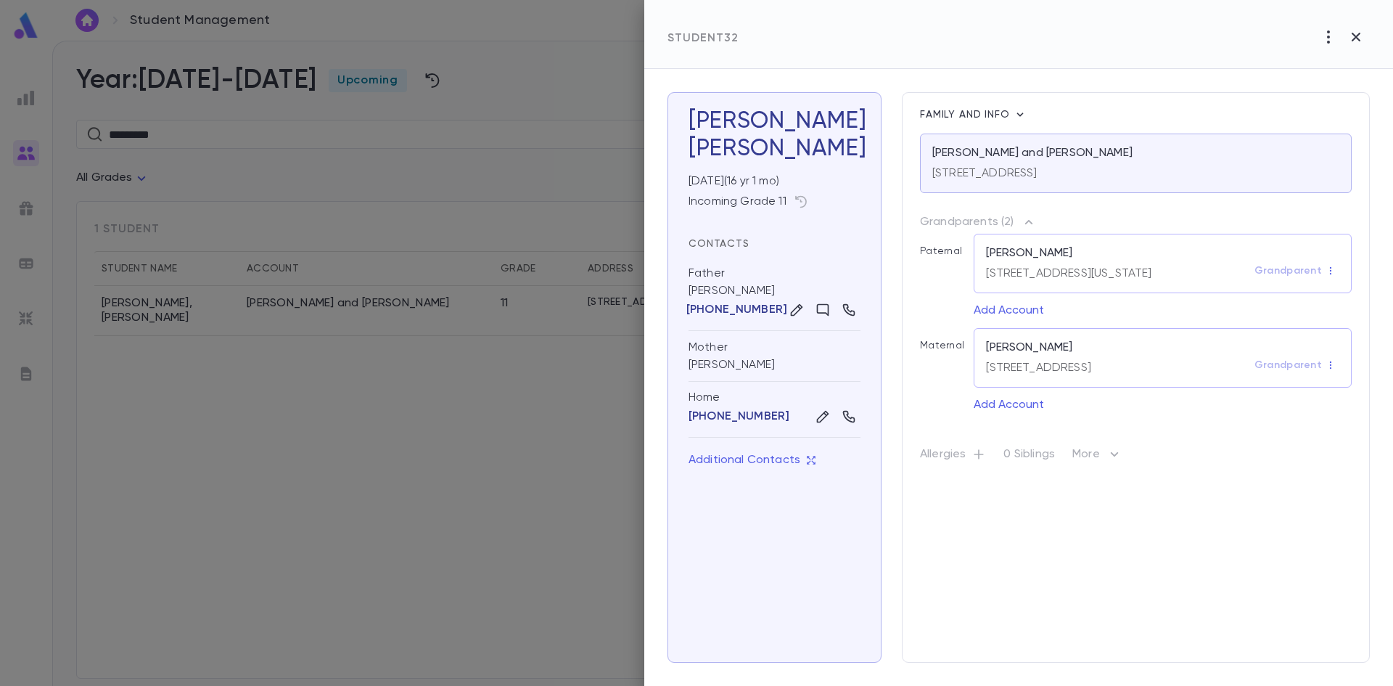
click at [459, 496] on div at bounding box center [696, 343] width 1393 height 686
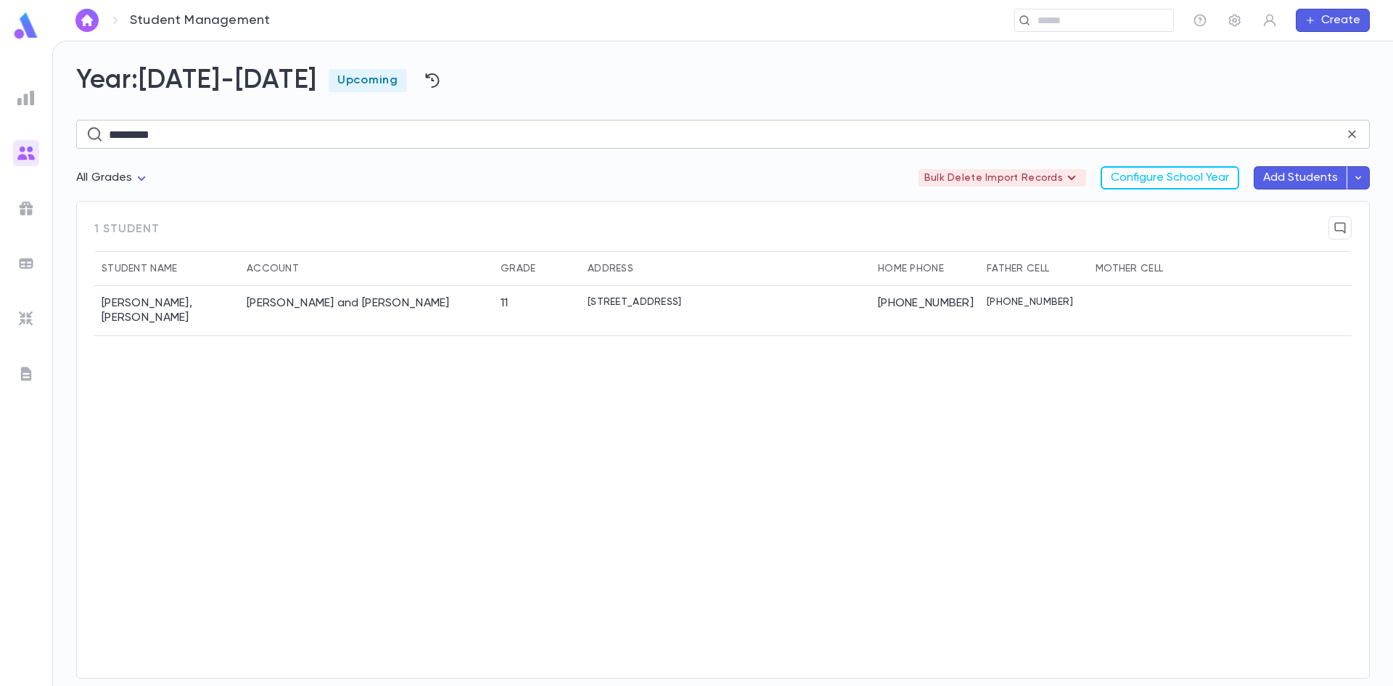
click at [1350, 132] on icon at bounding box center [1352, 135] width 8 height 8
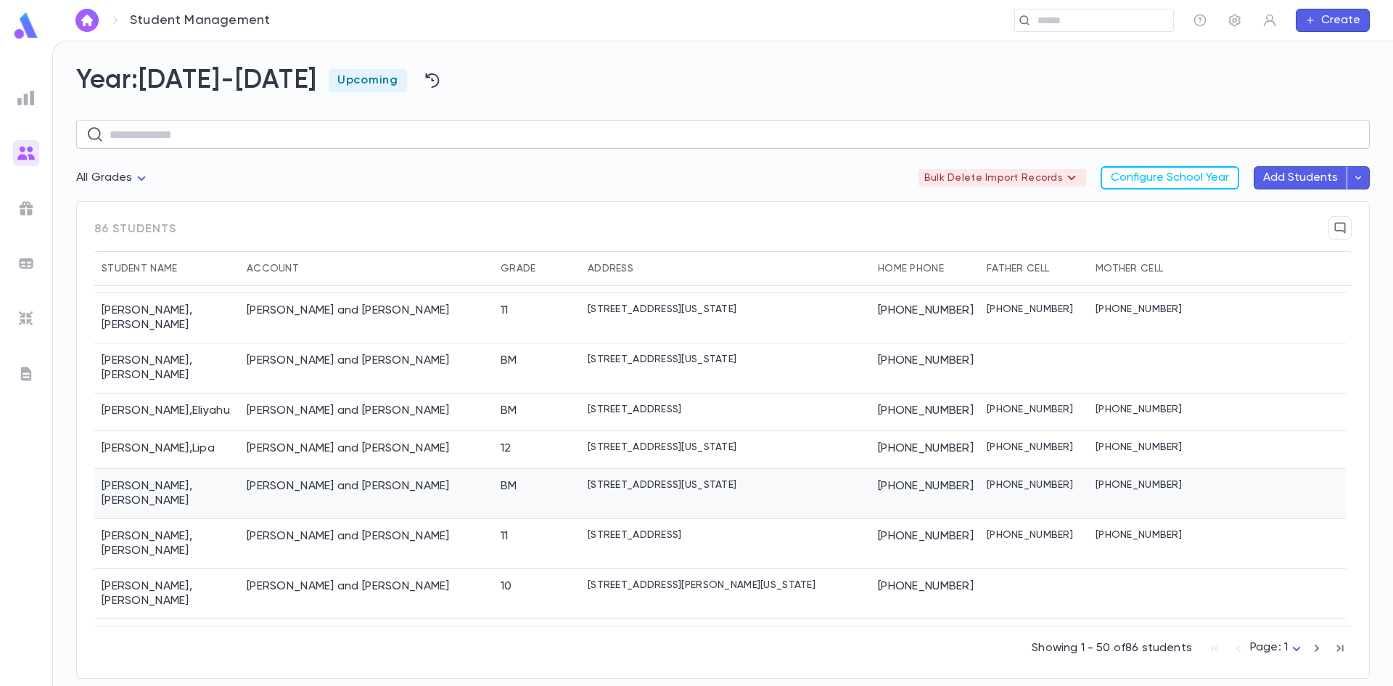
scroll to position [1547, 0]
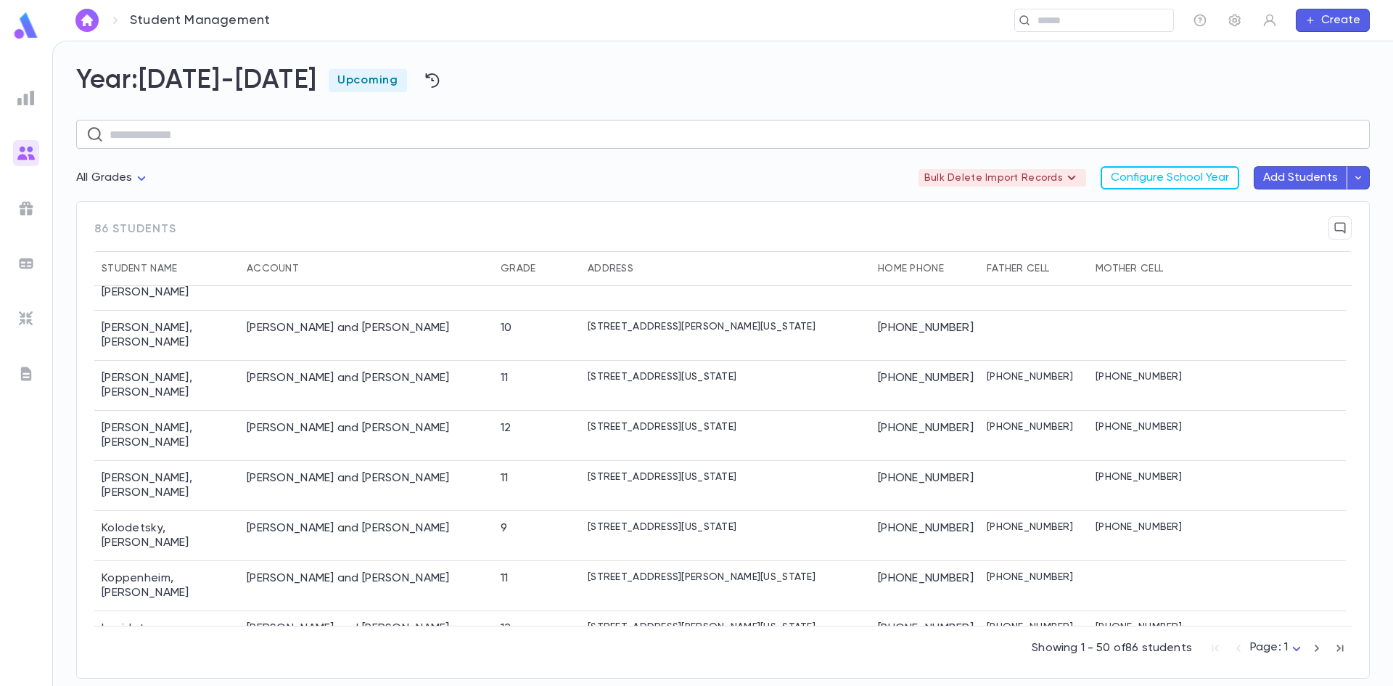
click at [1127, 7] on div "Student Management ​ Create" at bounding box center [722, 20] width 1341 height 41
click at [1115, 15] on input "text" at bounding box center [817, 21] width 700 height 14
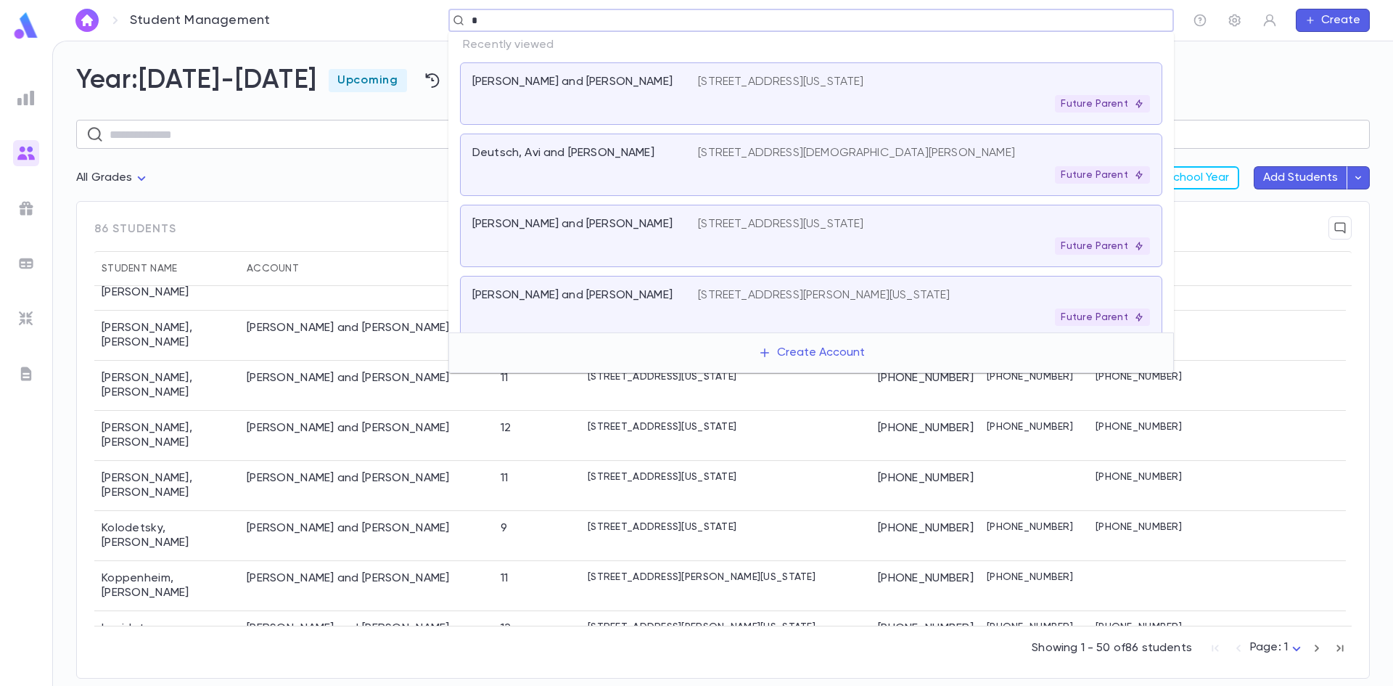
type input "**"
click at [950, 93] on div "1464 Taglewood Lane, Lakewood NEW JERSEY 08701 Future Parent" at bounding box center [924, 94] width 452 height 38
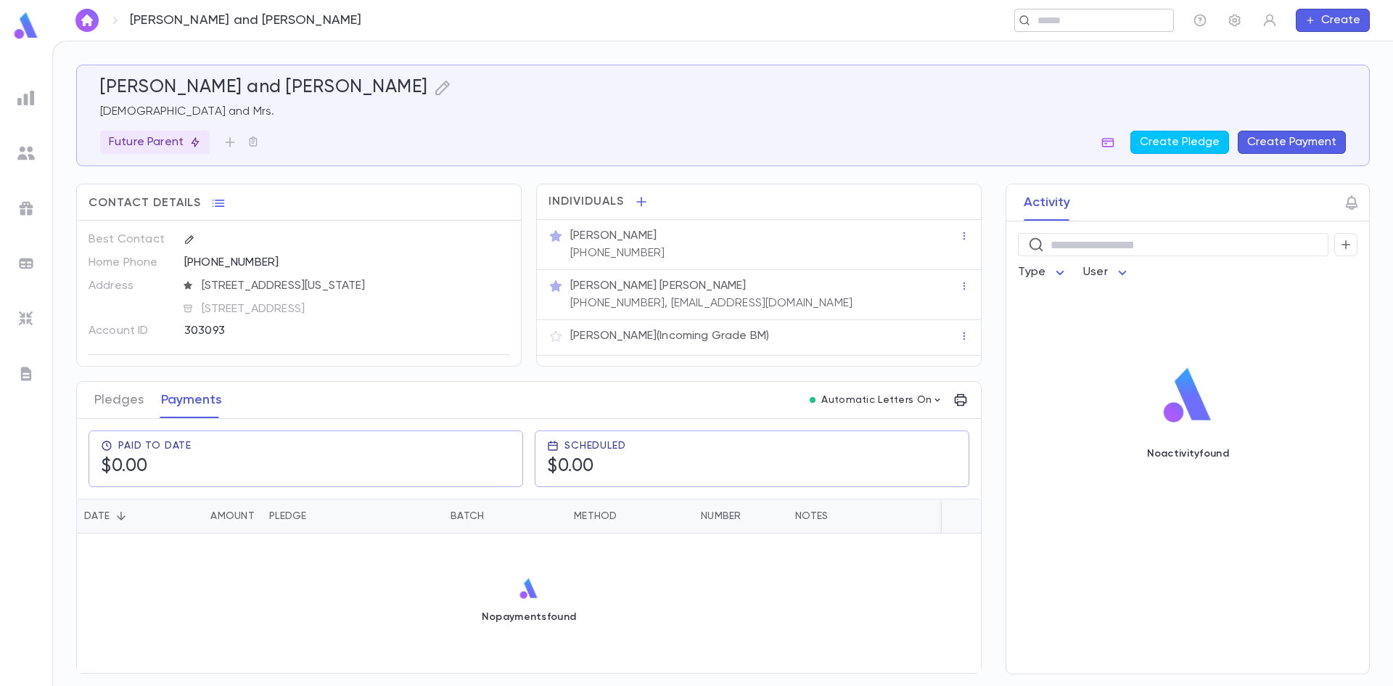
click at [1115, 28] on div "​" at bounding box center [1094, 20] width 160 height 23
paste input "**********"
click at [494, 20] on input "**********" at bounding box center [806, 21] width 678 height 14
click at [475, 20] on input "**********" at bounding box center [806, 21] width 678 height 14
click at [509, 18] on input "**********" at bounding box center [806, 21] width 678 height 14
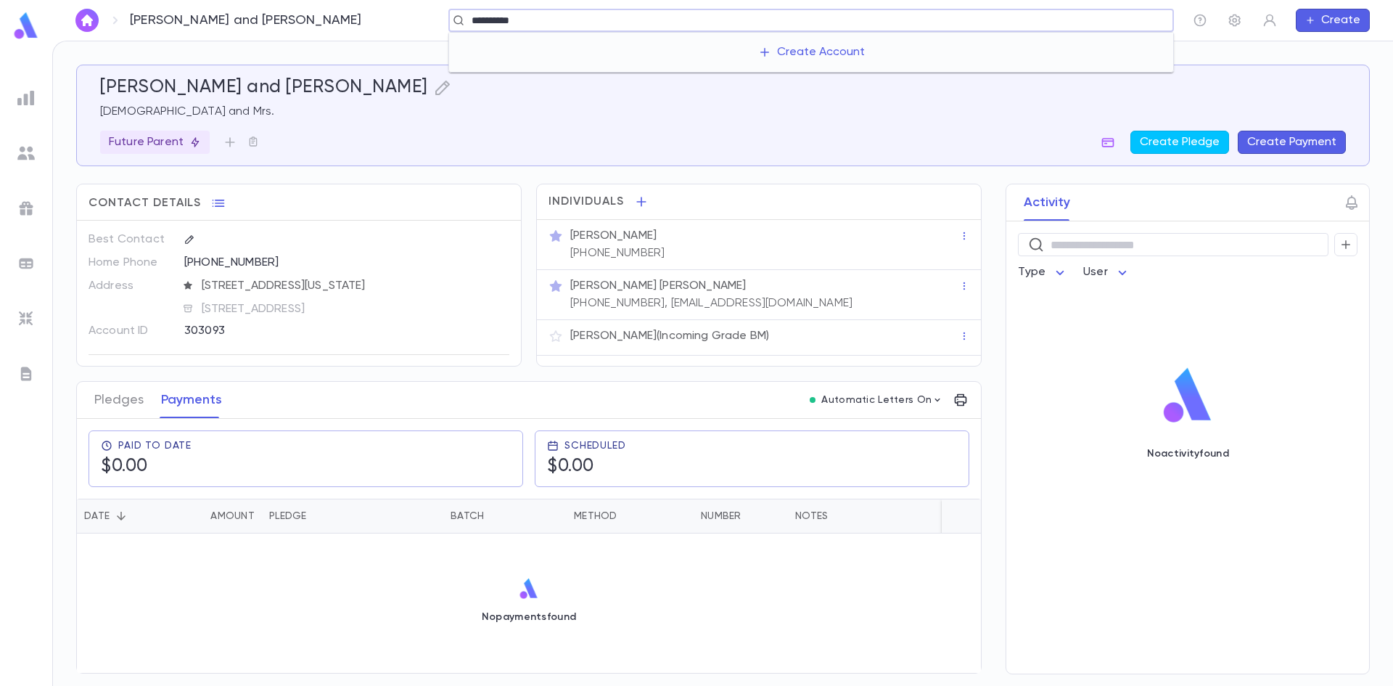
type input "**********"
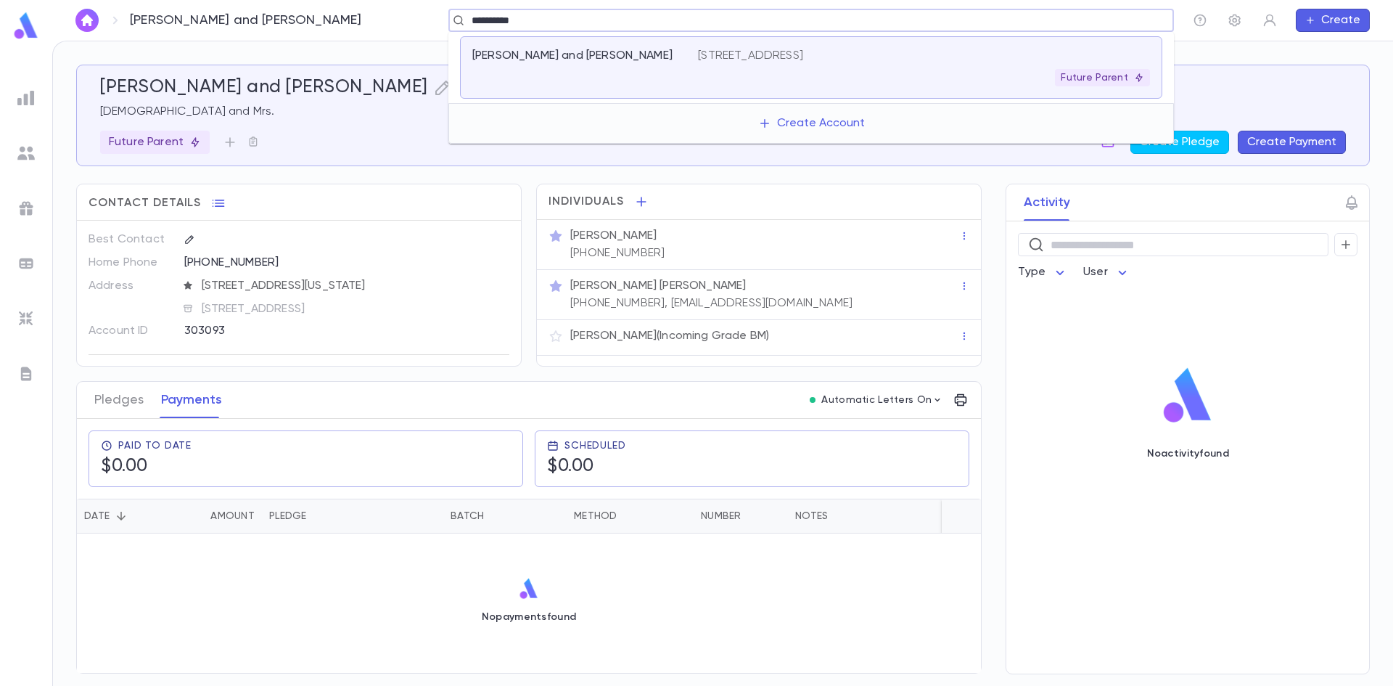
click at [582, 49] on p "Bloch, Yitzchok Zev and Rachel" at bounding box center [572, 56] width 200 height 15
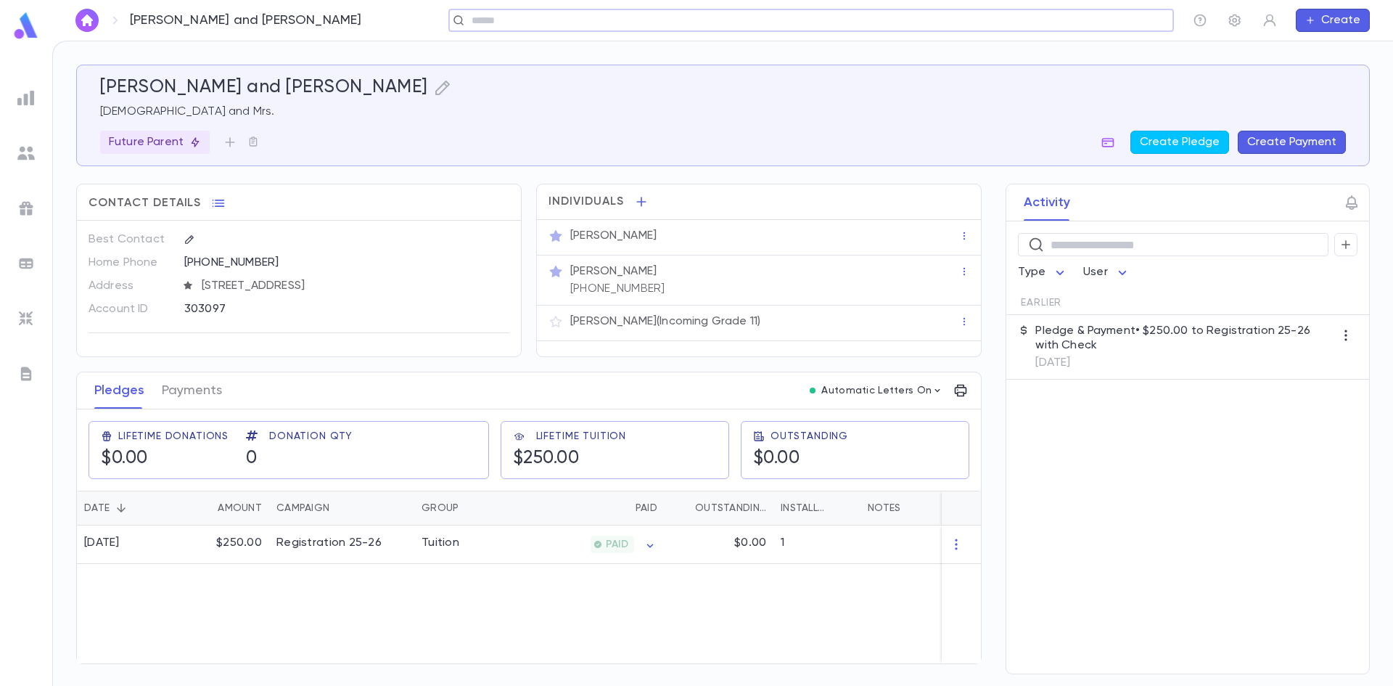
click at [635, 289] on p "(732) 534-1735" at bounding box center [617, 288] width 94 height 15
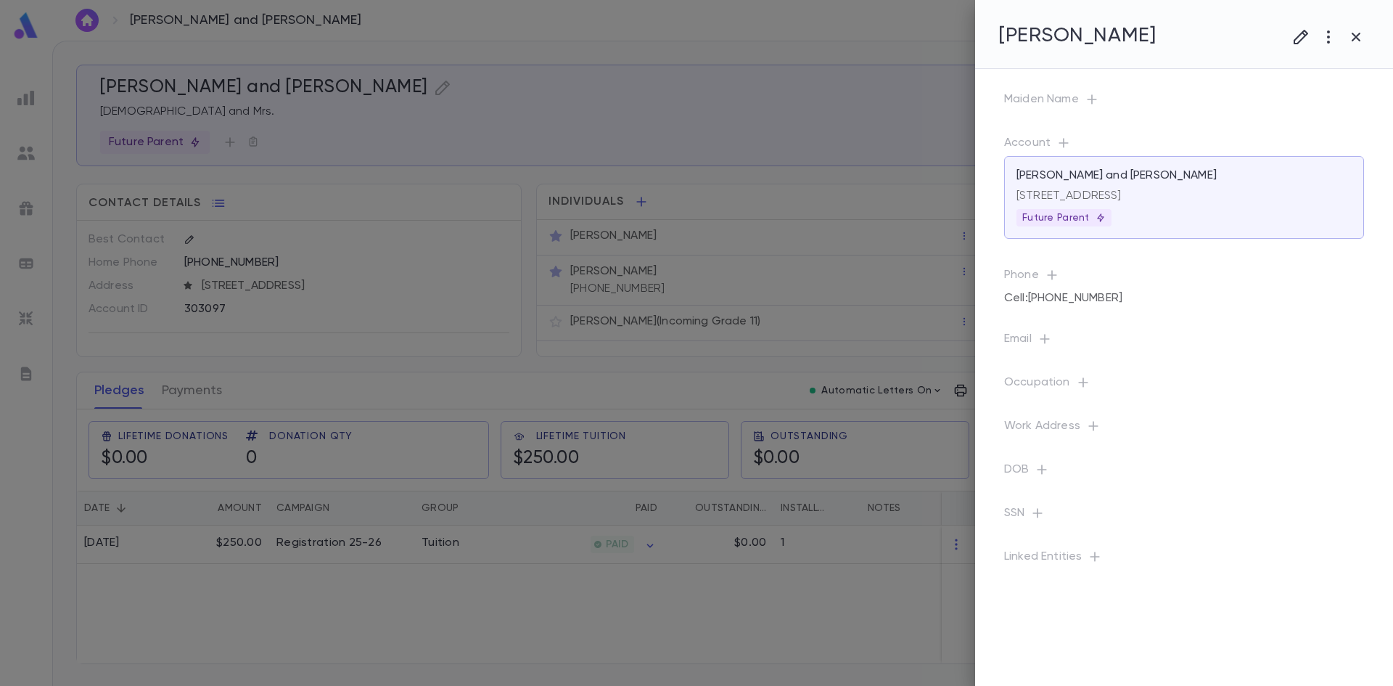
click at [568, 371] on div at bounding box center [696, 343] width 1393 height 686
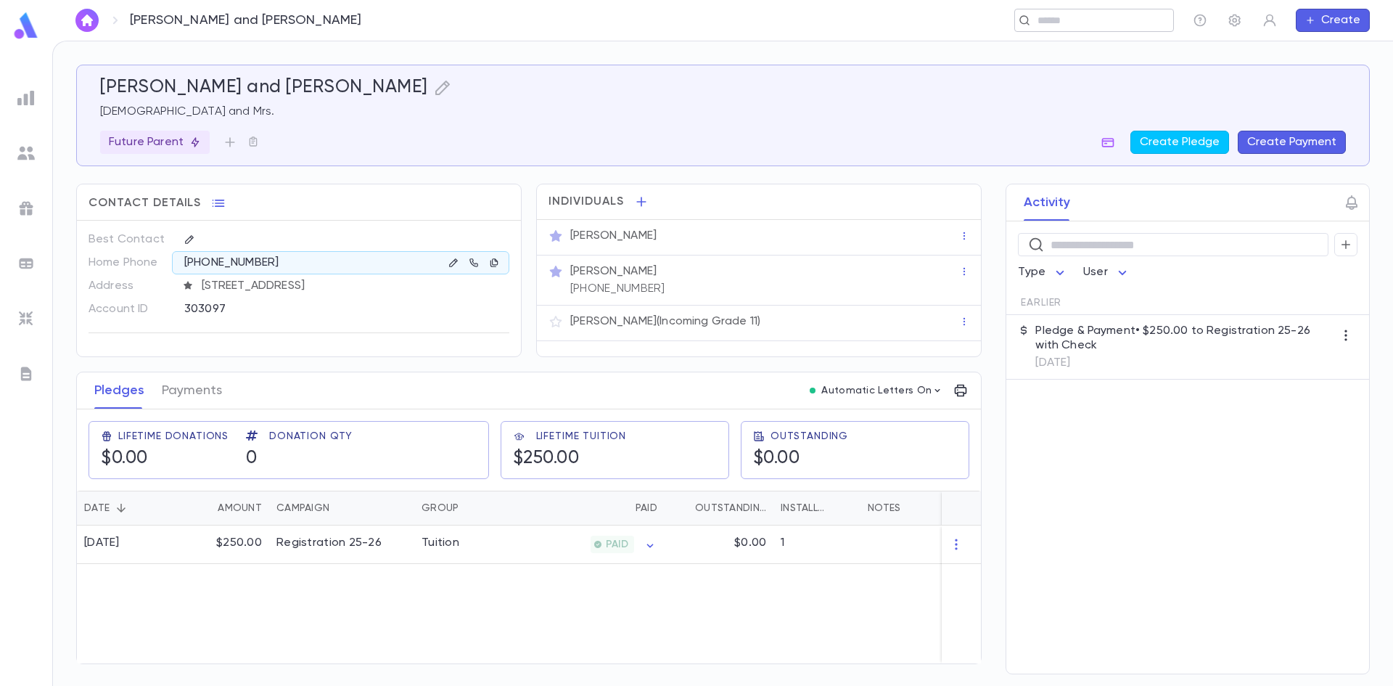
click at [1140, 21] on input "text" at bounding box center [1089, 21] width 112 height 14
click at [419, 184] on div "Contact Details Best Contact Home Phone (732) 364-1072 Address 3 Sylvan Court, …" at bounding box center [298, 270] width 445 height 173
click at [642, 331] on div "Yitzchok Bloch (Incoming Grade 11)" at bounding box center [763, 321] width 392 height 20
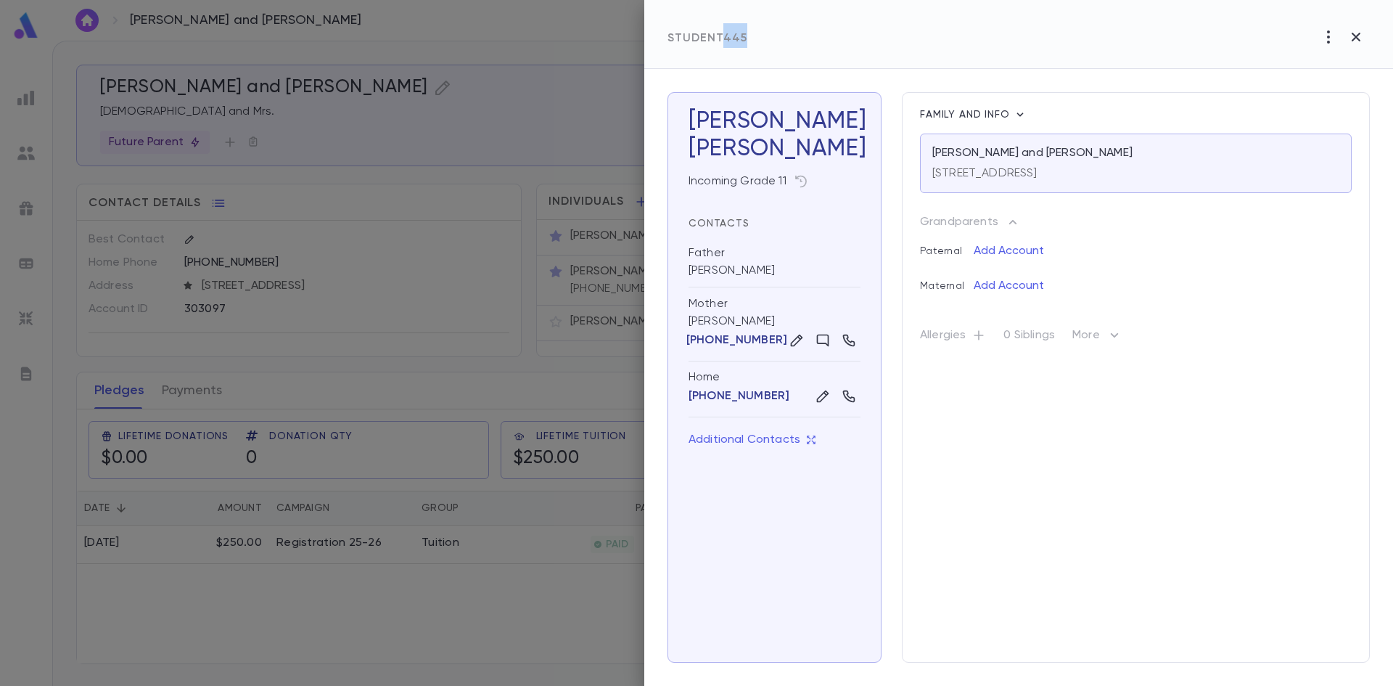
drag, startPoint x: 748, startPoint y: 36, endPoint x: 727, endPoint y: 41, distance: 21.6
click at [727, 41] on div "Student 445" at bounding box center [1018, 34] width 749 height 69
copy span "445"
click at [465, 379] on div at bounding box center [696, 343] width 1393 height 686
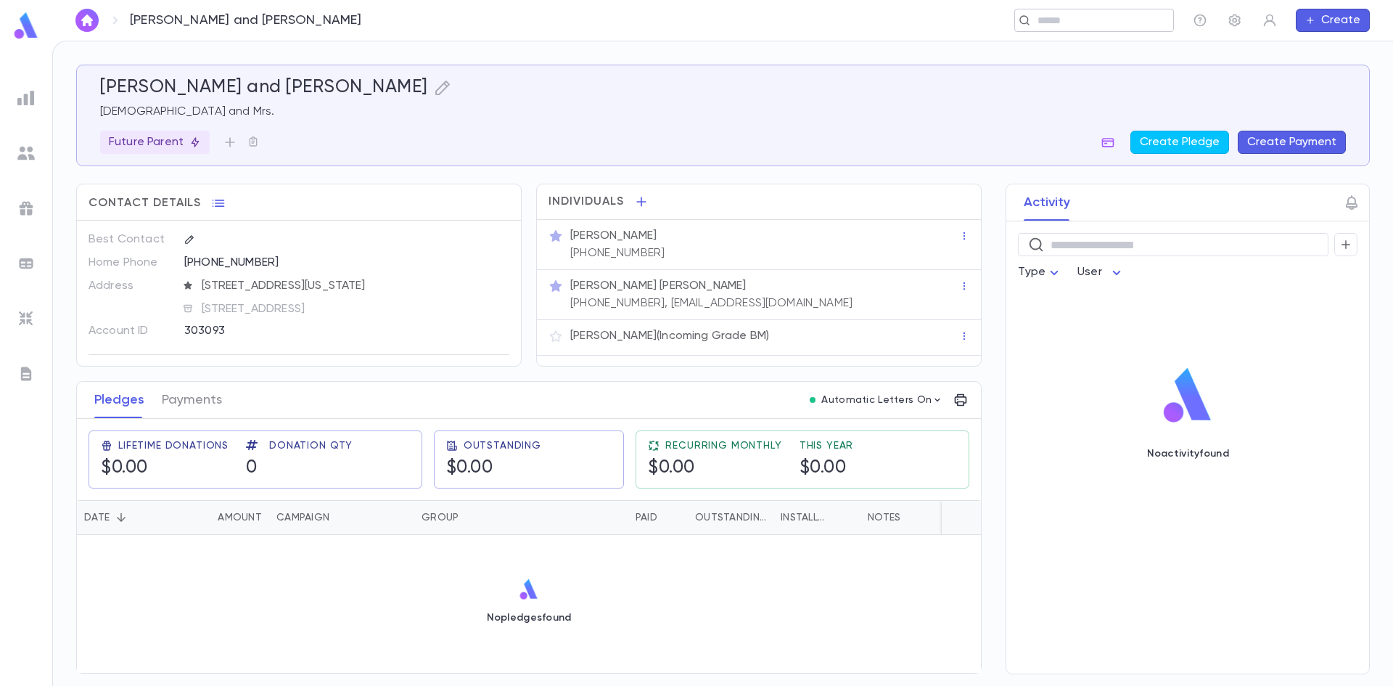
click at [1087, 20] on input "text" at bounding box center [1100, 21] width 134 height 14
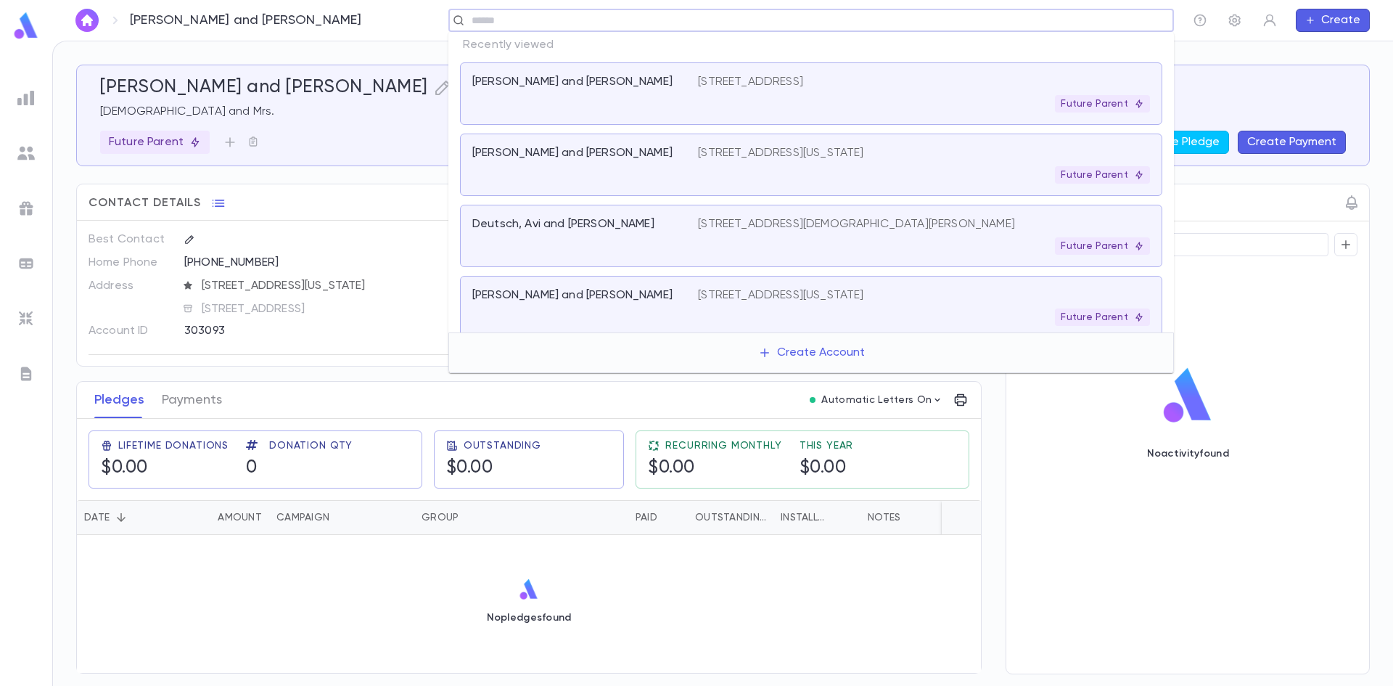
click at [611, 158] on p "[PERSON_NAME] and [PERSON_NAME]" at bounding box center [572, 153] width 200 height 15
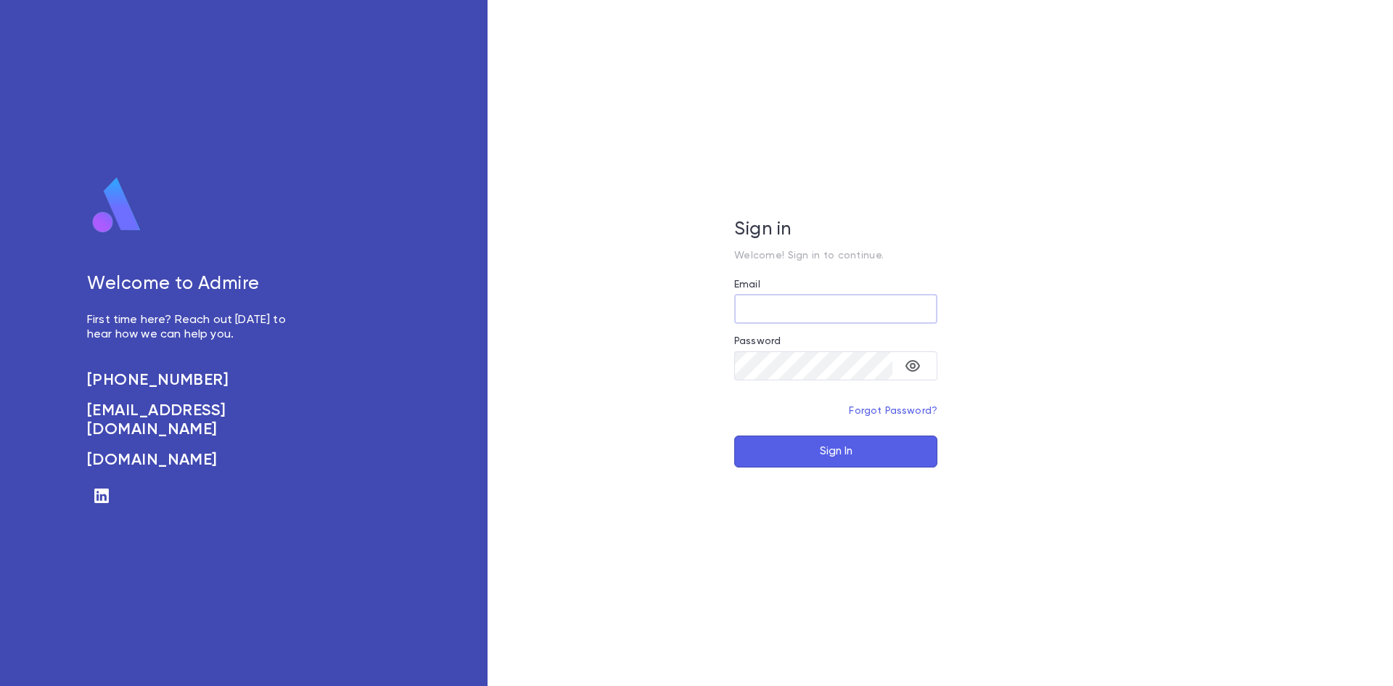
type input "**********"
click at [806, 453] on button "Sign In" at bounding box center [835, 451] width 203 height 32
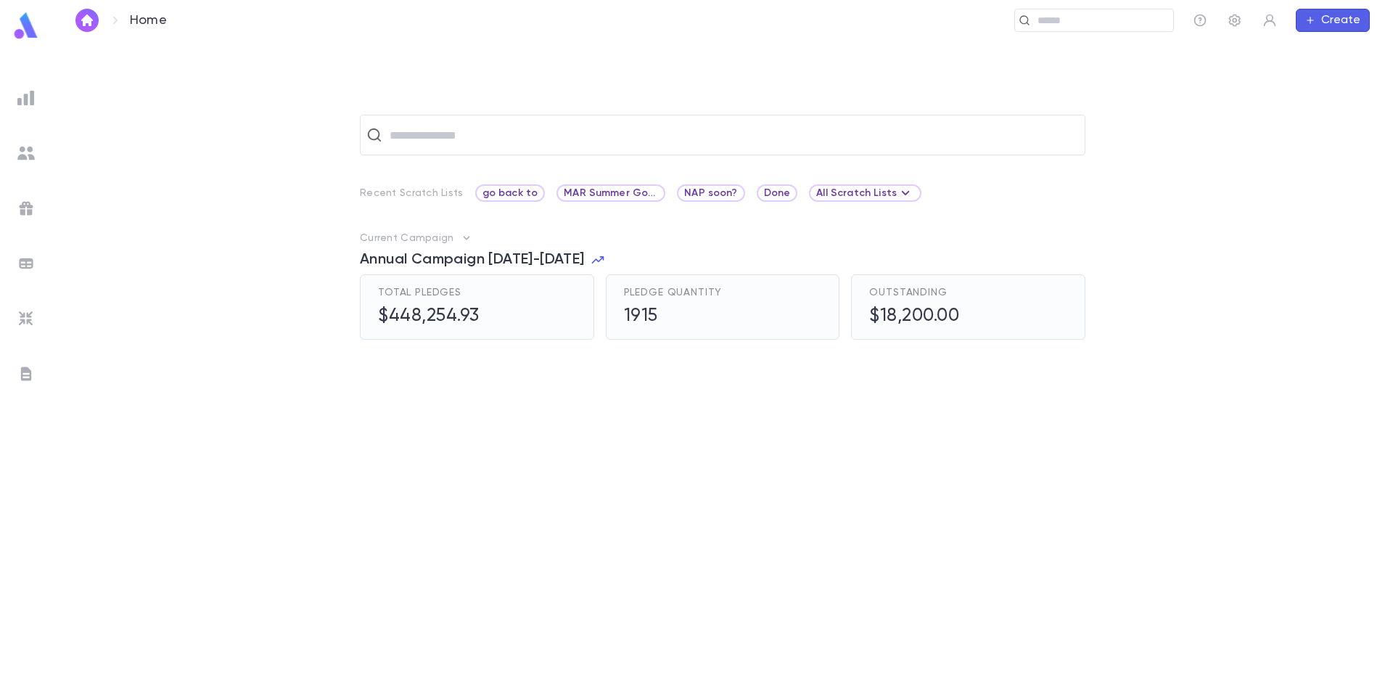
click at [31, 152] on img at bounding box center [25, 152] width 17 height 17
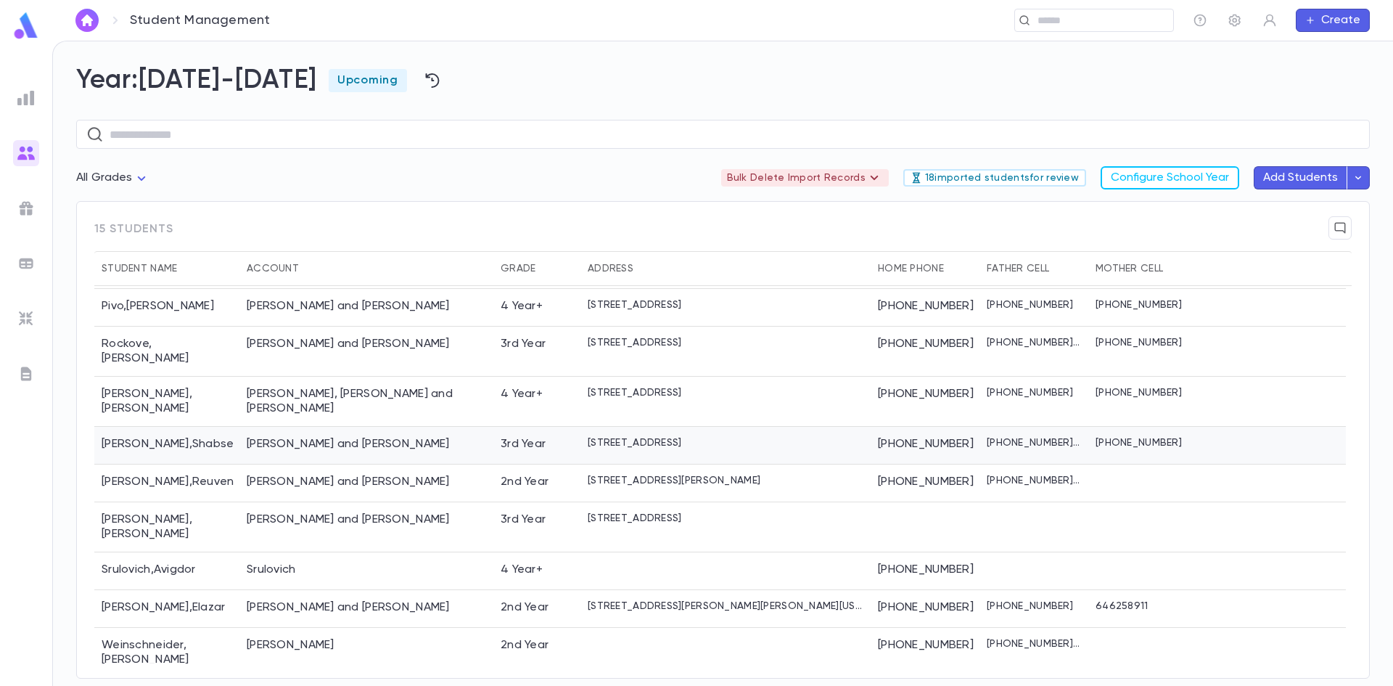
scroll to position [213, 0]
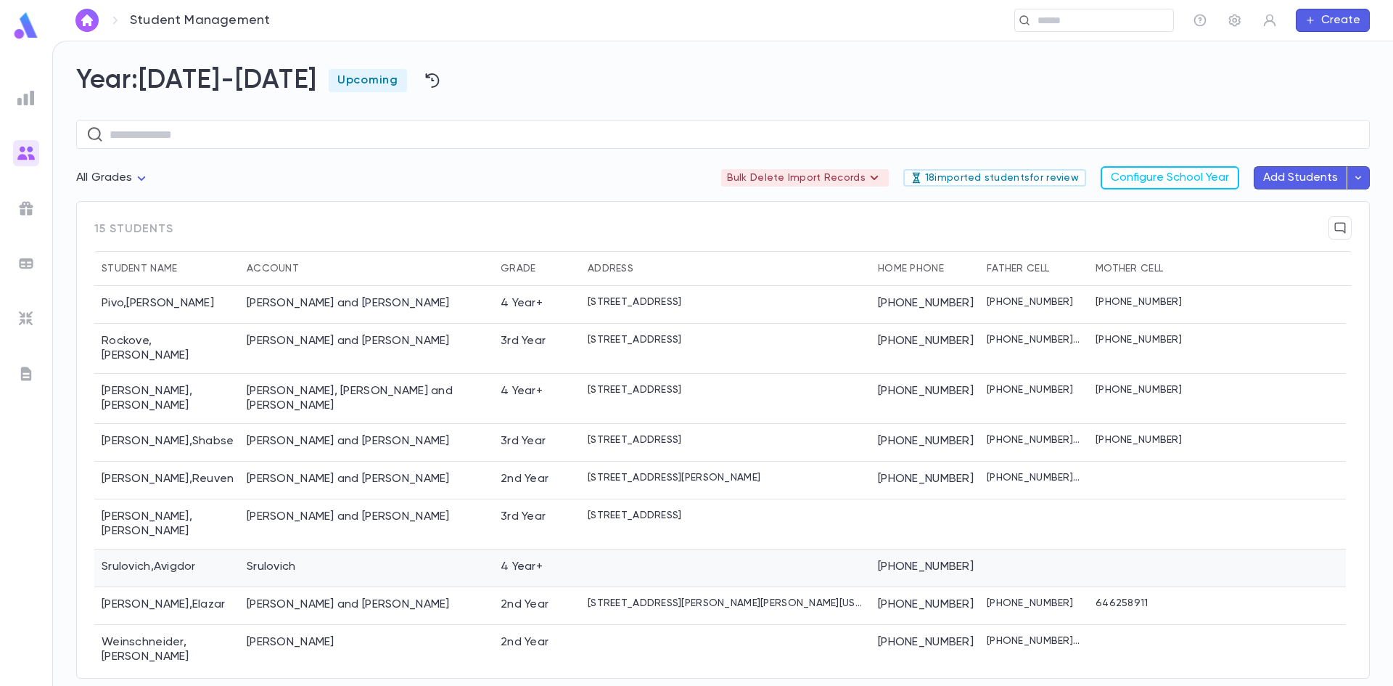
click at [410, 549] on div "Srulovich" at bounding box center [366, 568] width 254 height 38
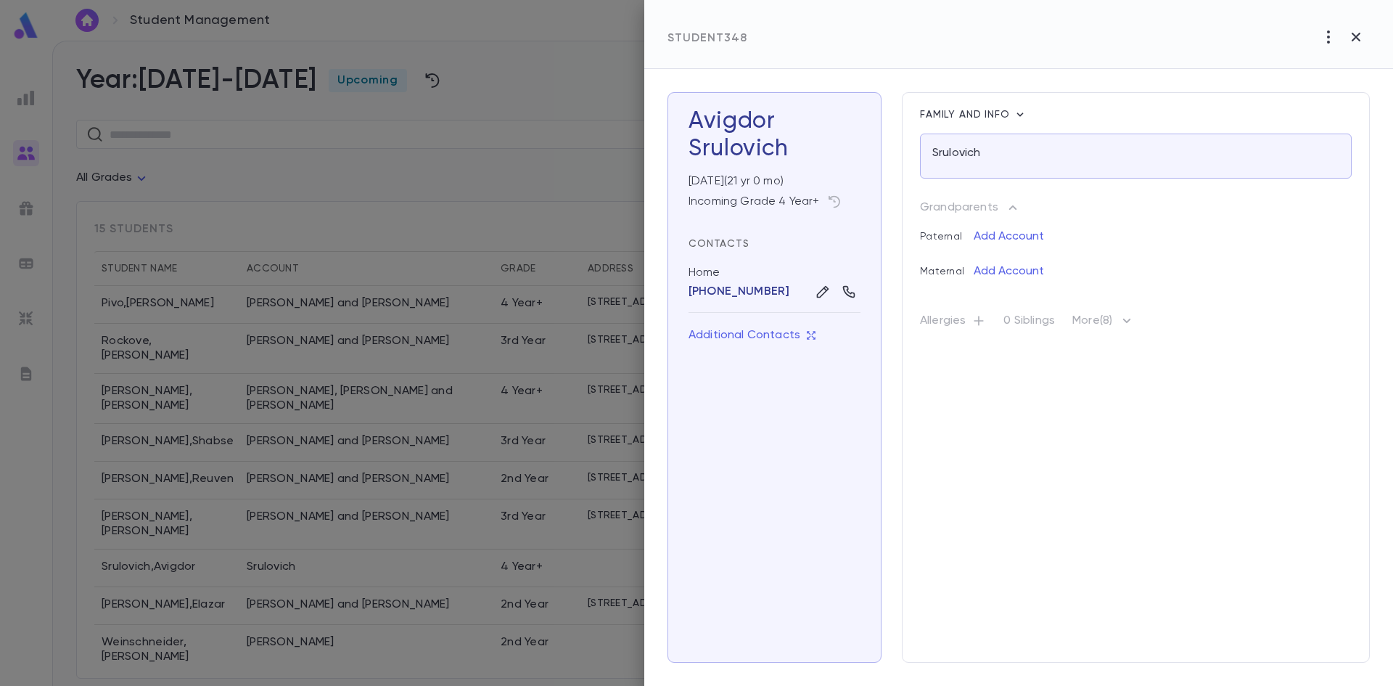
click at [490, 377] on div at bounding box center [696, 343] width 1393 height 686
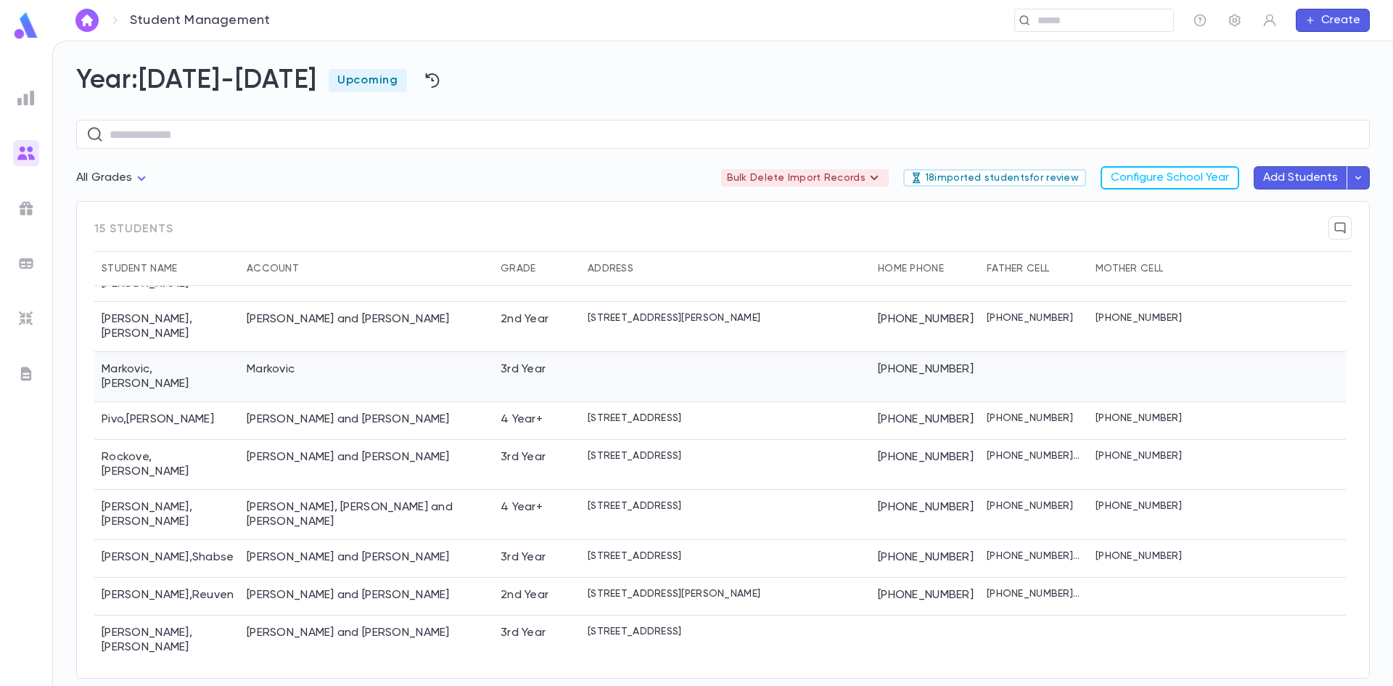
scroll to position [0, 0]
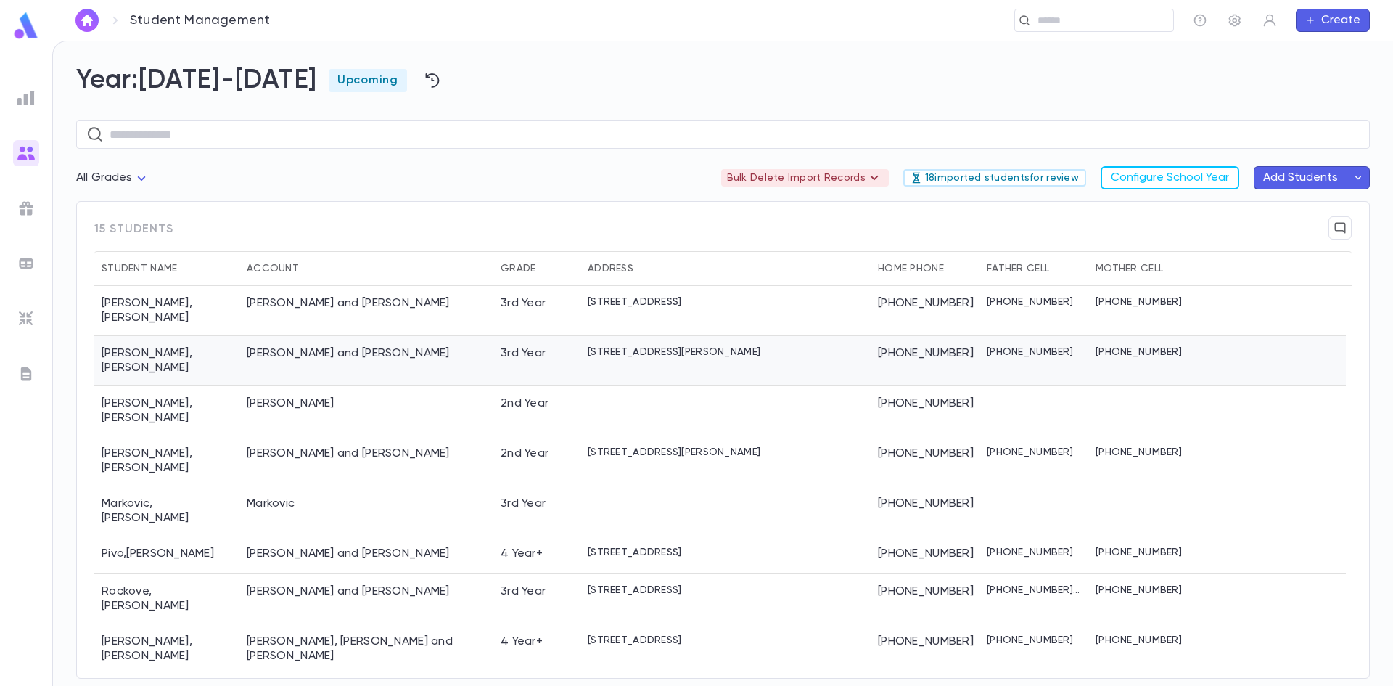
click at [530, 347] on div "3rd Year" at bounding box center [523, 353] width 45 height 15
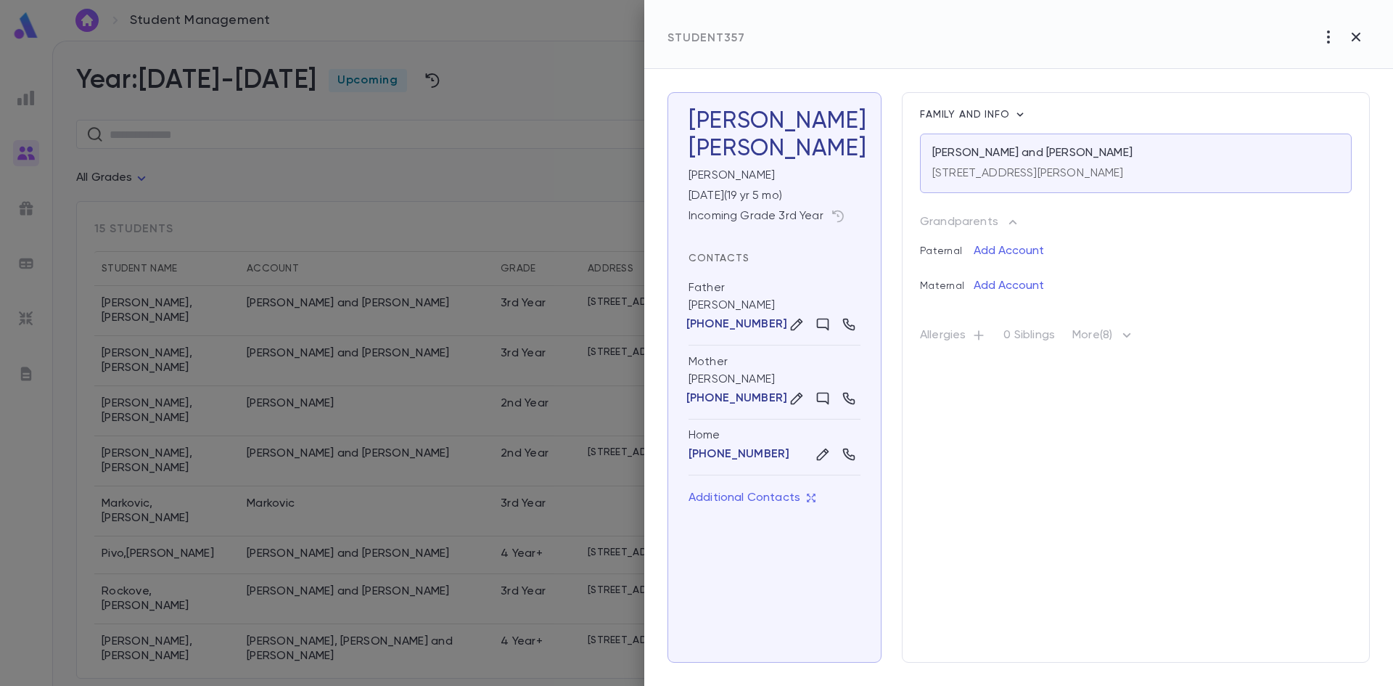
click at [530, 347] on div at bounding box center [696, 343] width 1393 height 686
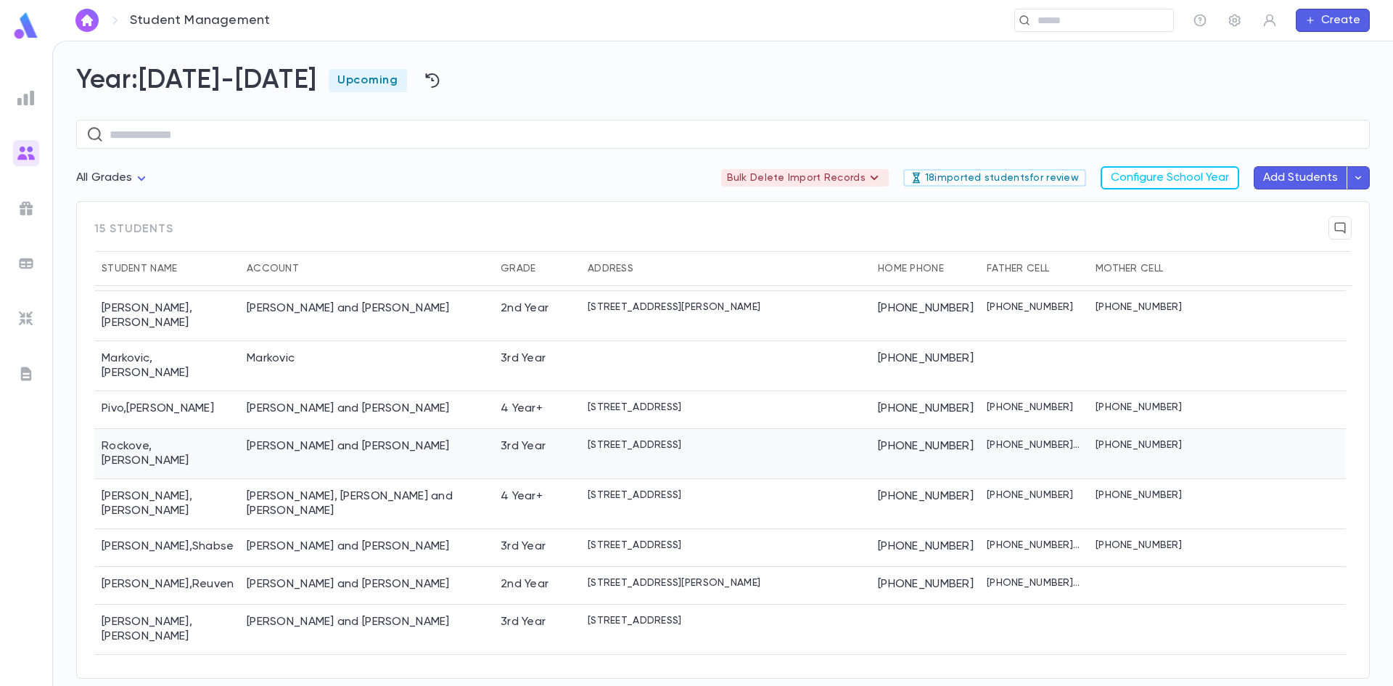
scroll to position [213, 0]
